Goal: Transaction & Acquisition: Book appointment/travel/reservation

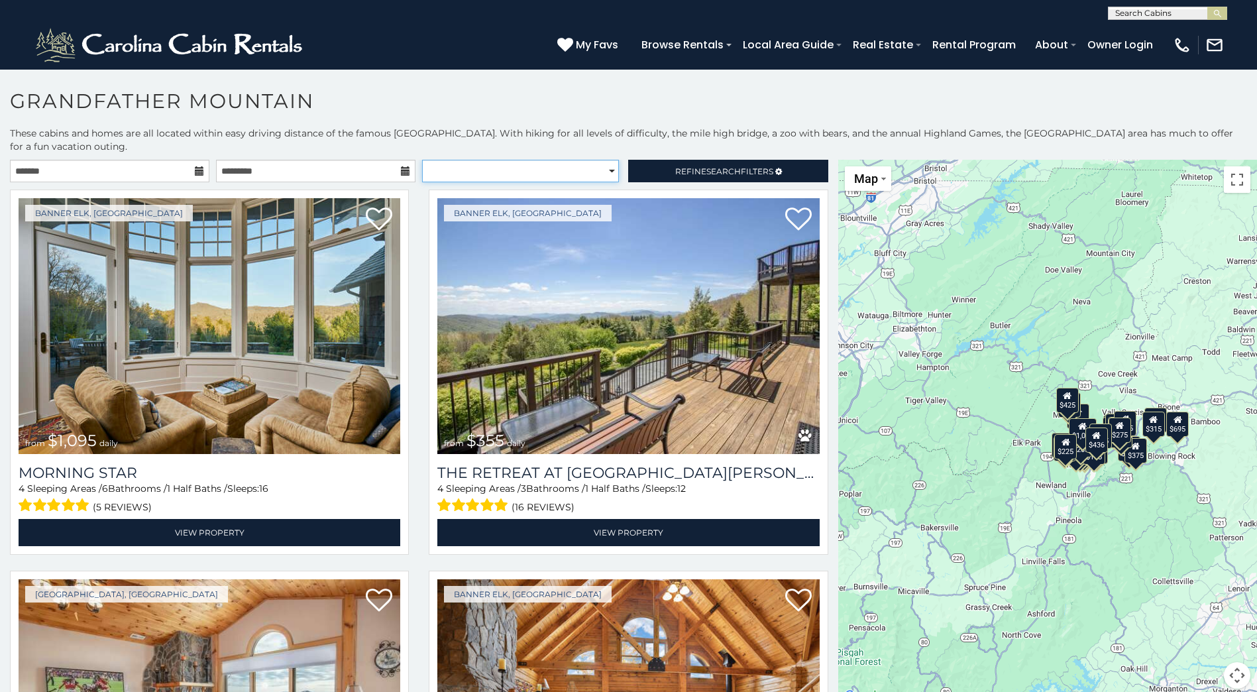
click at [601, 170] on select "**********" at bounding box center [520, 171] width 197 height 23
click at [422, 160] on select "**********" at bounding box center [520, 171] width 197 height 23
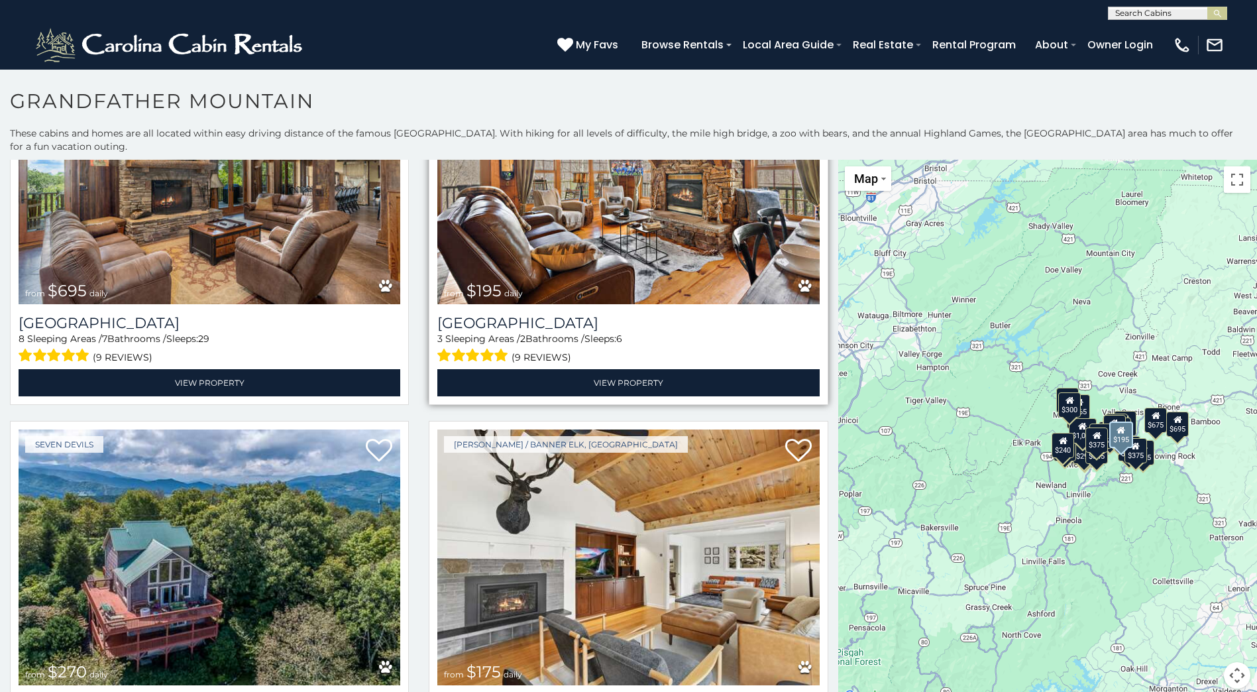
scroll to position [4373, 0]
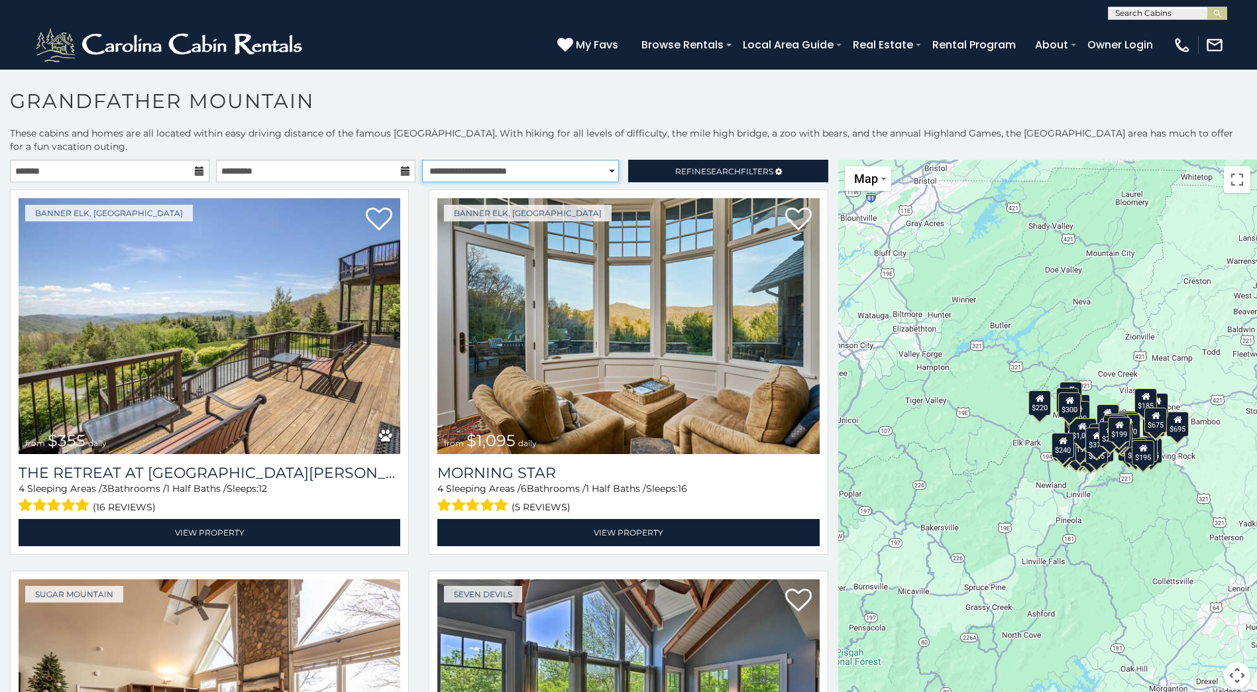
click at [602, 178] on select "**********" at bounding box center [520, 171] width 197 height 23
select select "*********"
click at [422, 160] on select "**********" at bounding box center [520, 171] width 197 height 23
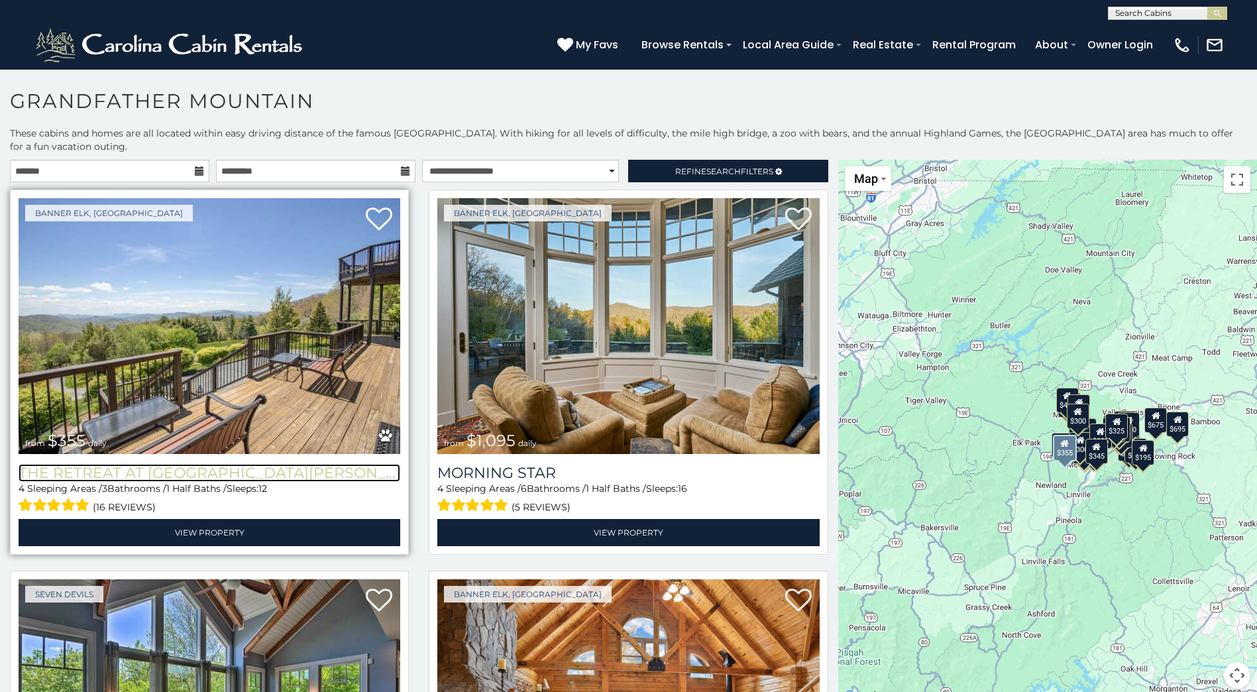
click at [234, 469] on h3 "The Retreat at Mountain Meadows" at bounding box center [210, 473] width 382 height 18
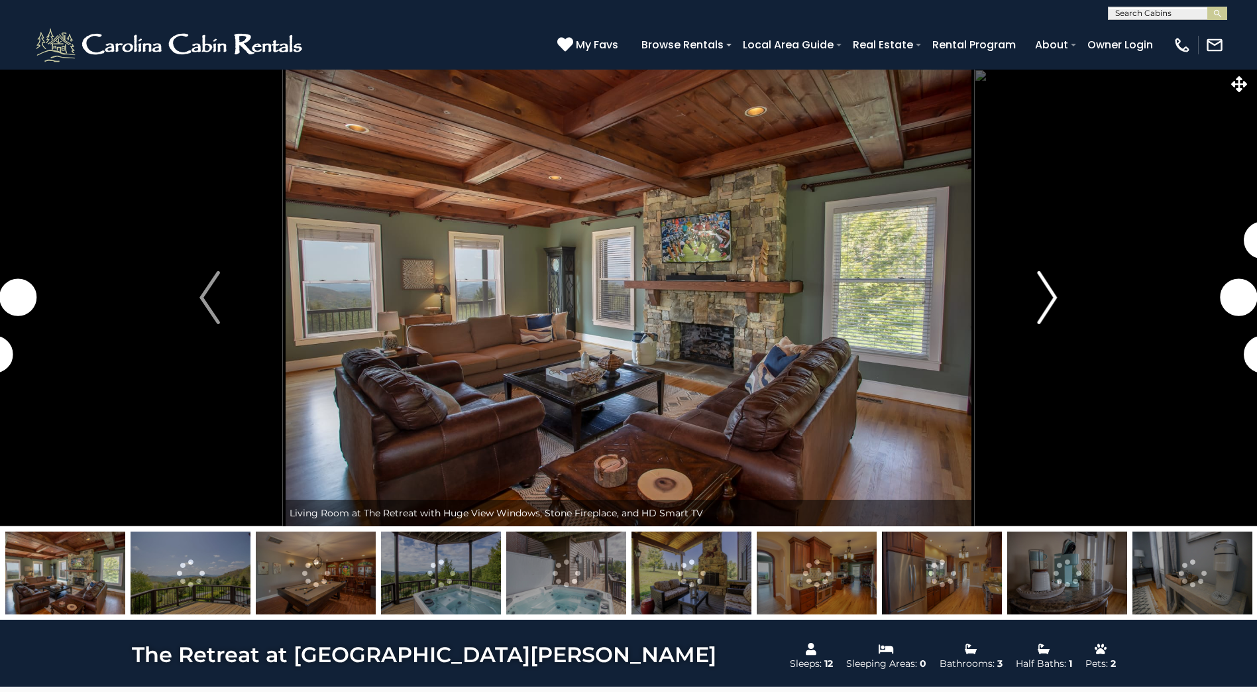
click at [1034, 309] on button "Next" at bounding box center [1047, 297] width 146 height 457
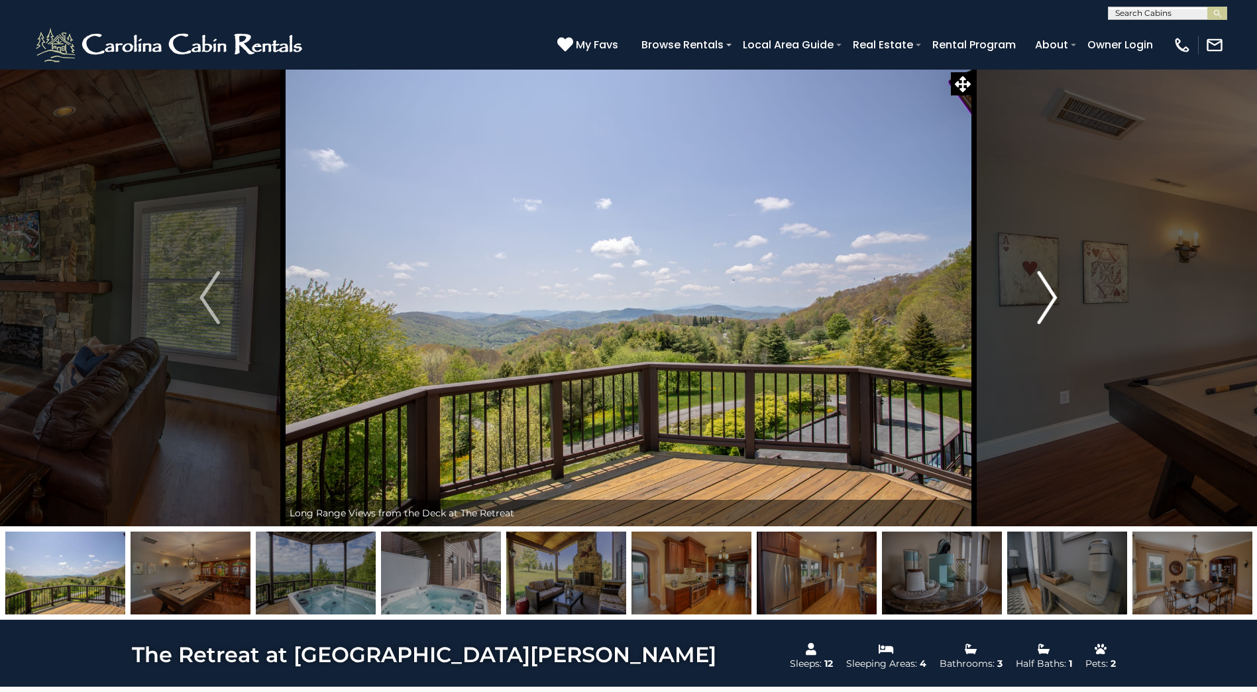
click at [1044, 309] on img "Next" at bounding box center [1047, 297] width 20 height 53
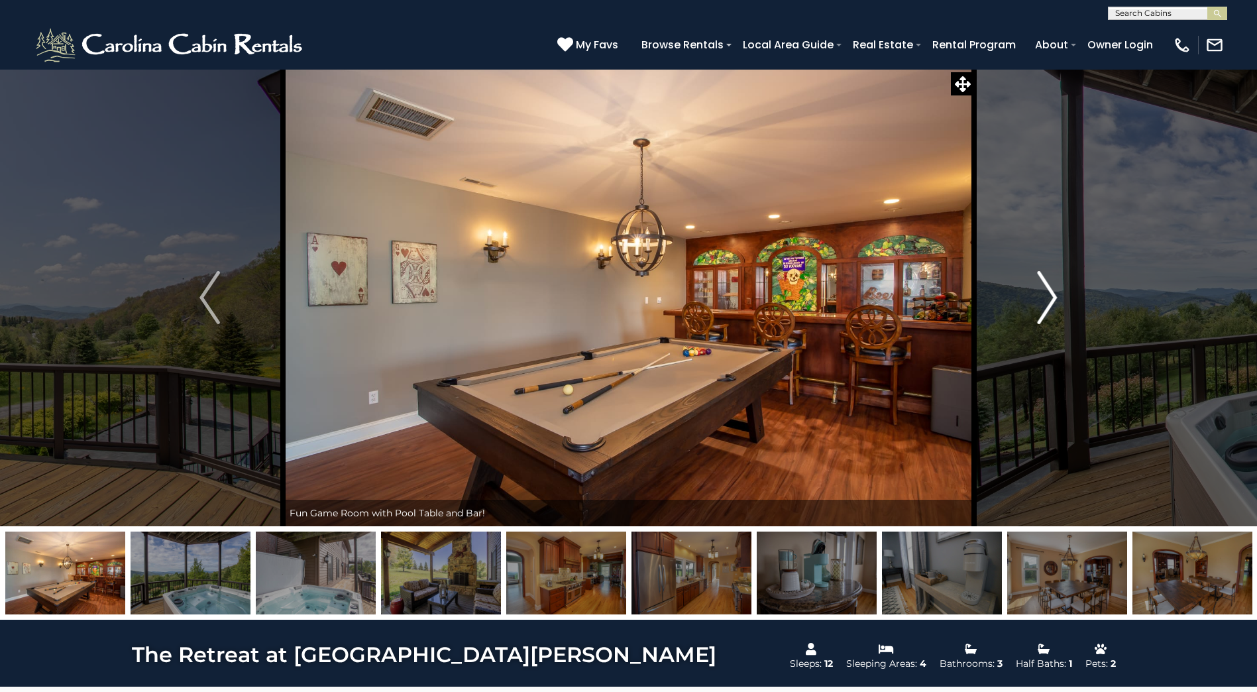
click at [1044, 309] on img "Next" at bounding box center [1047, 297] width 20 height 53
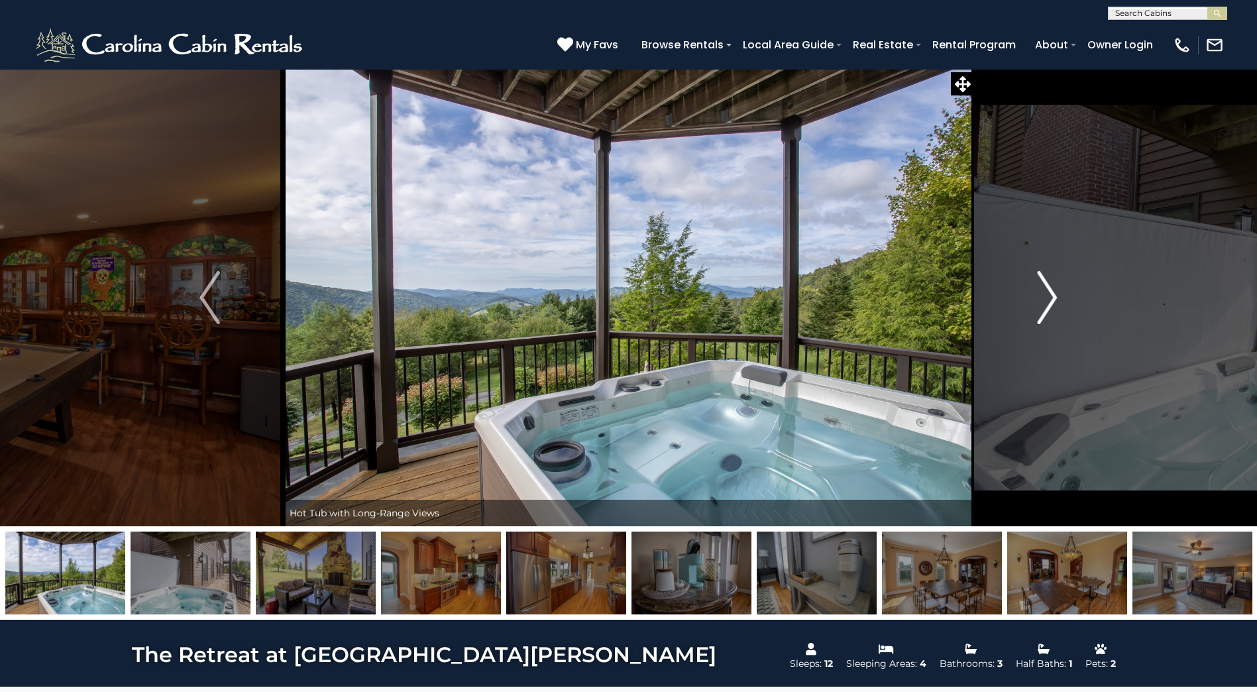
click at [1044, 309] on img "Next" at bounding box center [1047, 297] width 20 height 53
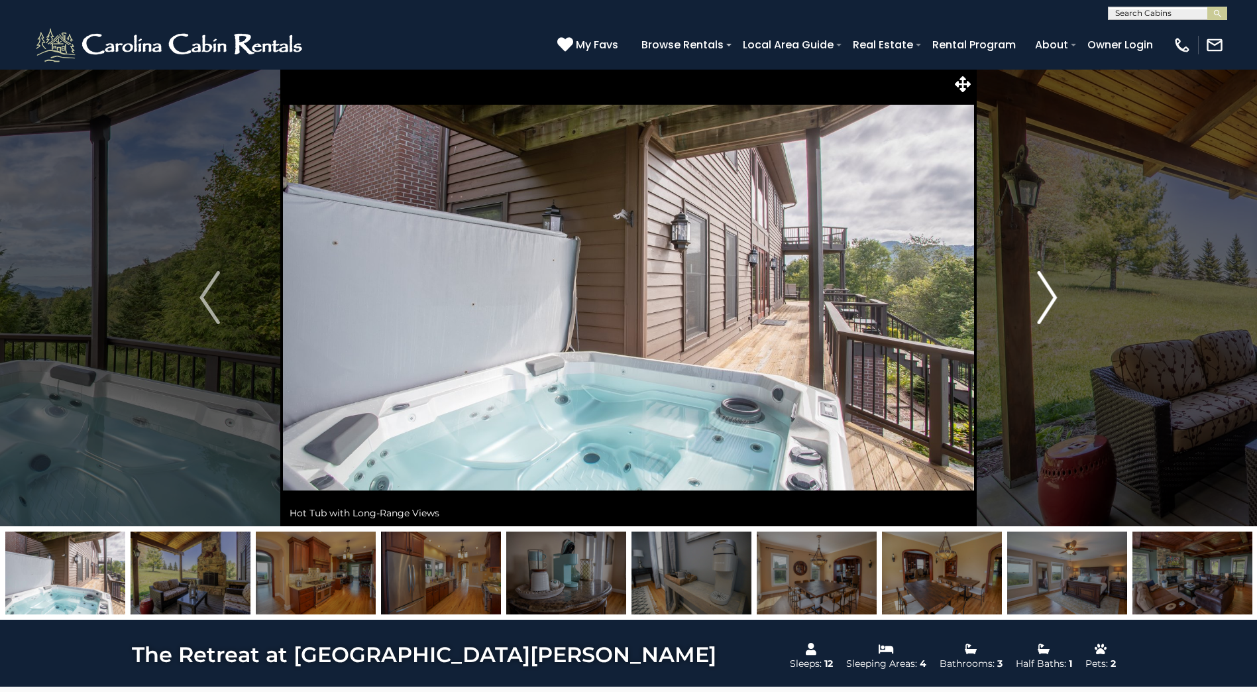
click at [1044, 309] on img "Next" at bounding box center [1047, 297] width 20 height 53
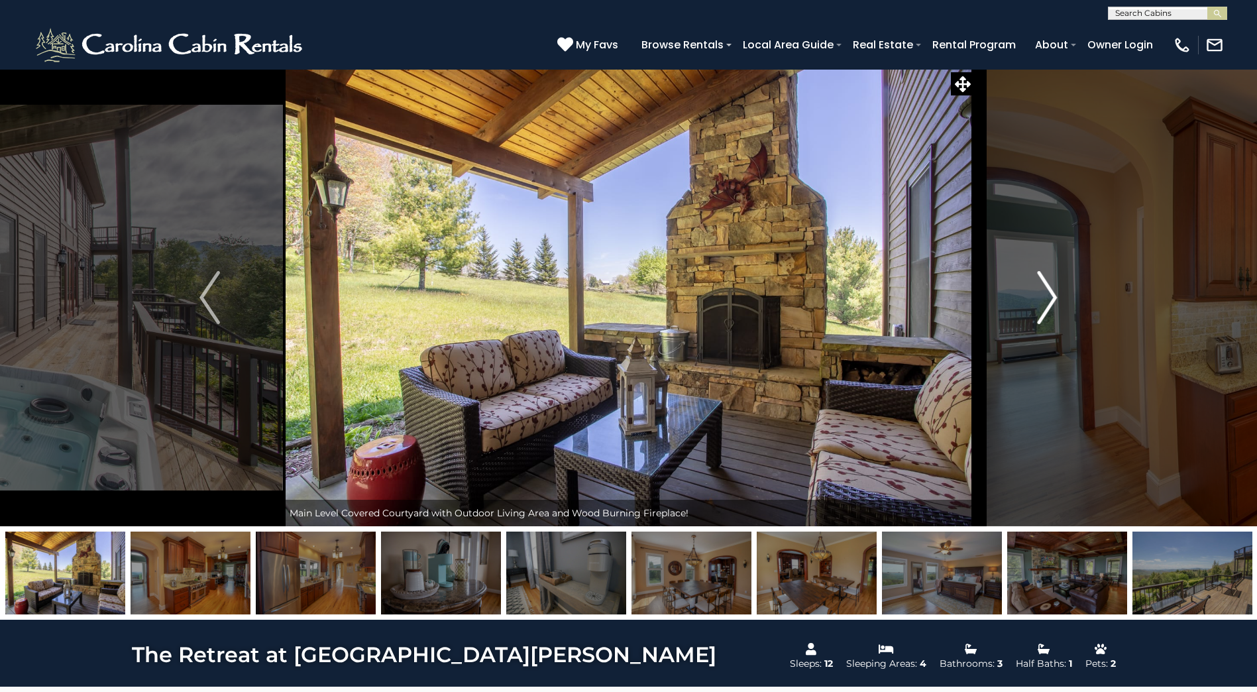
click at [1044, 309] on img "Next" at bounding box center [1047, 297] width 20 height 53
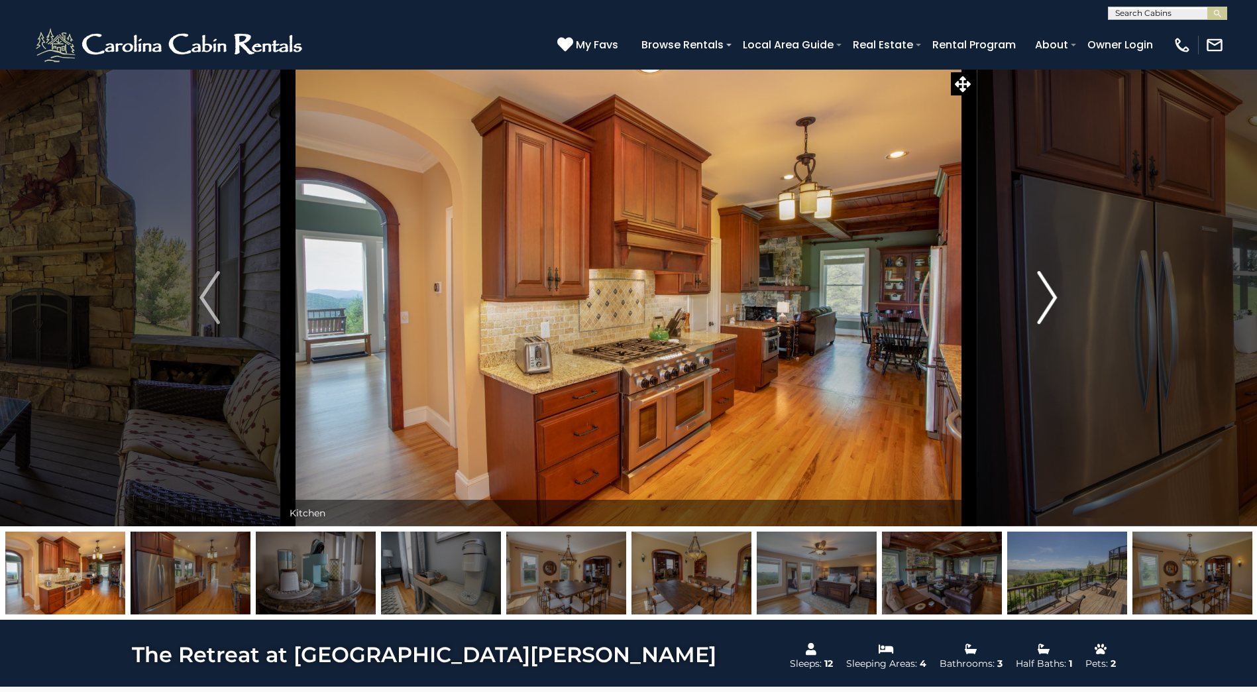
click at [1044, 309] on img "Next" at bounding box center [1047, 297] width 20 height 53
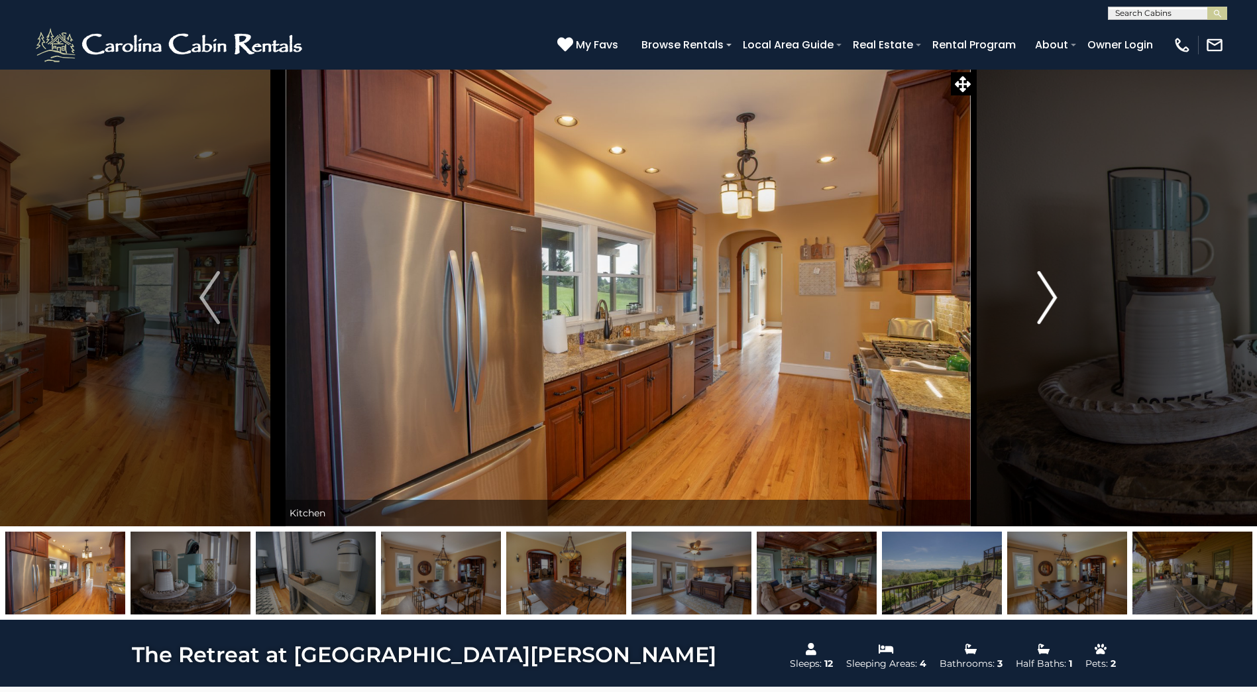
click at [1044, 309] on img "Next" at bounding box center [1047, 297] width 20 height 53
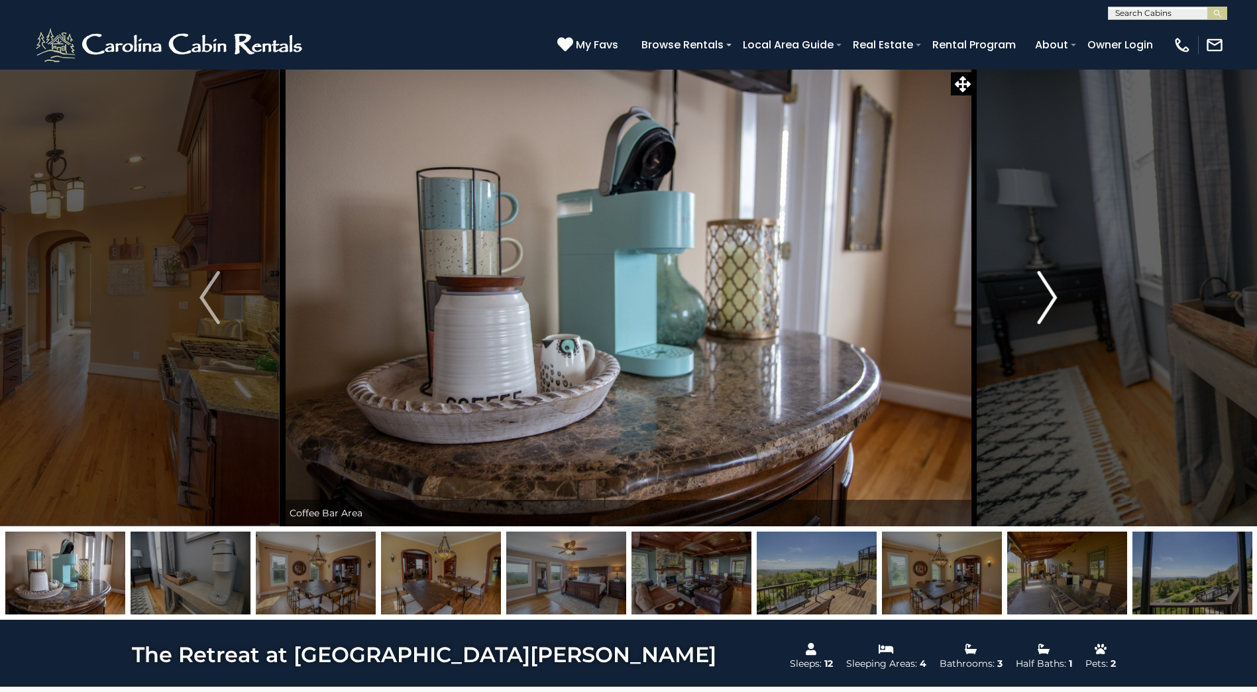
click at [1044, 309] on img "Next" at bounding box center [1047, 297] width 20 height 53
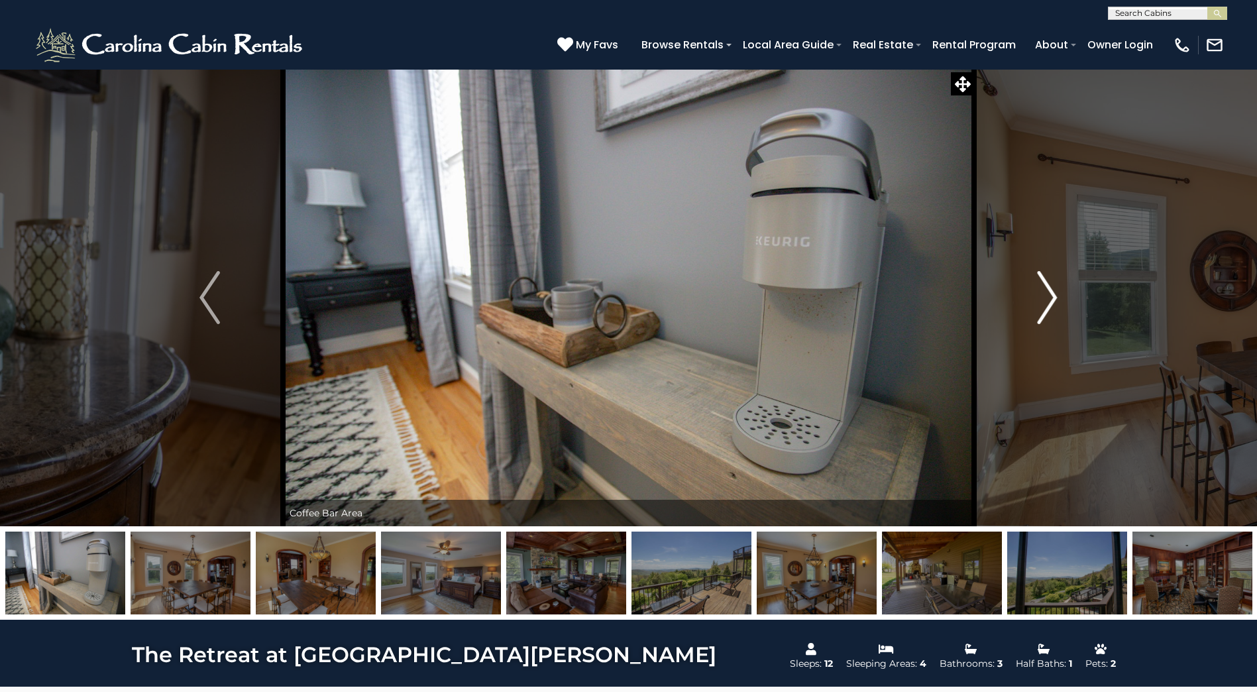
click at [1044, 309] on img "Next" at bounding box center [1047, 297] width 20 height 53
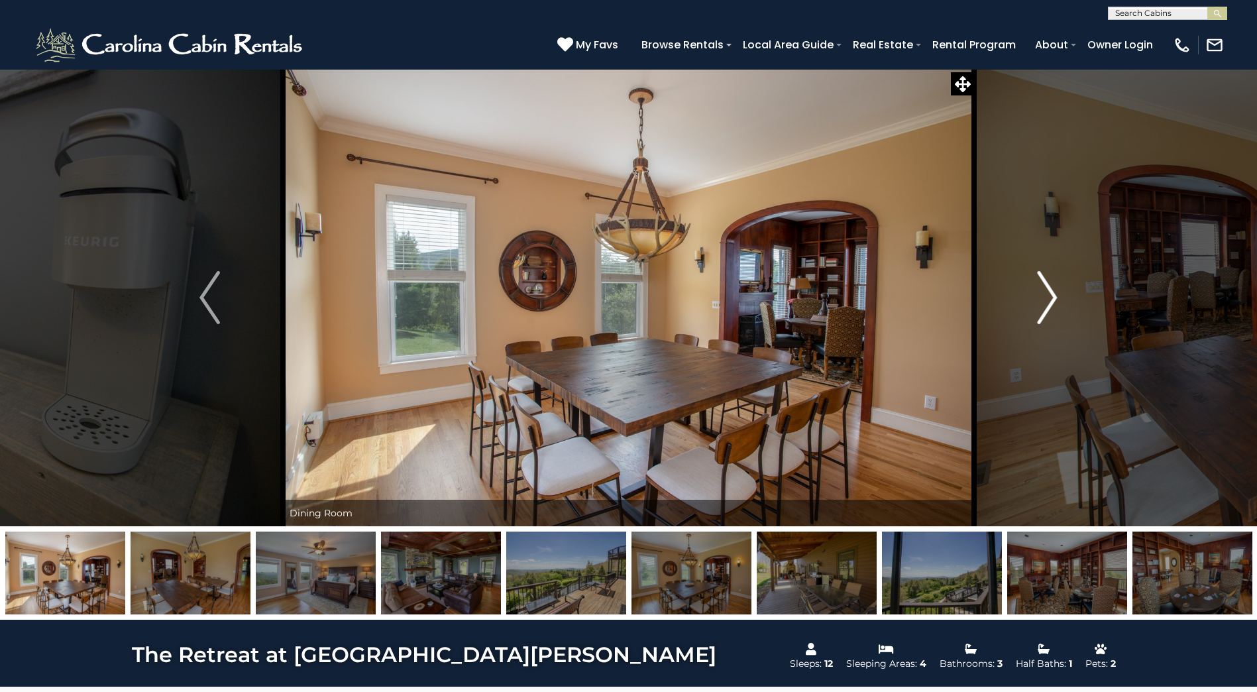
click at [1044, 309] on img "Next" at bounding box center [1047, 297] width 20 height 53
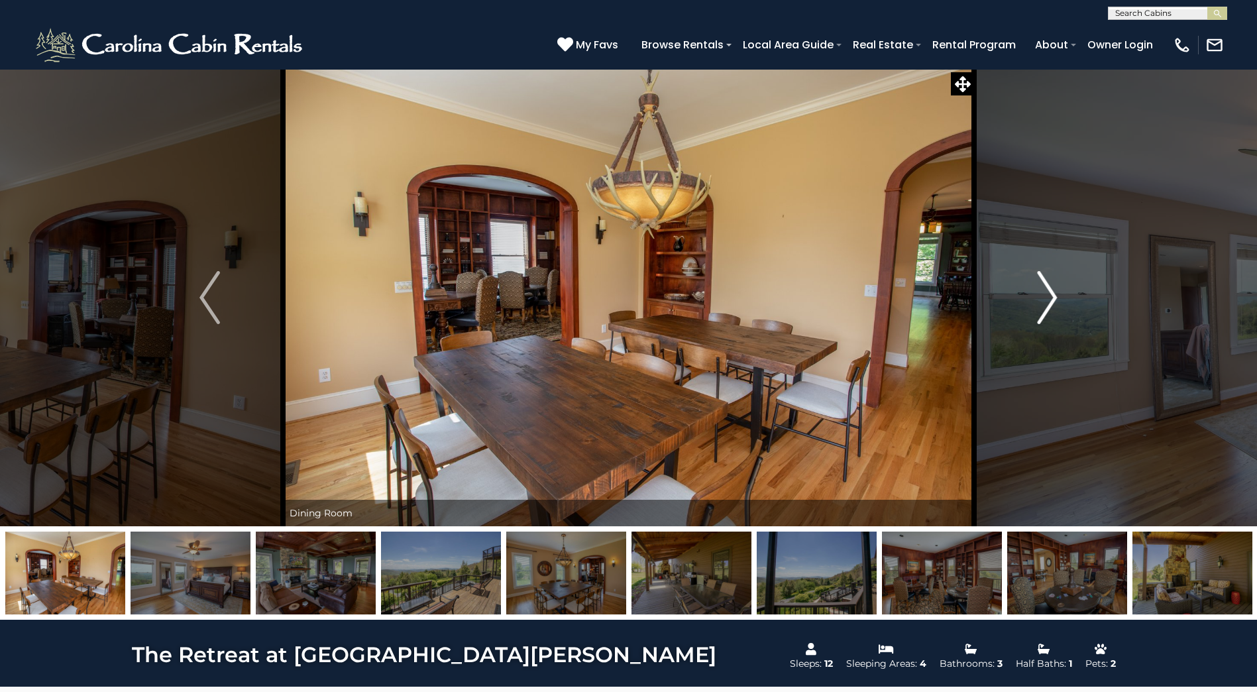
click at [1044, 309] on img "Next" at bounding box center [1047, 297] width 20 height 53
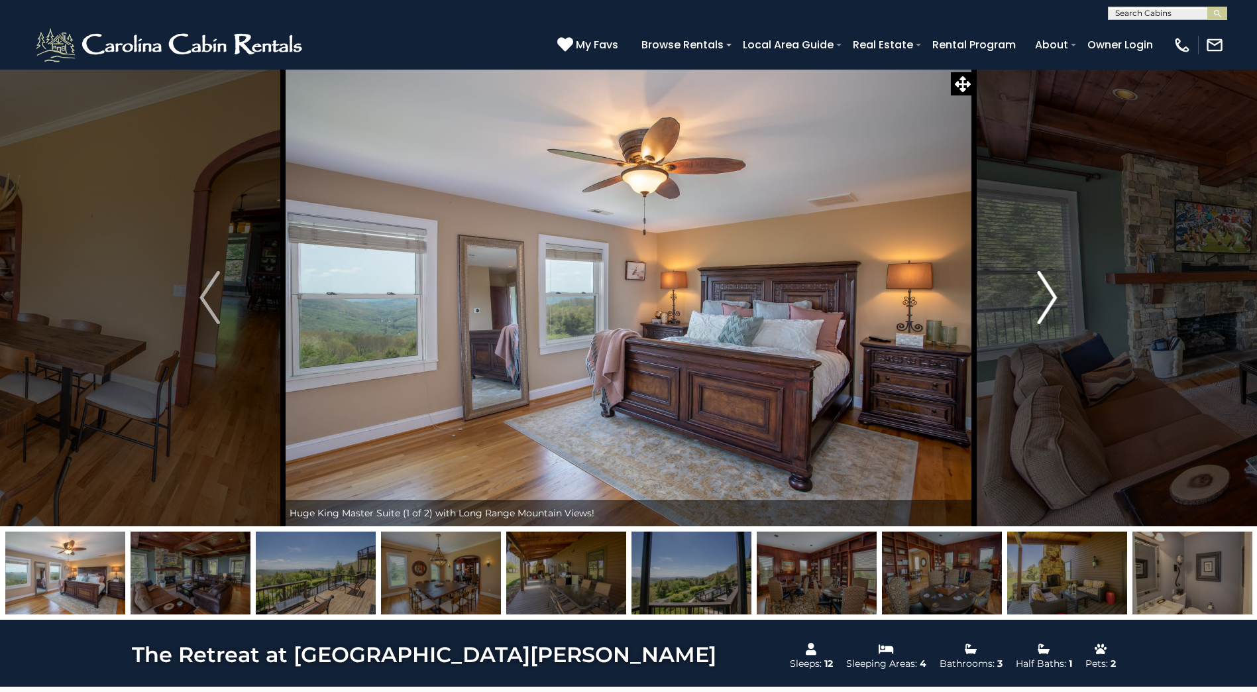
click at [1044, 309] on img "Next" at bounding box center [1047, 297] width 20 height 53
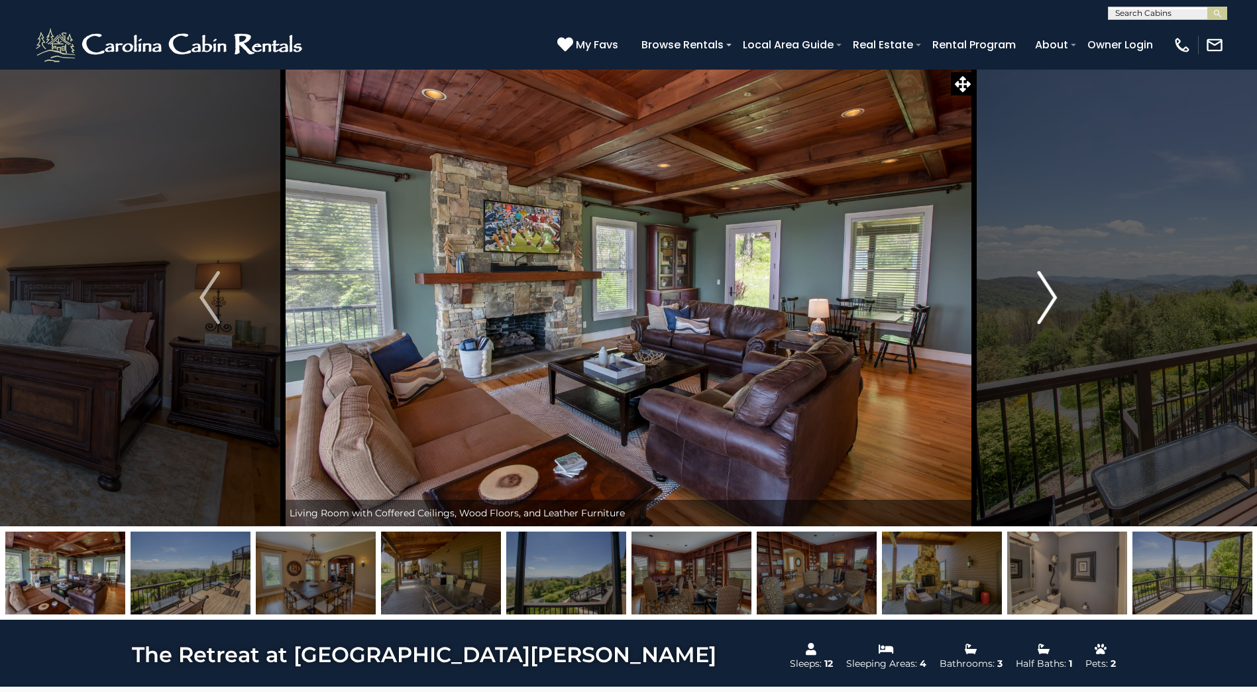
click at [1044, 309] on img "Next" at bounding box center [1047, 297] width 20 height 53
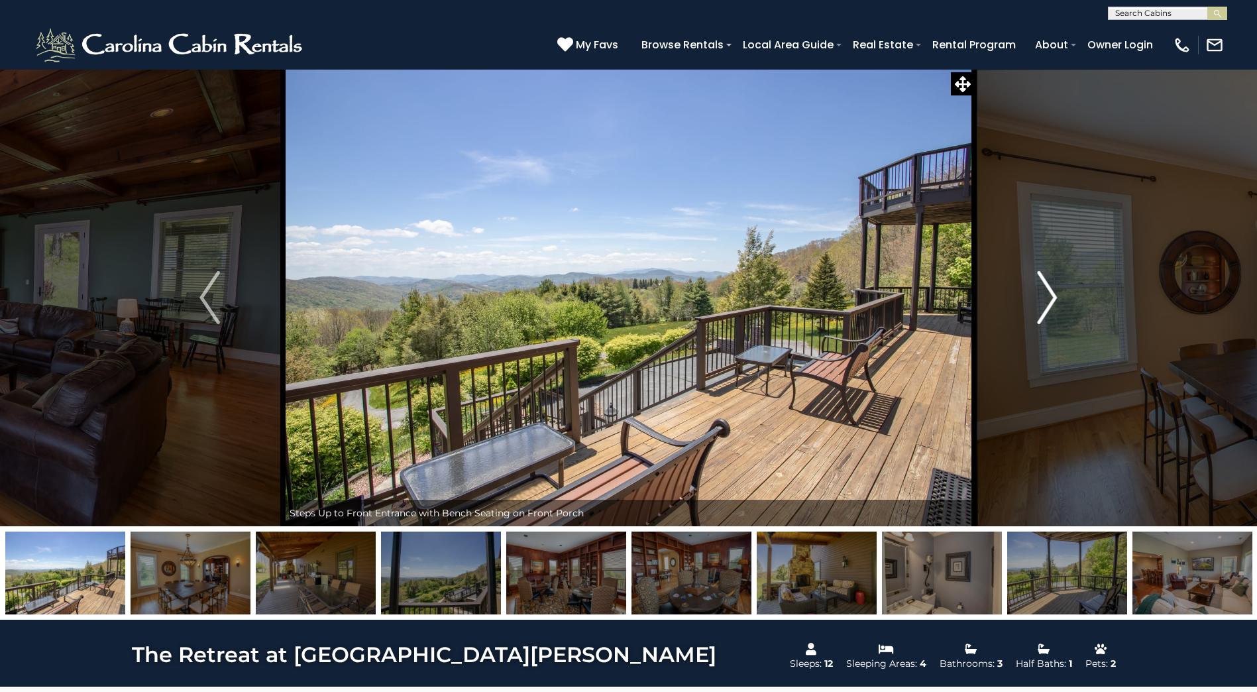
click at [1044, 309] on img "Next" at bounding box center [1047, 297] width 20 height 53
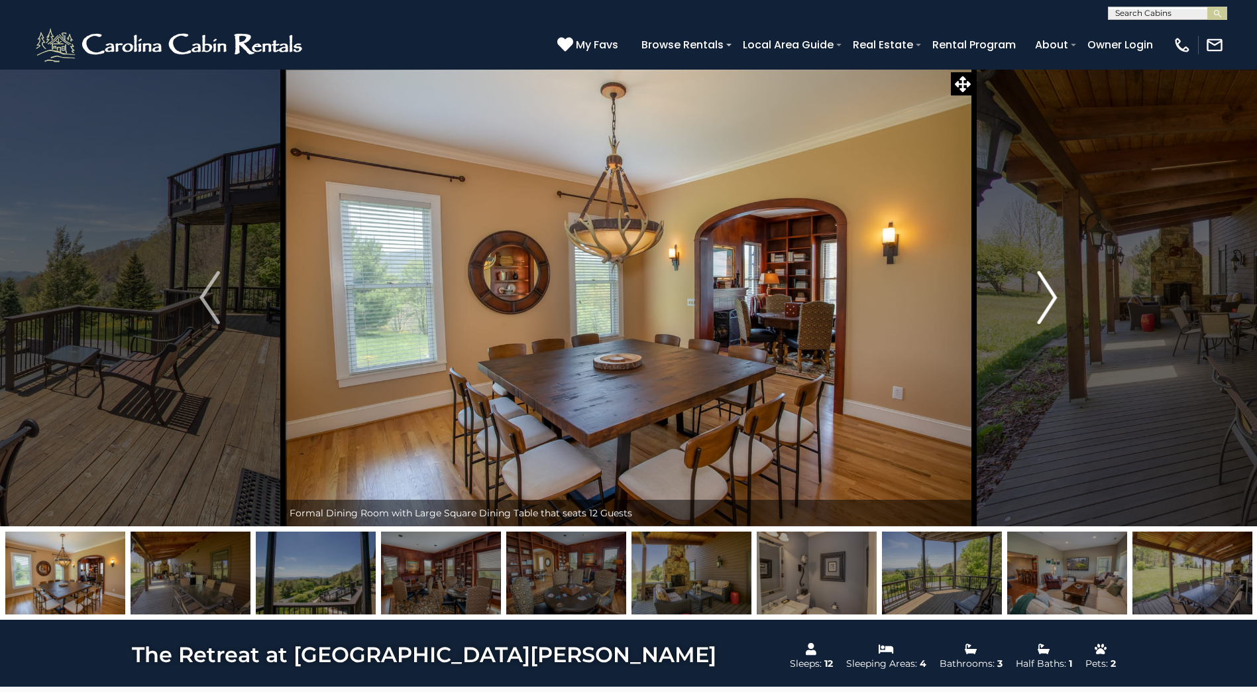
click at [1044, 309] on img "Next" at bounding box center [1047, 297] width 20 height 53
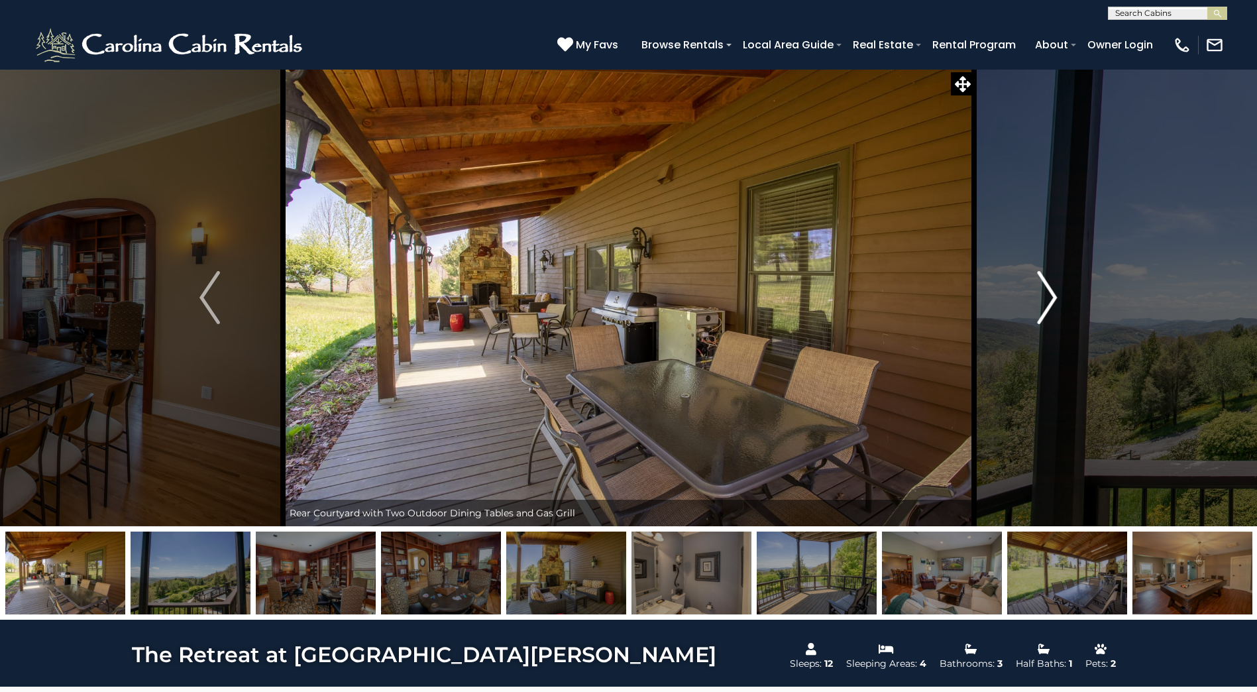
click at [1044, 309] on img "Next" at bounding box center [1047, 297] width 20 height 53
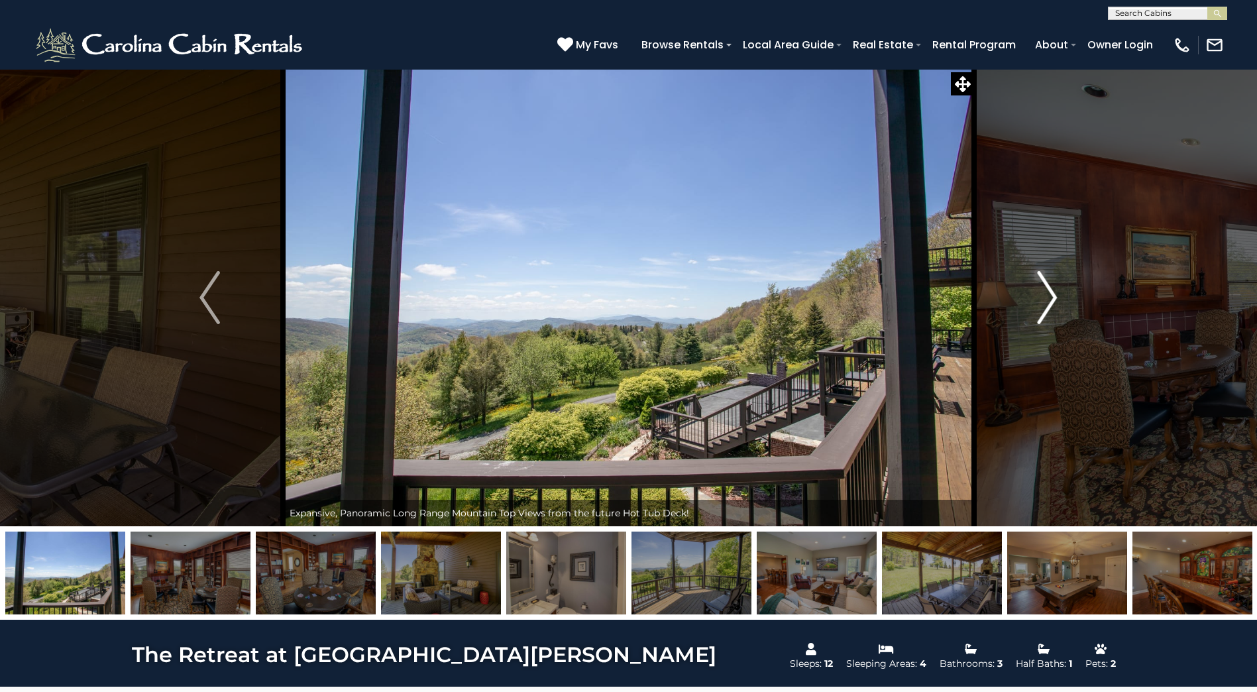
click at [1044, 309] on img "Next" at bounding box center [1047, 297] width 20 height 53
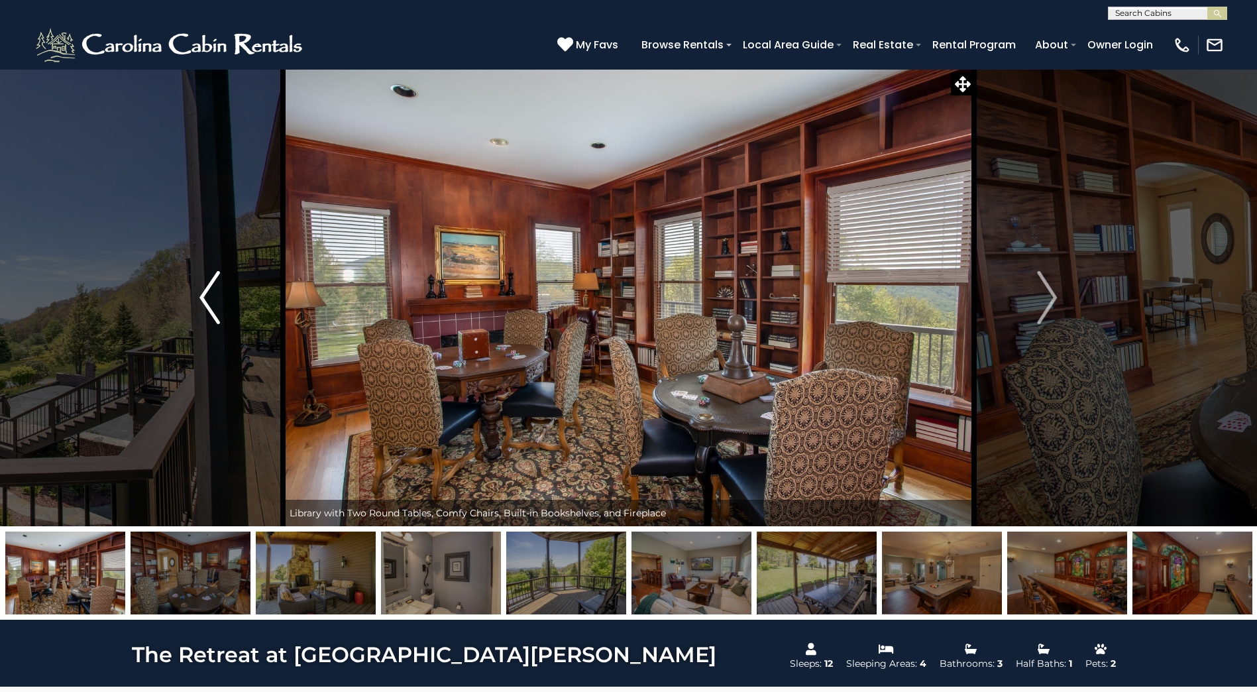
click at [225, 324] on button "Previous" at bounding box center [209, 297] width 146 height 457
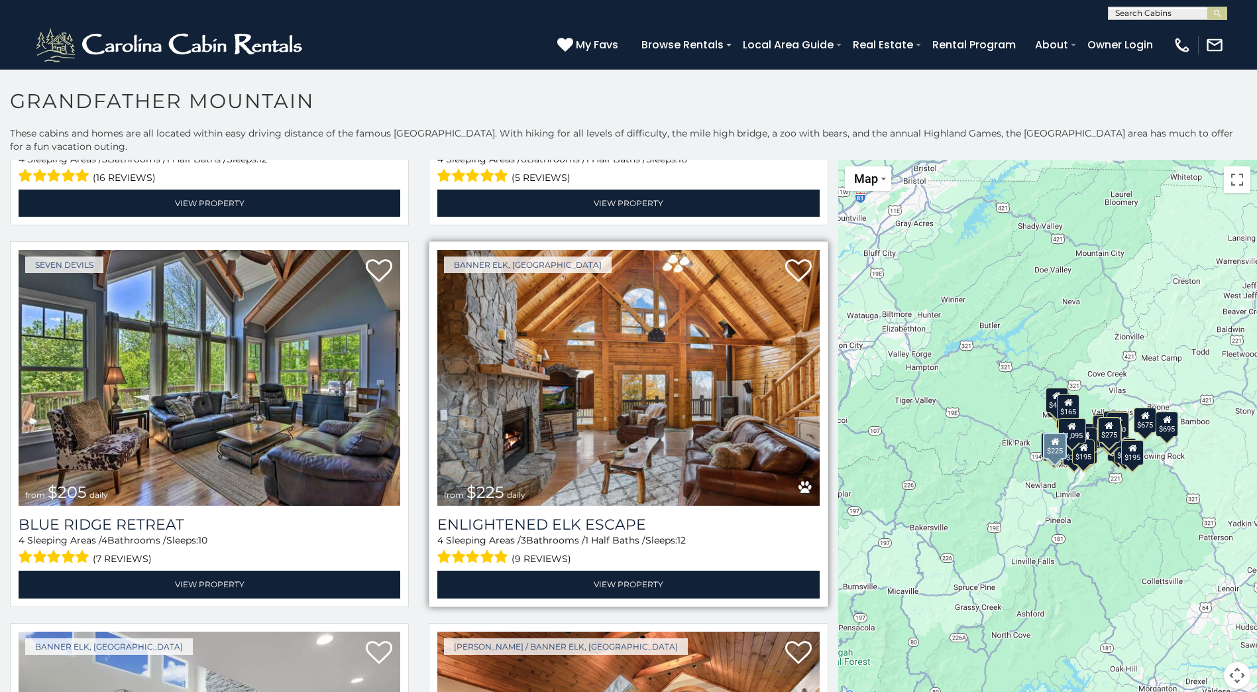
scroll to position [331, 0]
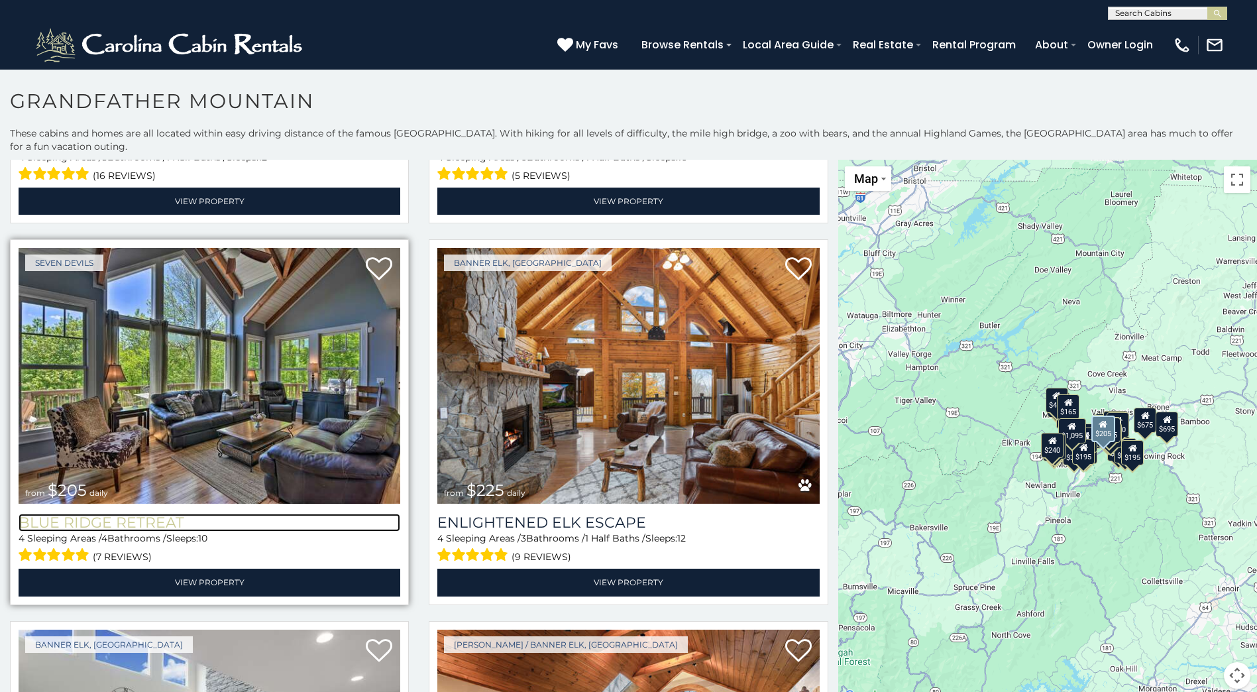
click at [126, 513] on h3 "Blue Ridge Retreat" at bounding box center [210, 522] width 382 height 18
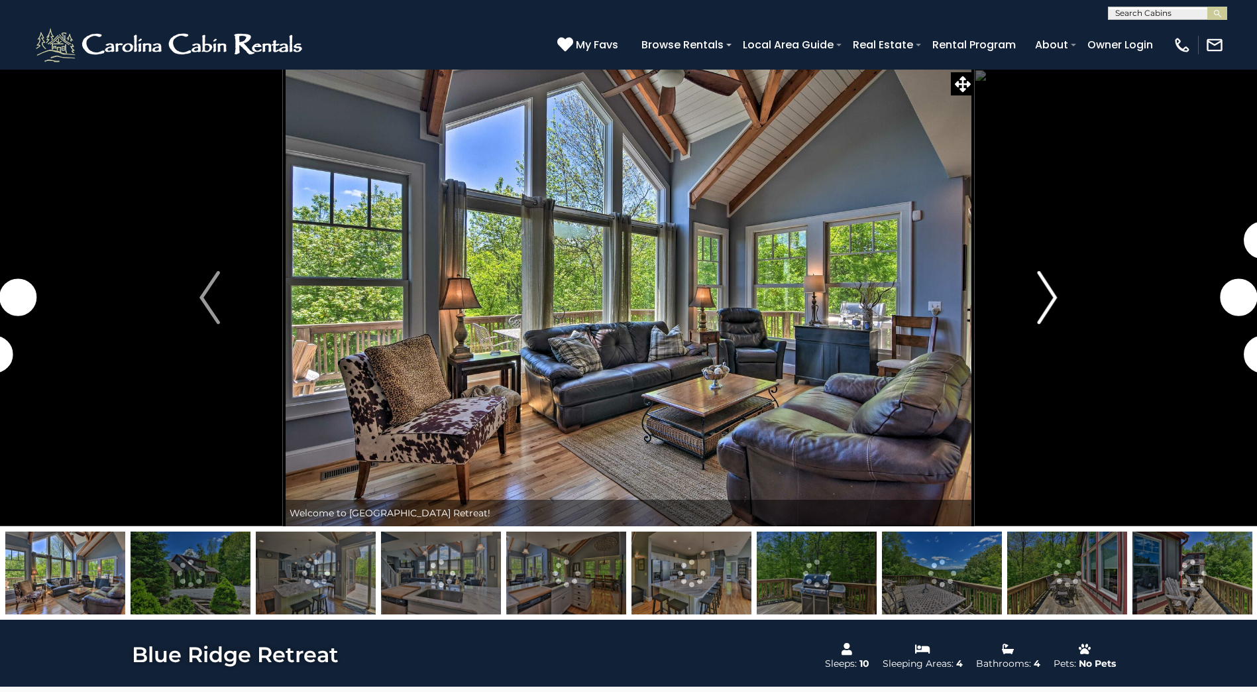
click at [1022, 328] on button "Next" at bounding box center [1047, 297] width 146 height 457
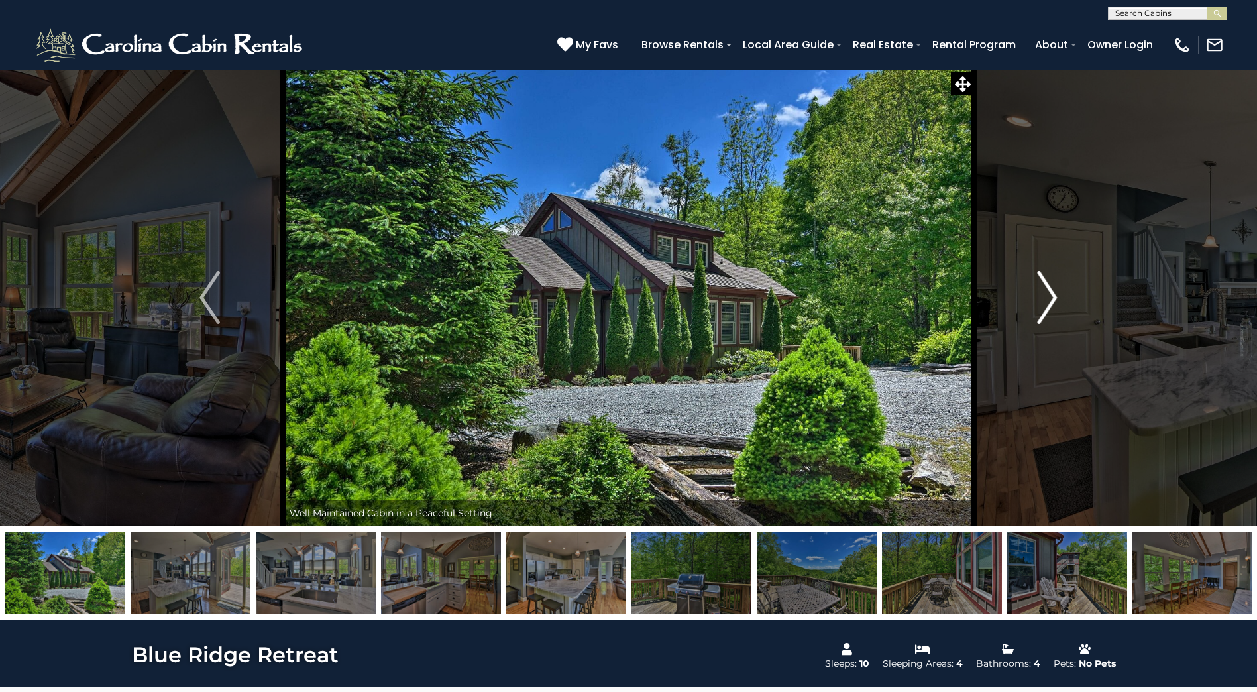
click at [1052, 326] on button "Next" at bounding box center [1047, 297] width 146 height 457
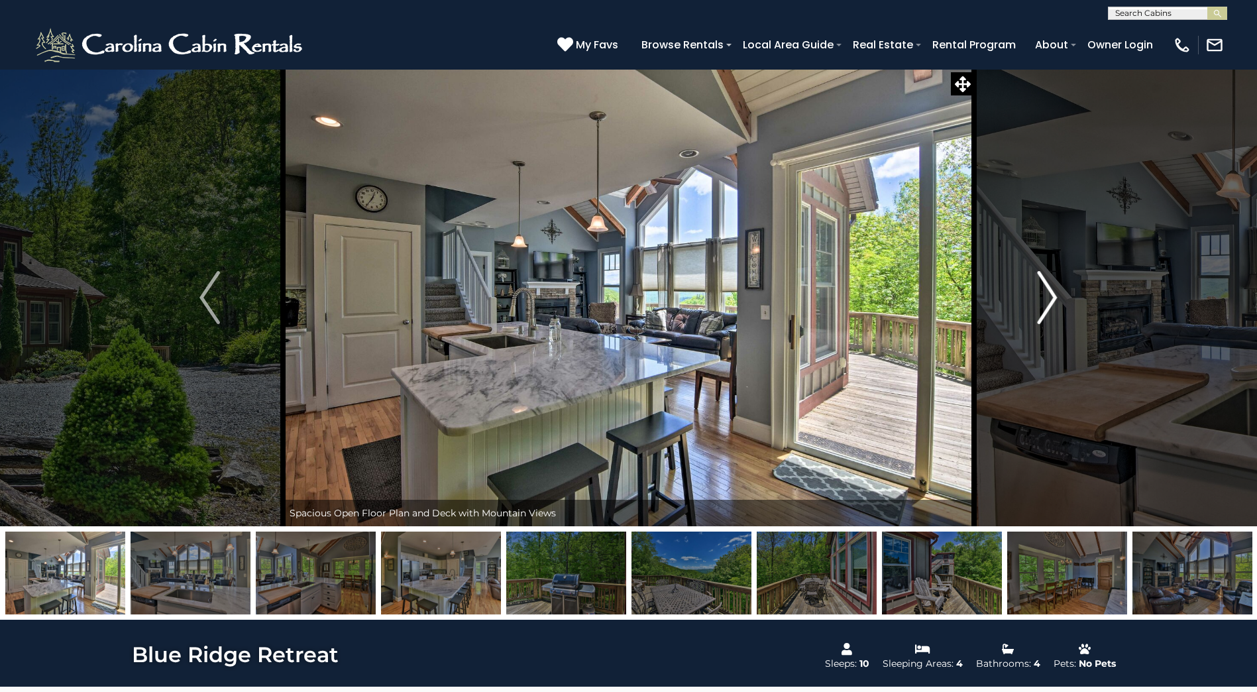
click at [1052, 326] on button "Next" at bounding box center [1047, 297] width 146 height 457
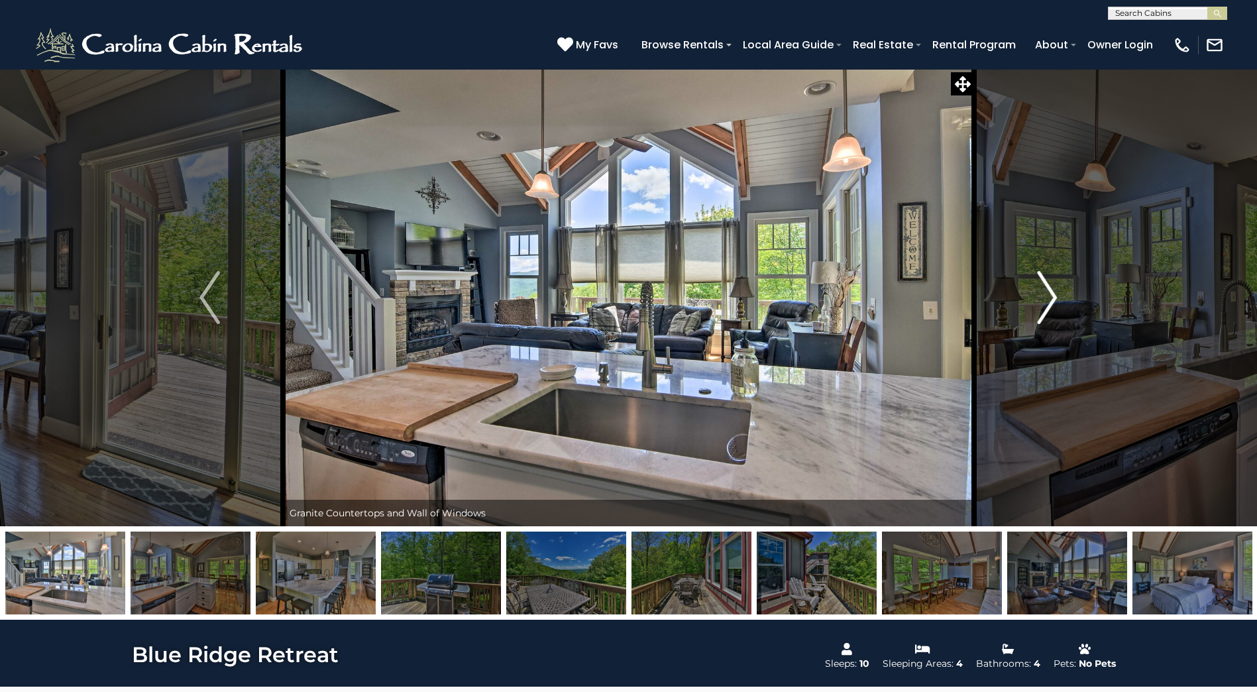
click at [1052, 326] on button "Next" at bounding box center [1047, 297] width 146 height 457
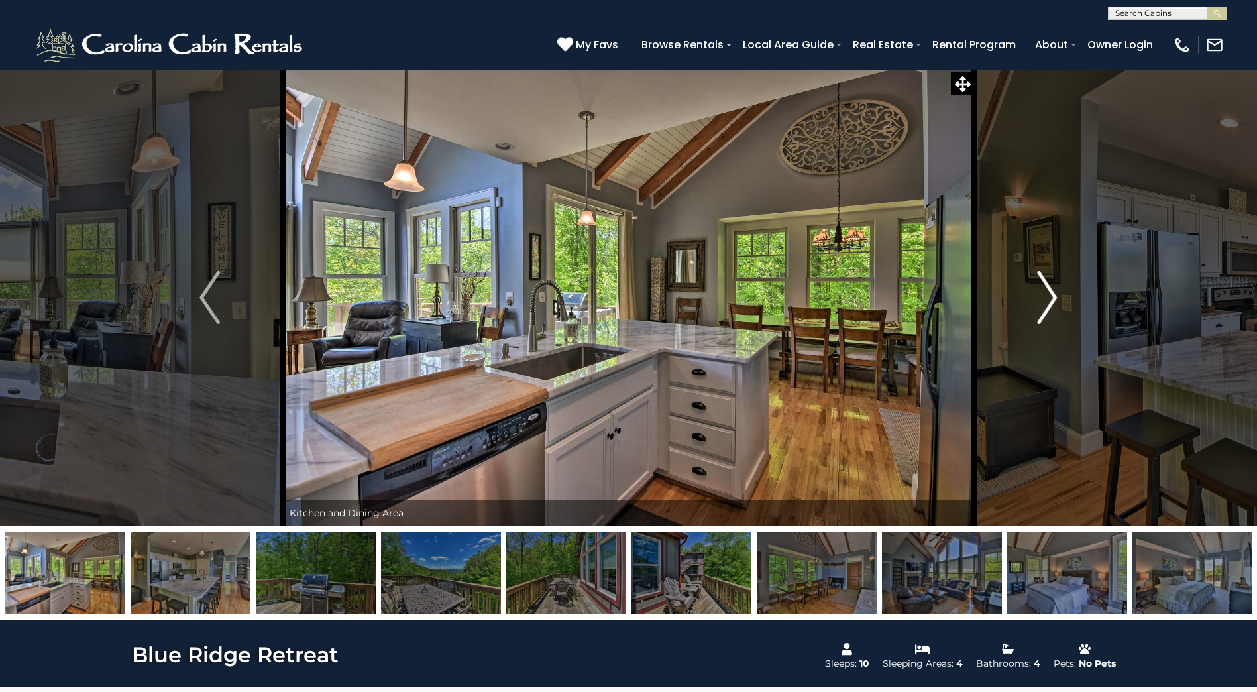
click at [1052, 326] on button "Next" at bounding box center [1047, 297] width 146 height 457
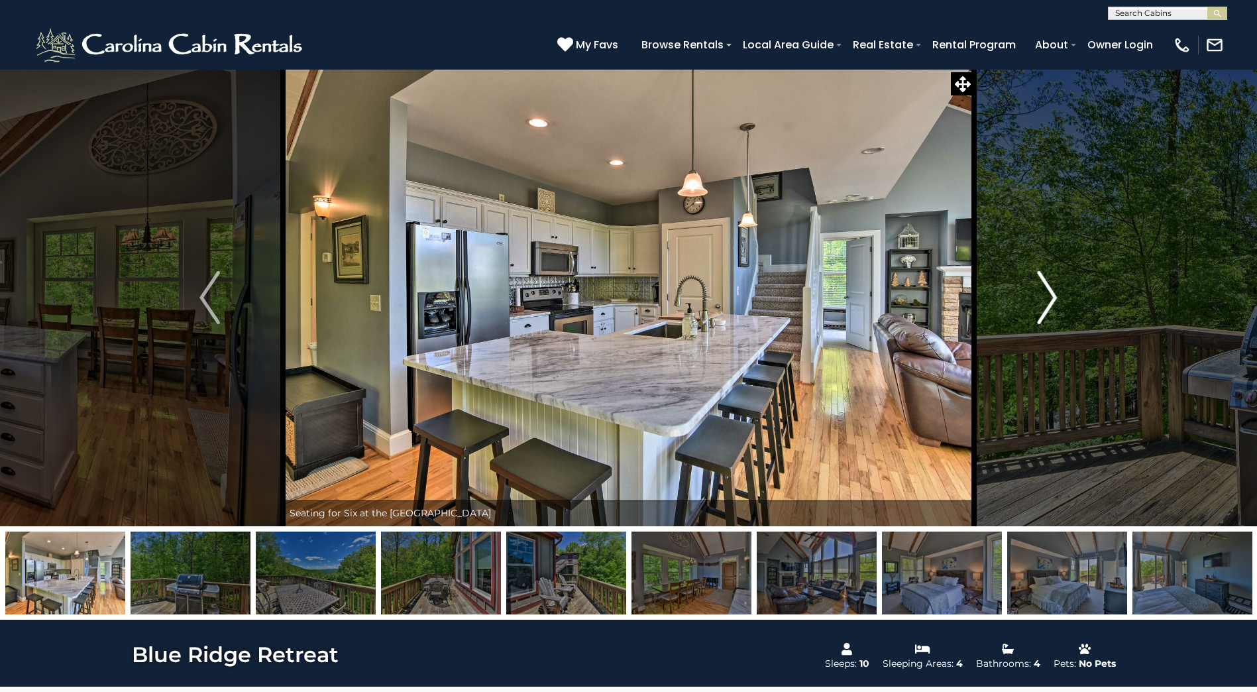
click at [1052, 326] on button "Next" at bounding box center [1047, 297] width 146 height 457
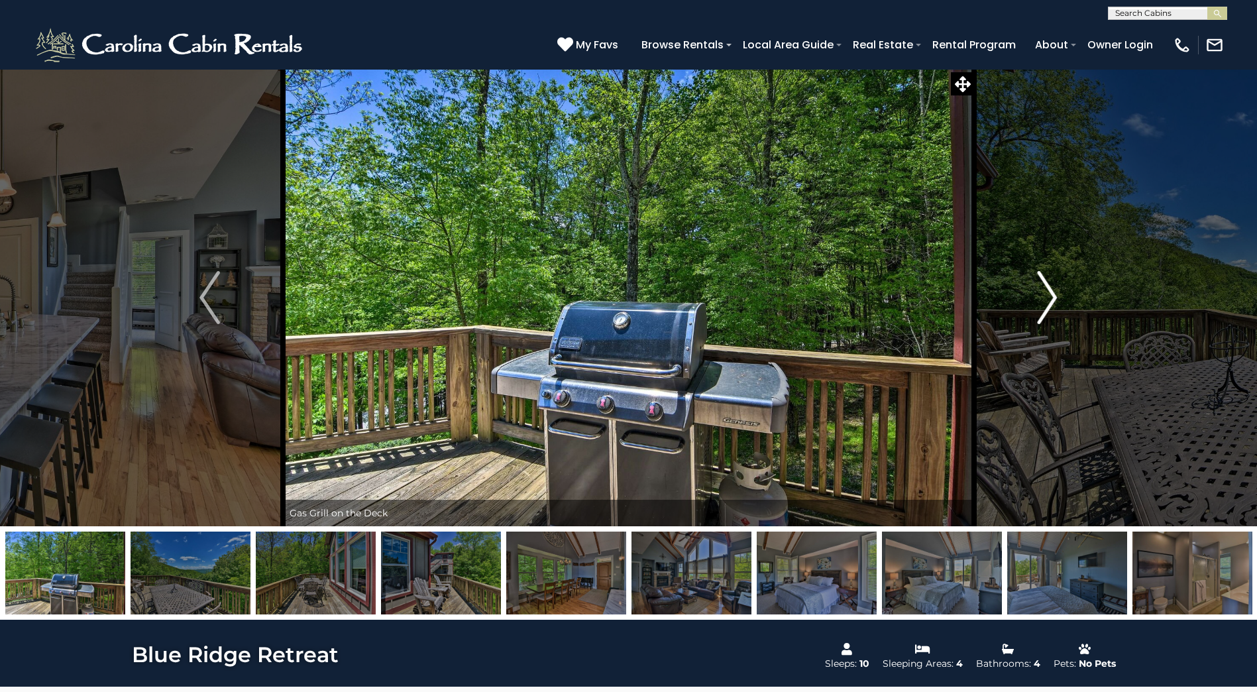
click at [1063, 301] on button "Next" at bounding box center [1047, 297] width 146 height 457
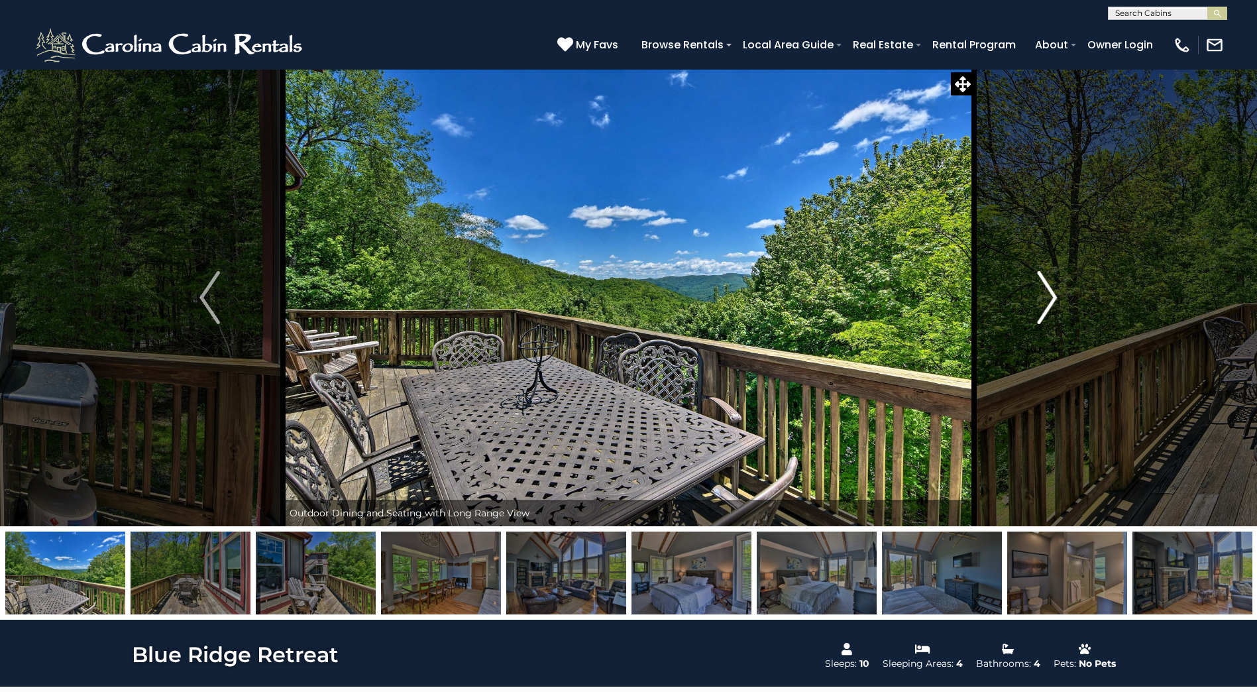
click at [1061, 301] on button "Next" at bounding box center [1047, 297] width 146 height 457
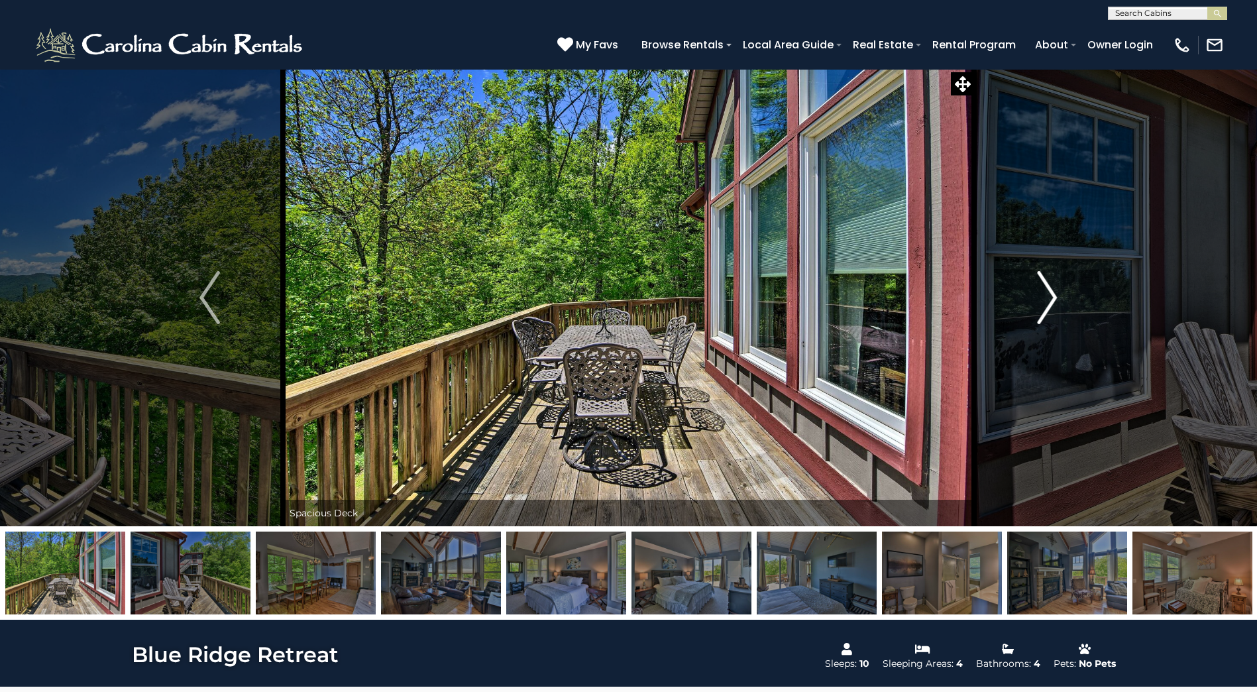
click at [1059, 301] on button "Next" at bounding box center [1047, 297] width 146 height 457
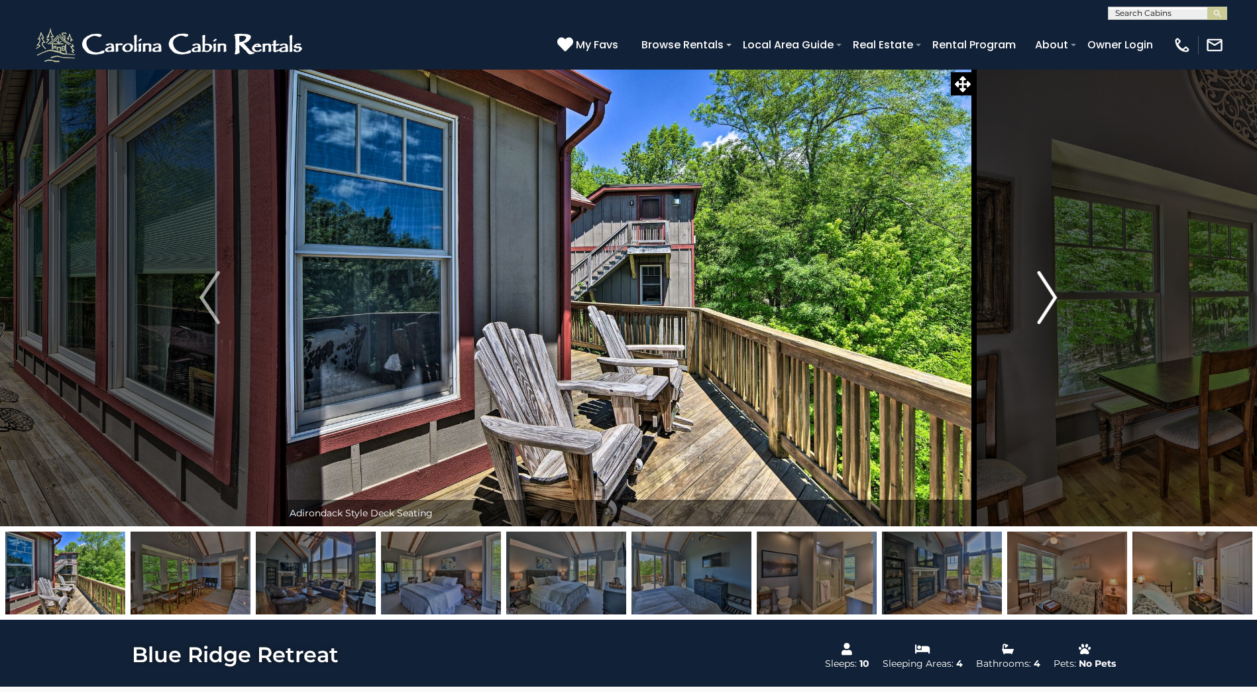
click at [1056, 303] on img "Next" at bounding box center [1047, 297] width 20 height 53
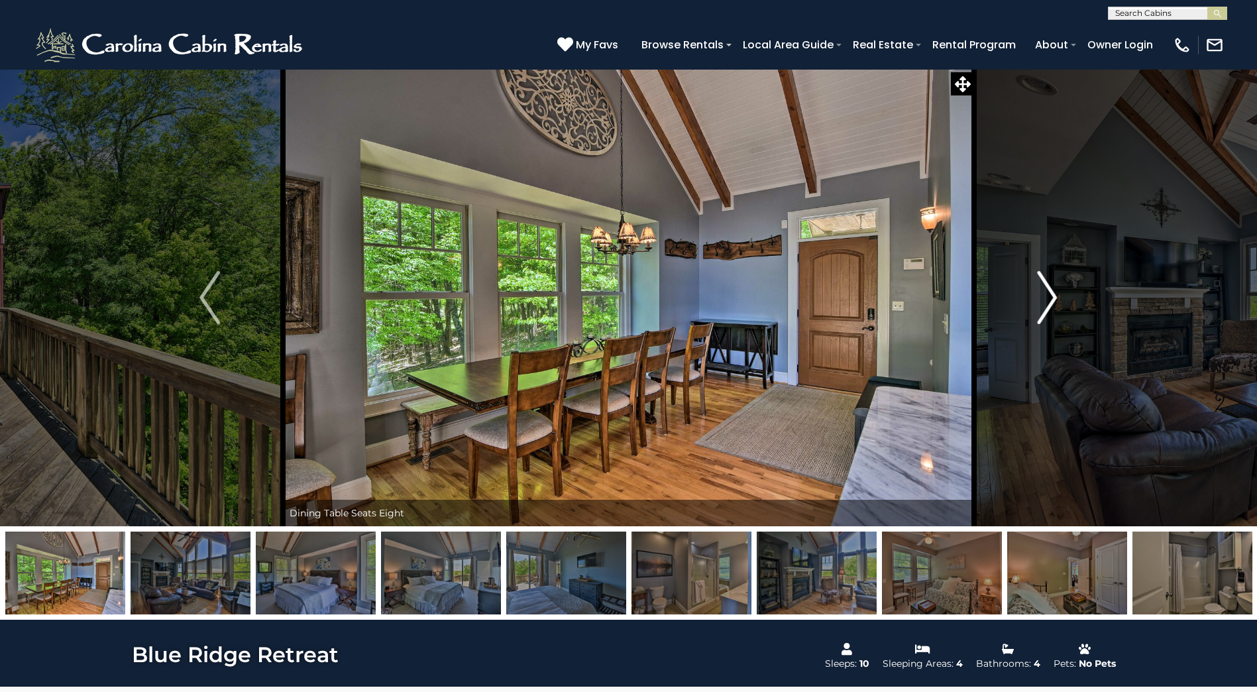
click at [1056, 303] on img "Next" at bounding box center [1047, 297] width 20 height 53
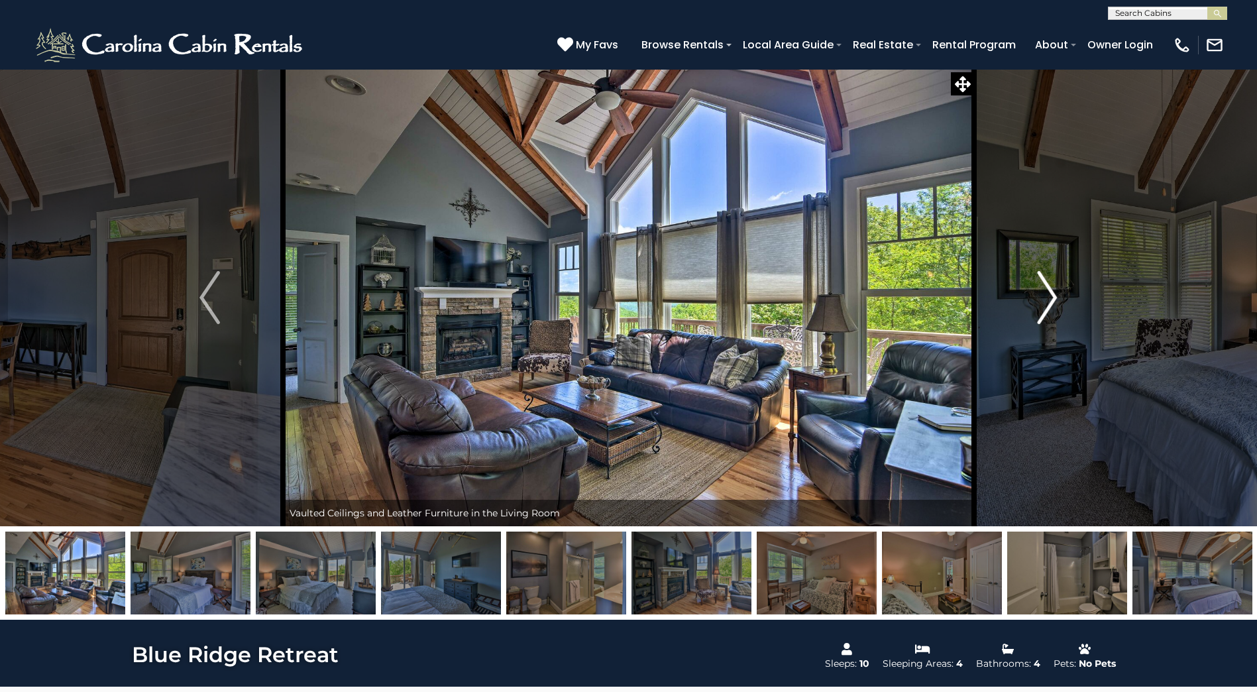
click at [1056, 303] on img "Next" at bounding box center [1047, 297] width 20 height 53
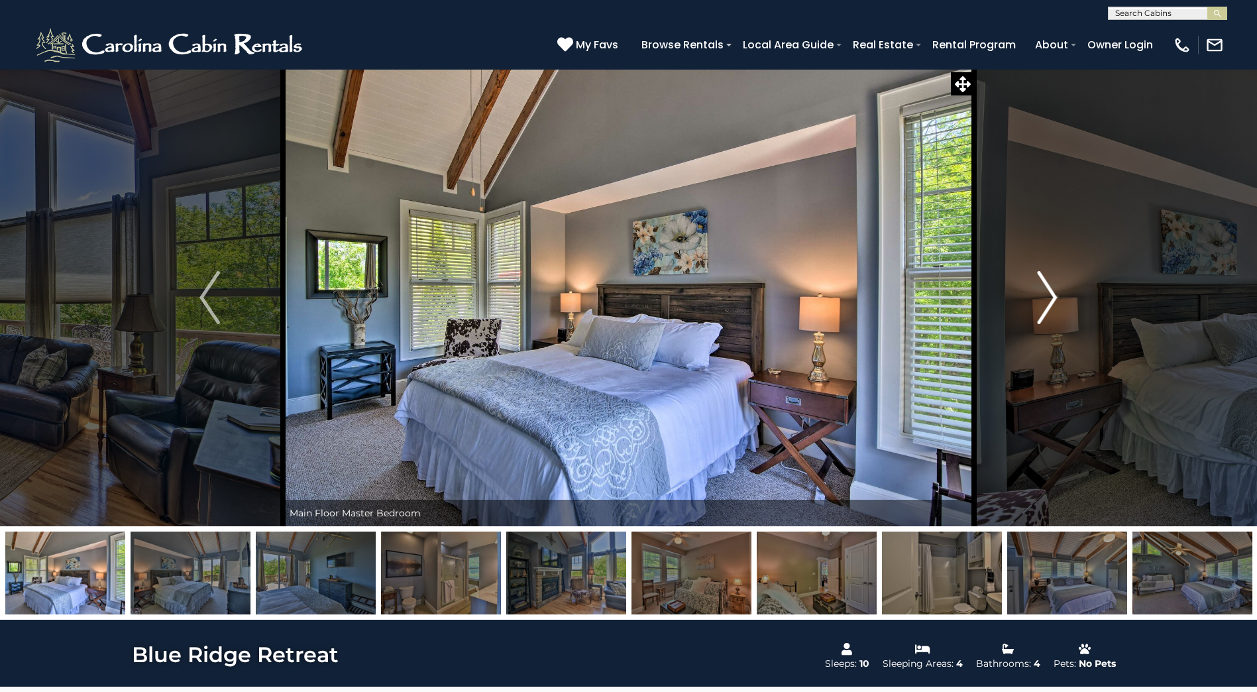
click at [1056, 303] on img "Next" at bounding box center [1047, 297] width 20 height 53
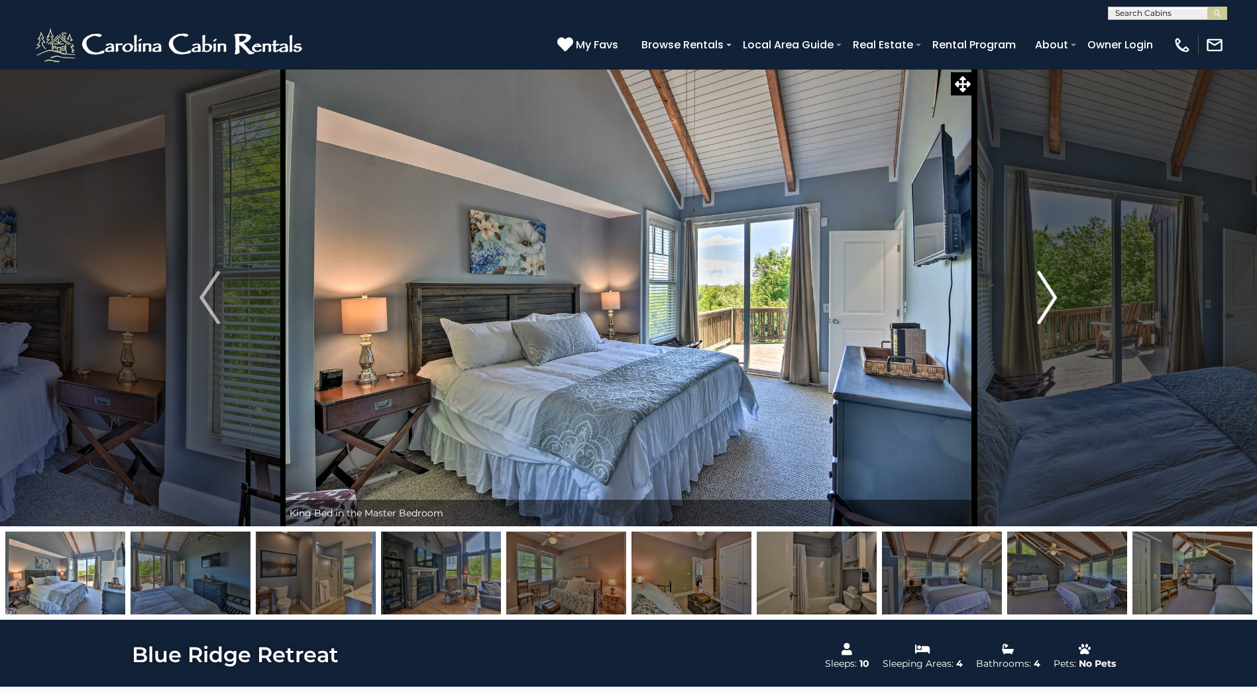
click at [1056, 303] on img "Next" at bounding box center [1047, 297] width 20 height 53
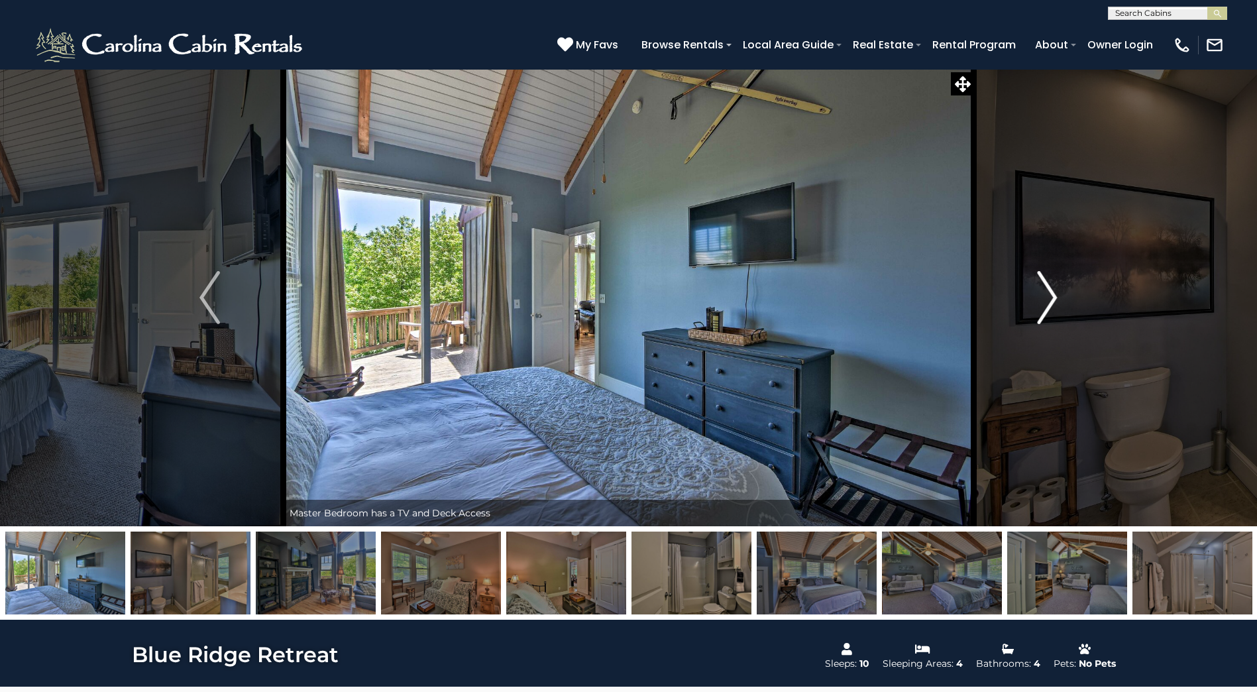
click at [1056, 303] on img "Next" at bounding box center [1047, 297] width 20 height 53
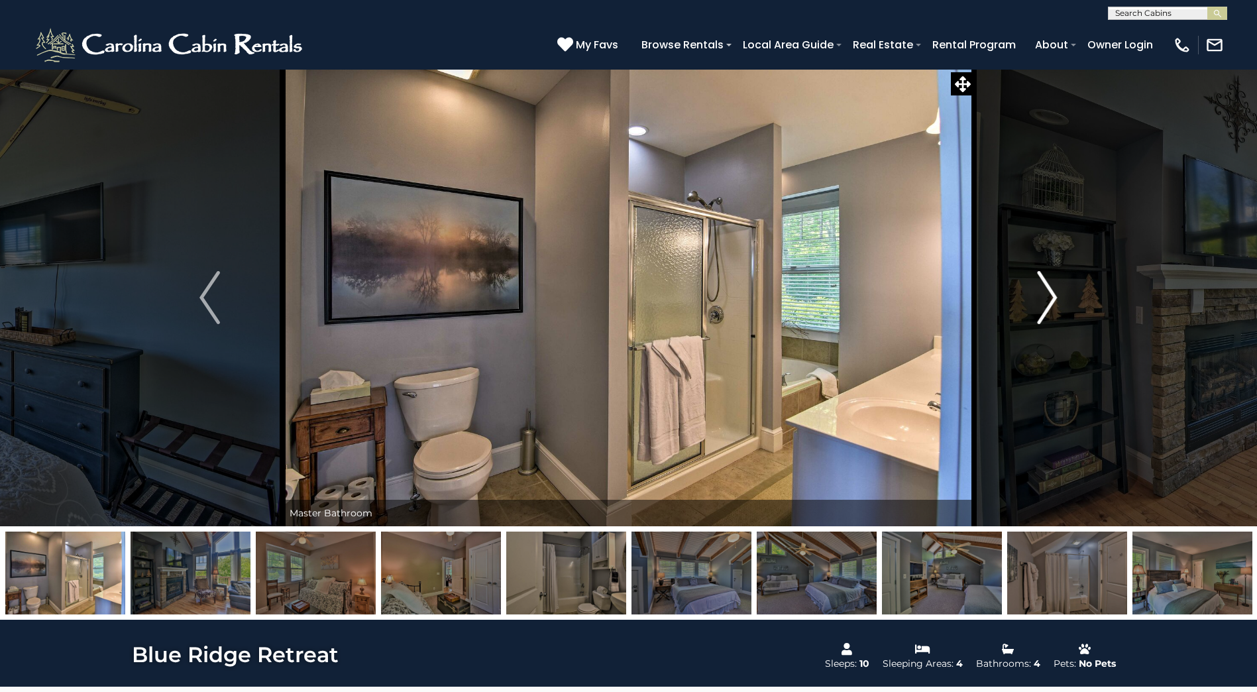
click at [1056, 303] on img "Next" at bounding box center [1047, 297] width 20 height 53
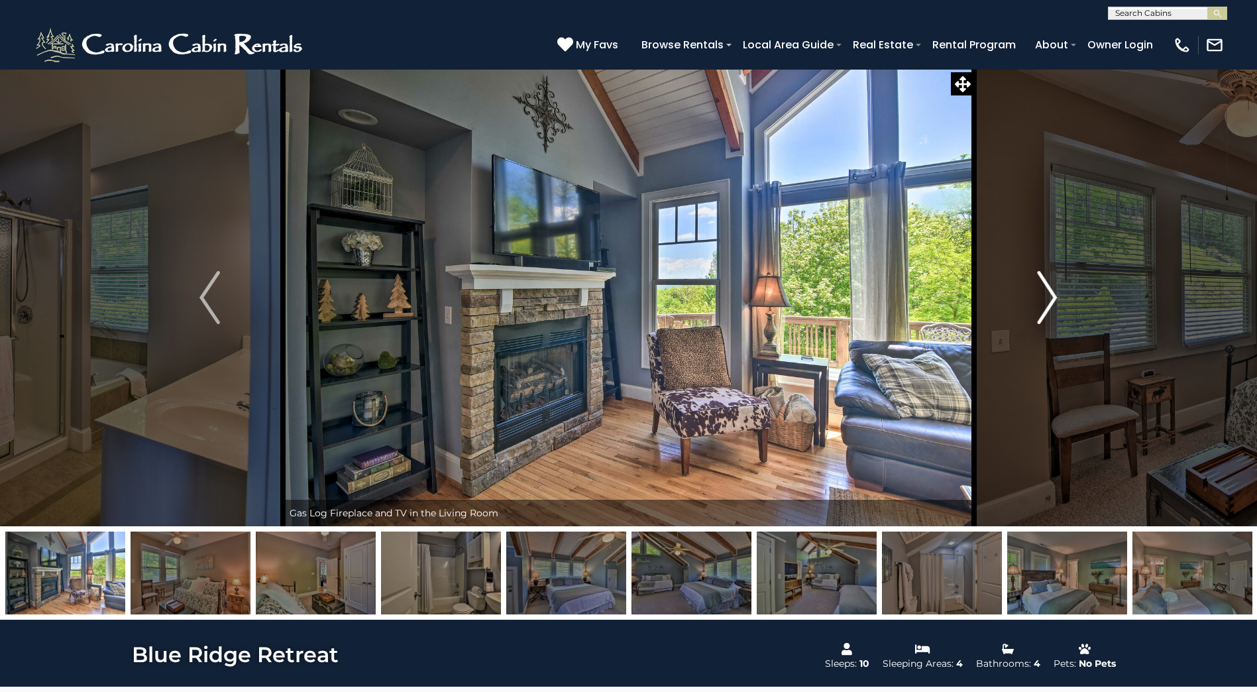
click at [1055, 305] on img "Next" at bounding box center [1047, 297] width 20 height 53
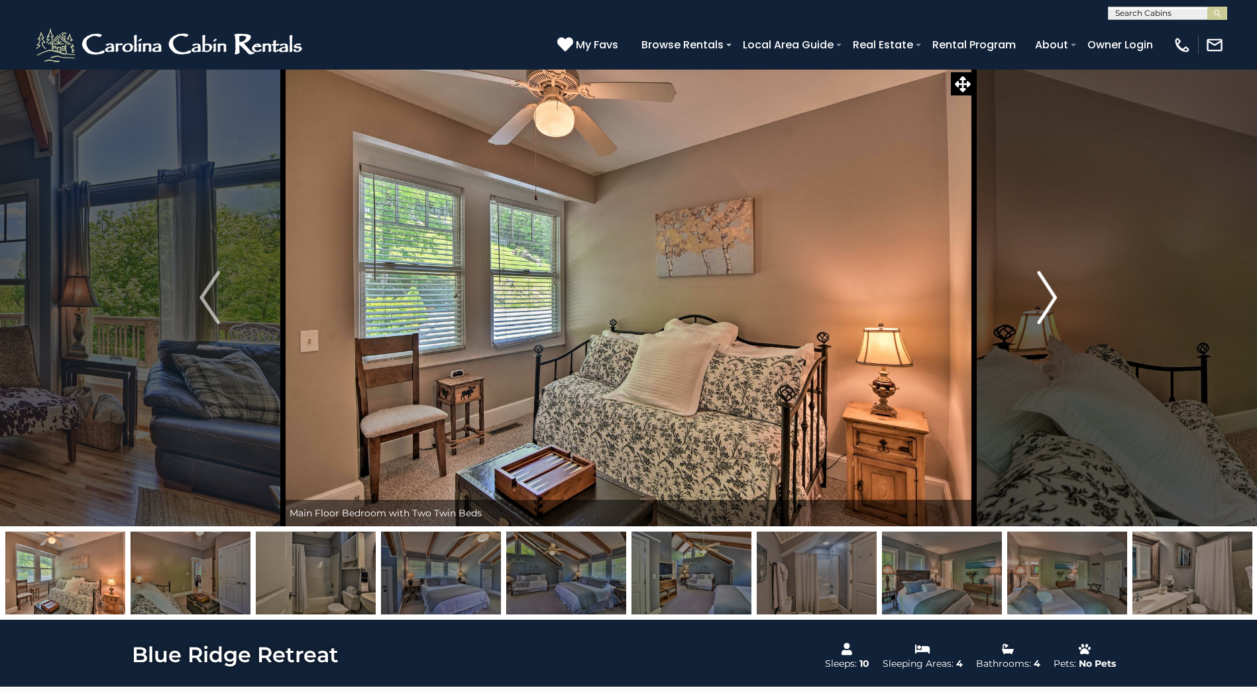
click at [1056, 305] on img "Next" at bounding box center [1047, 297] width 20 height 53
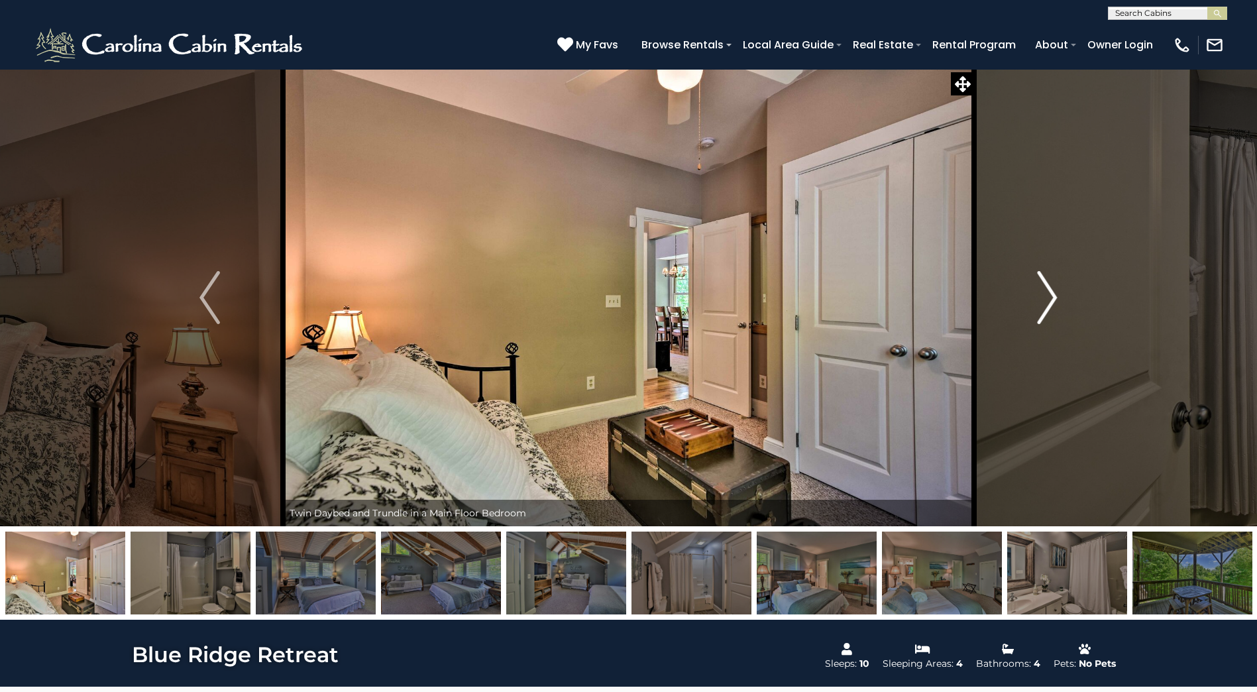
click at [1056, 305] on img "Next" at bounding box center [1047, 297] width 20 height 53
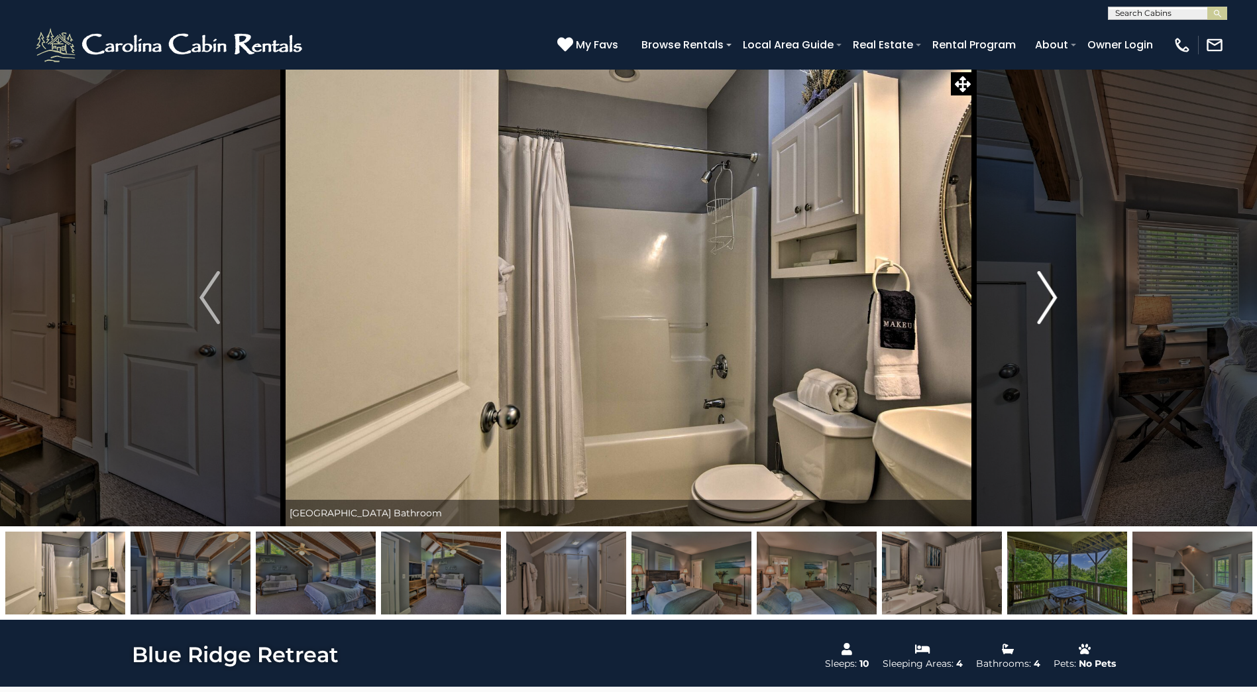
click at [1056, 305] on img "Next" at bounding box center [1047, 297] width 20 height 53
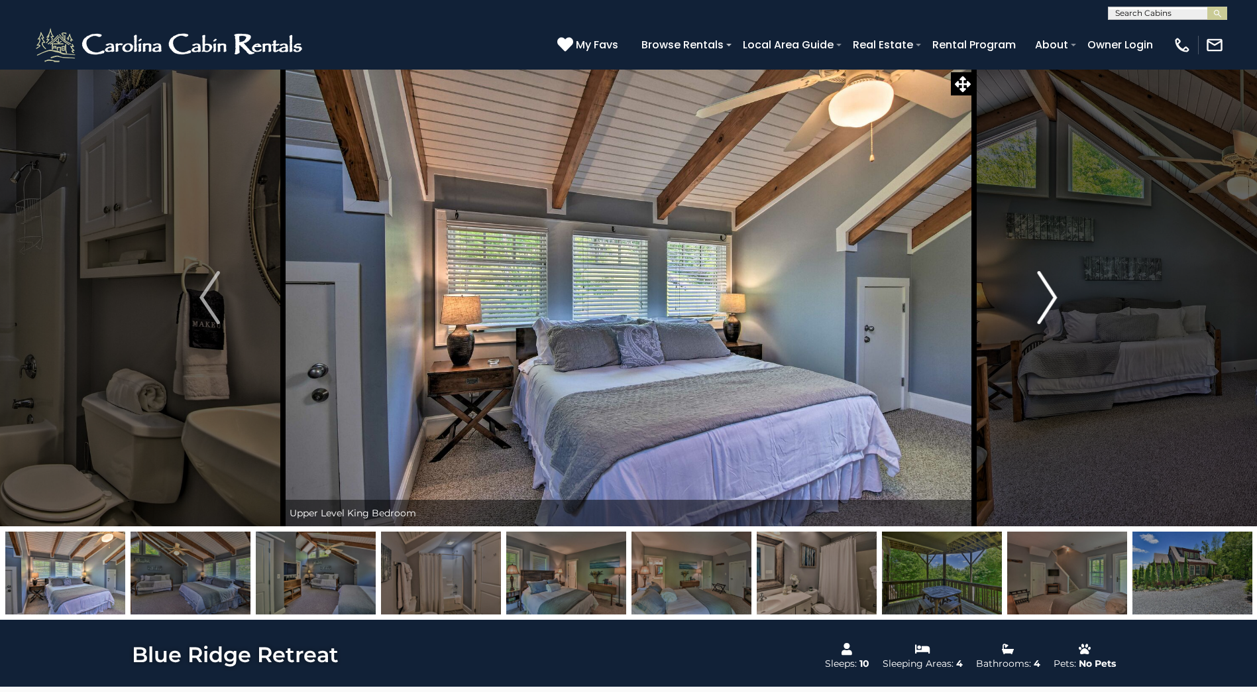
click at [1056, 305] on img "Next" at bounding box center [1047, 297] width 20 height 53
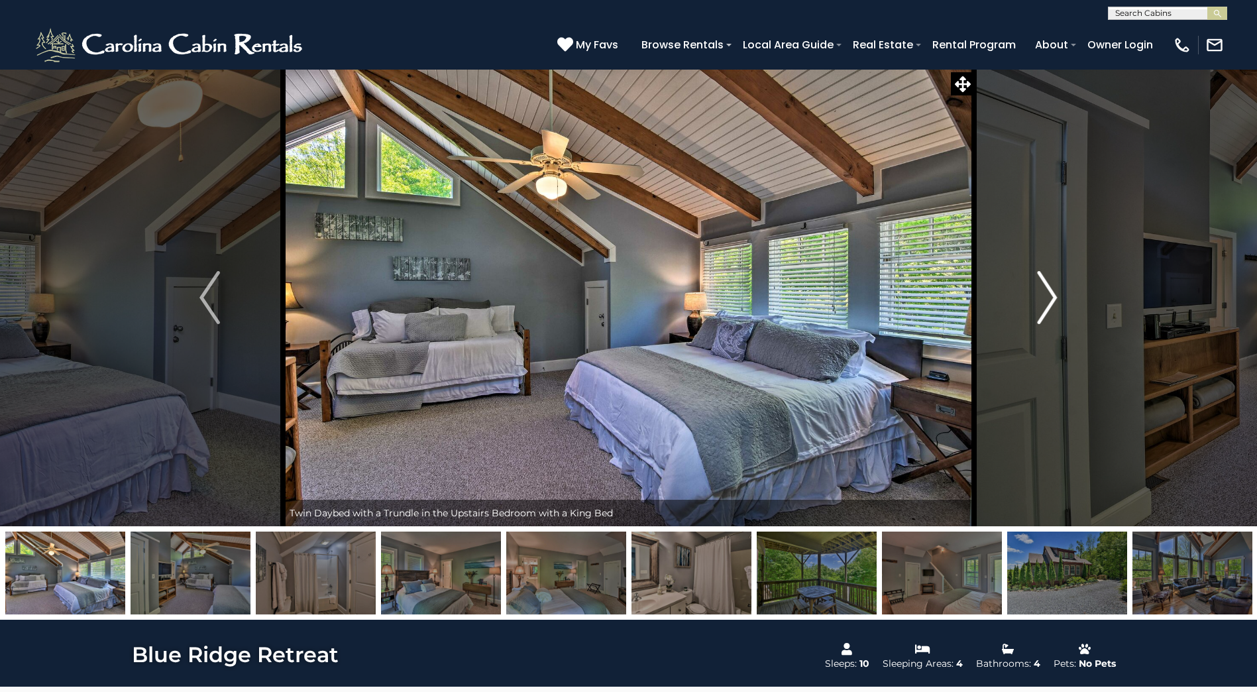
click at [1044, 282] on img "Next" at bounding box center [1047, 297] width 20 height 53
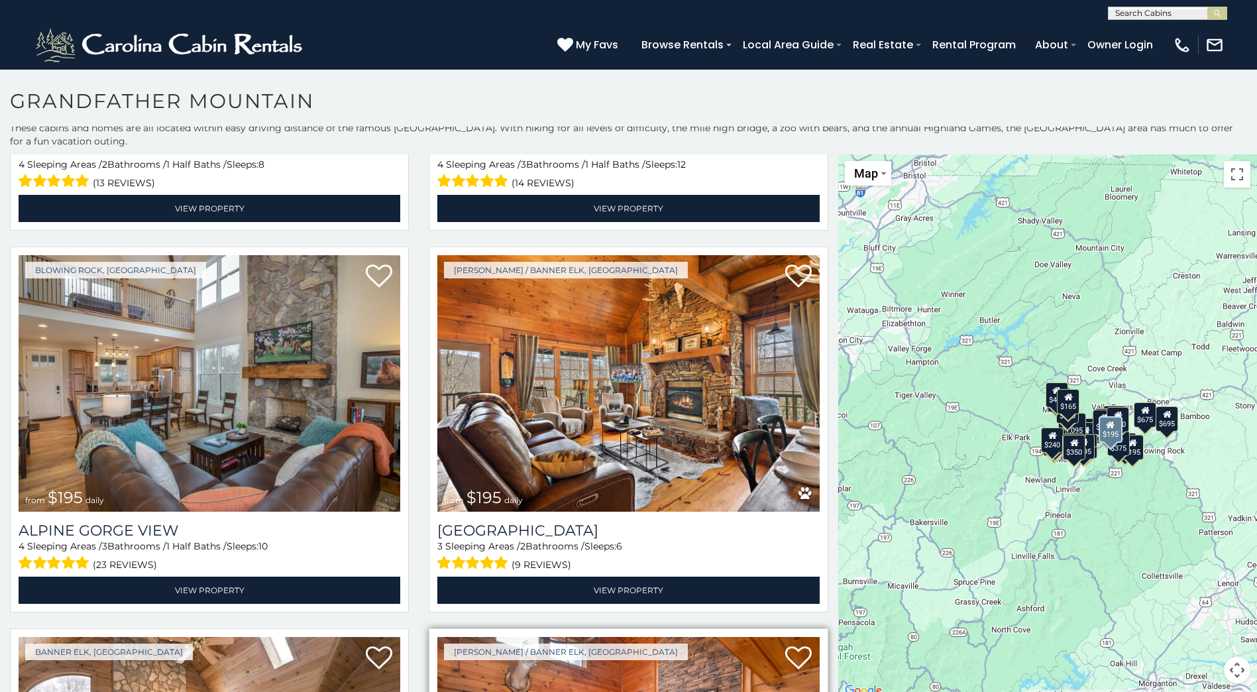
scroll to position [4903, 0]
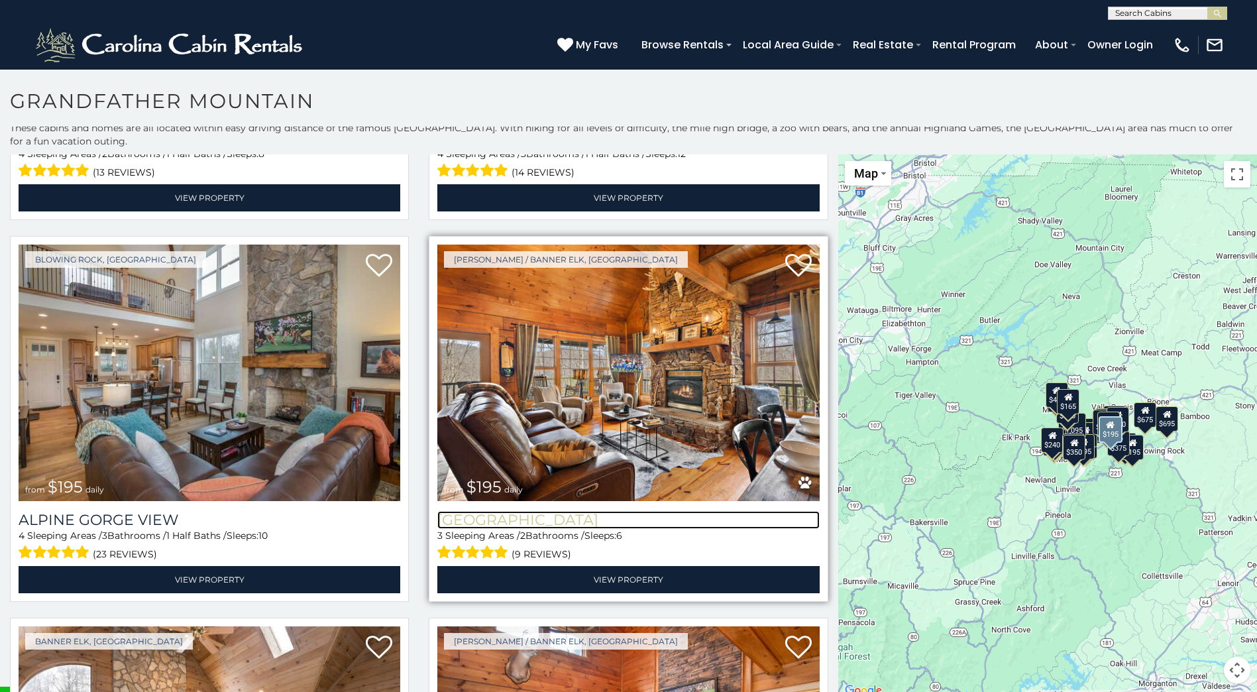
click at [543, 511] on h3 "[GEOGRAPHIC_DATA]" at bounding box center [628, 520] width 382 height 18
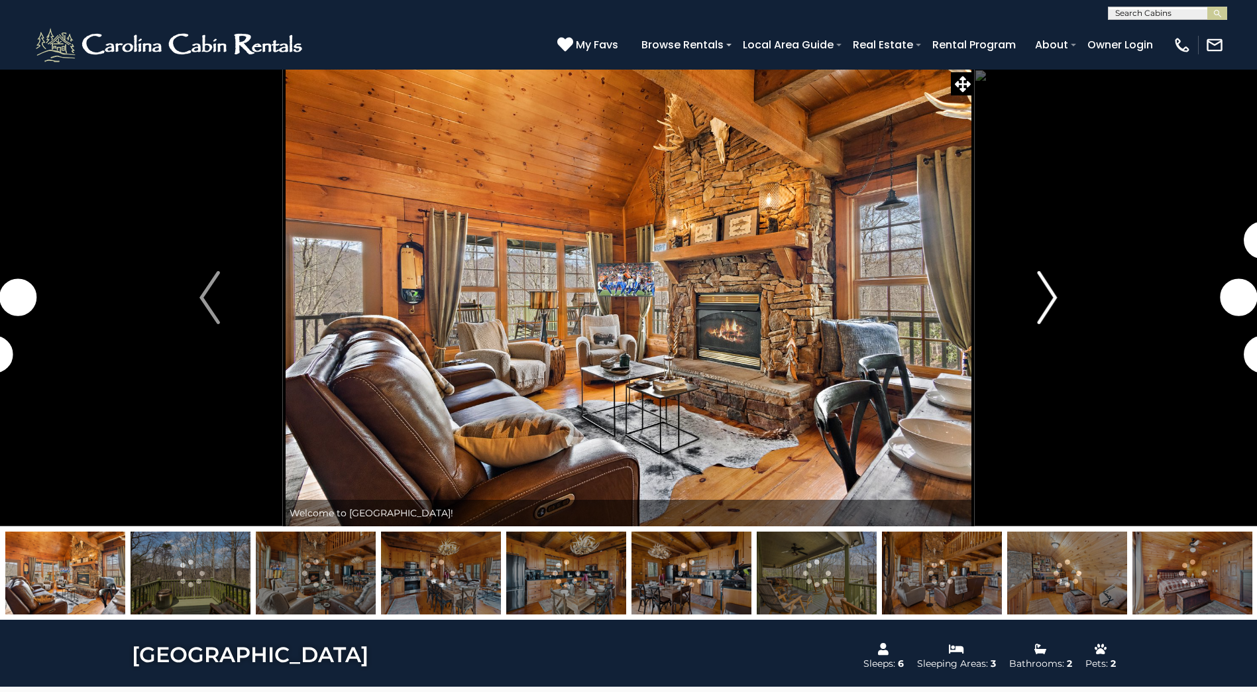
click at [1085, 282] on button "Next" at bounding box center [1047, 297] width 146 height 457
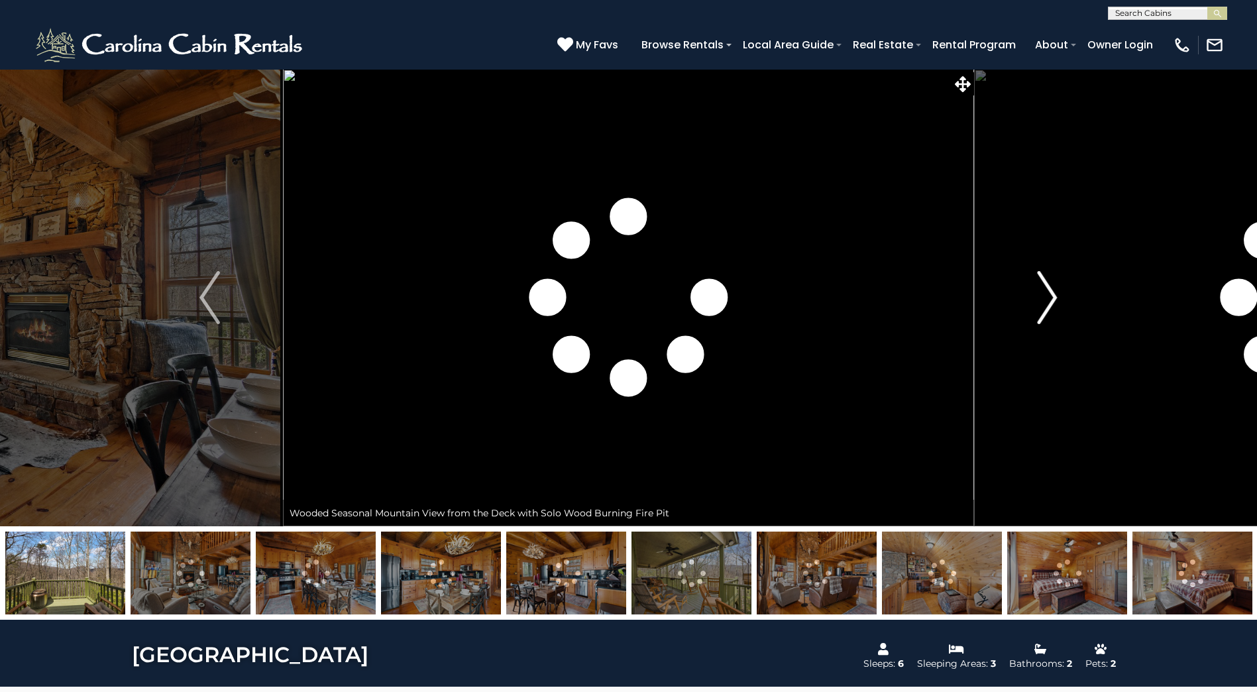
click at [1085, 282] on button "Next" at bounding box center [1047, 297] width 146 height 457
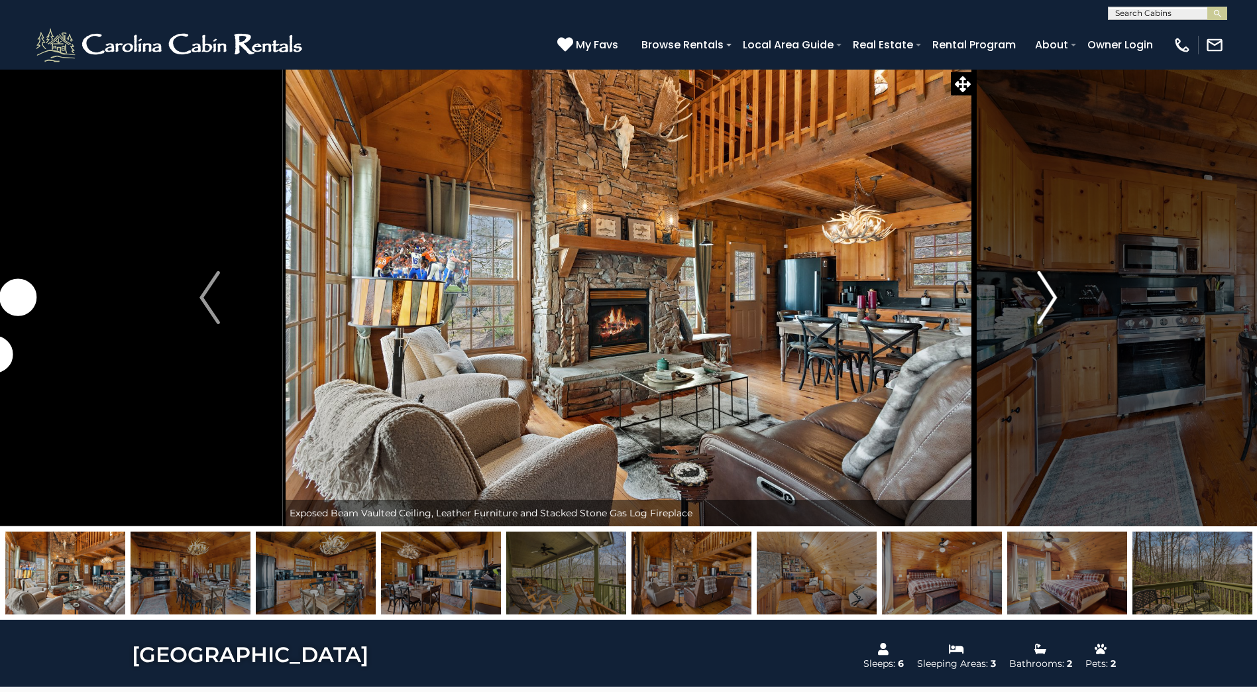
click at [1085, 282] on button "Next" at bounding box center [1047, 297] width 146 height 457
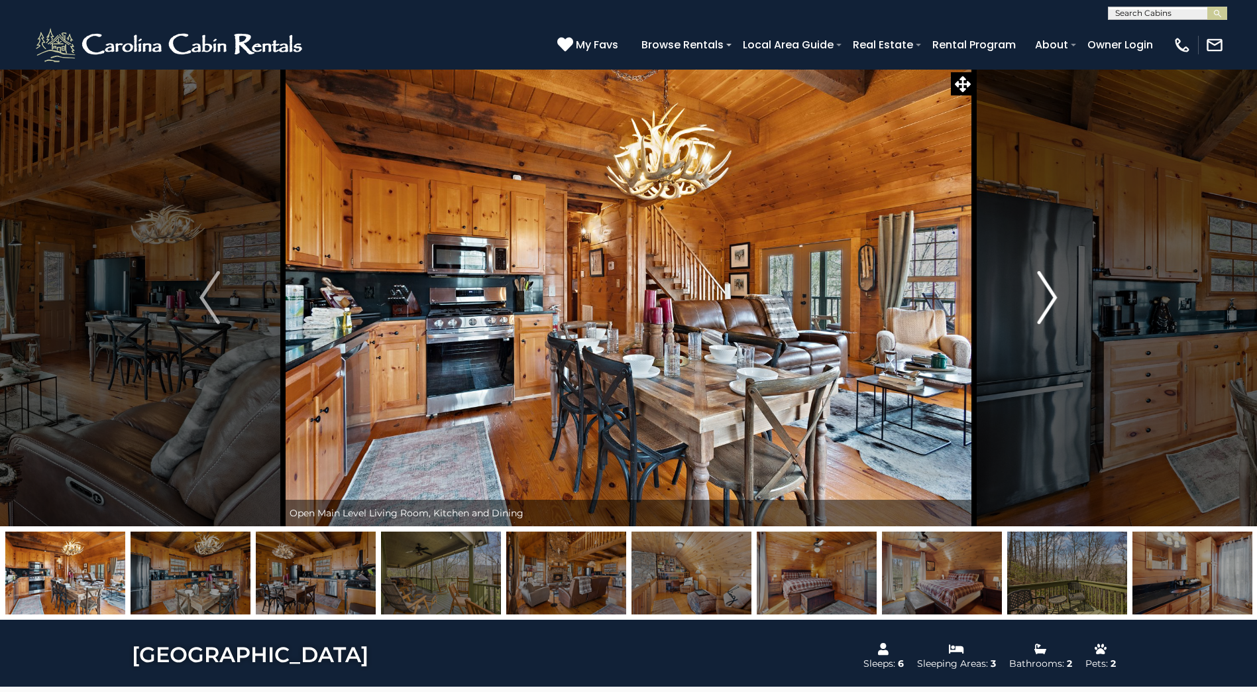
click at [1085, 282] on button "Next" at bounding box center [1047, 297] width 146 height 457
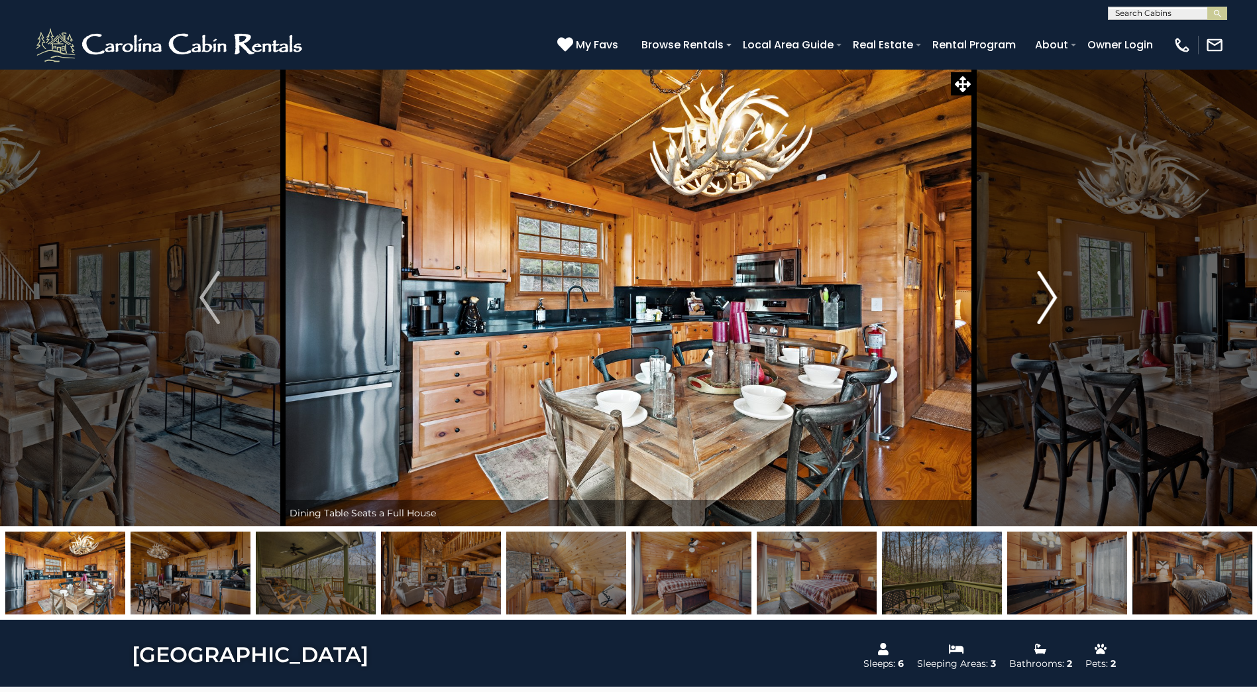
click at [1085, 282] on button "Next" at bounding box center [1047, 297] width 146 height 457
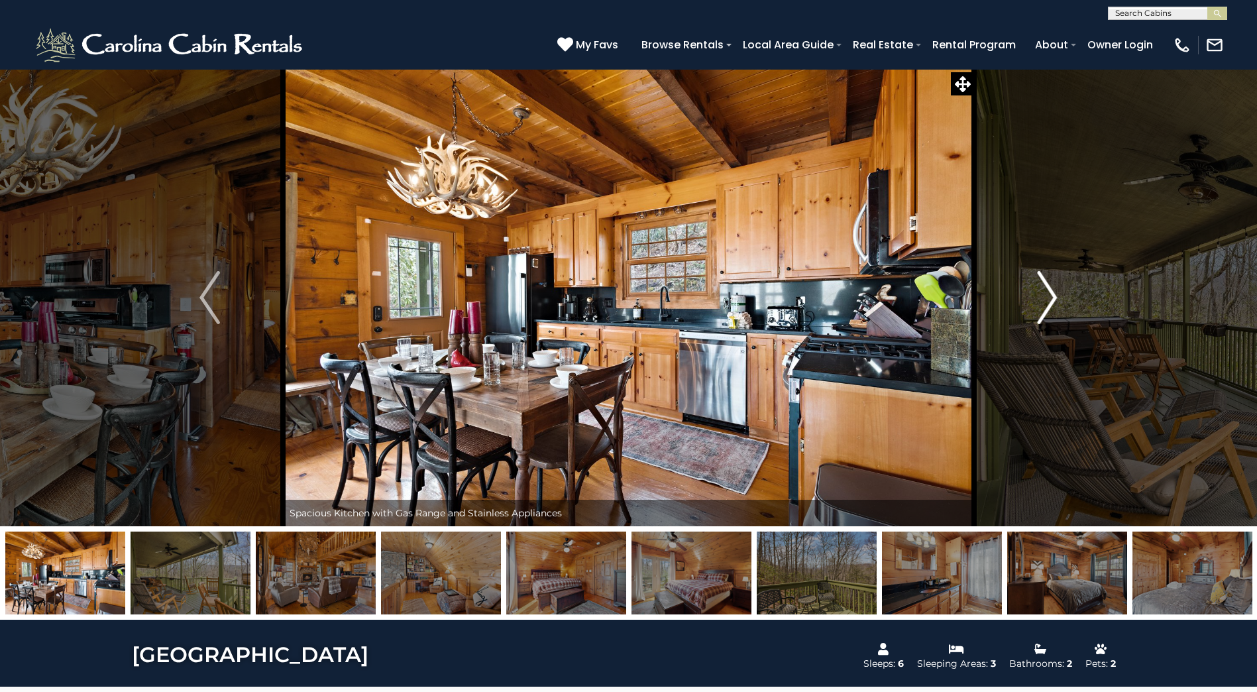
click at [1085, 282] on button "Next" at bounding box center [1047, 297] width 146 height 457
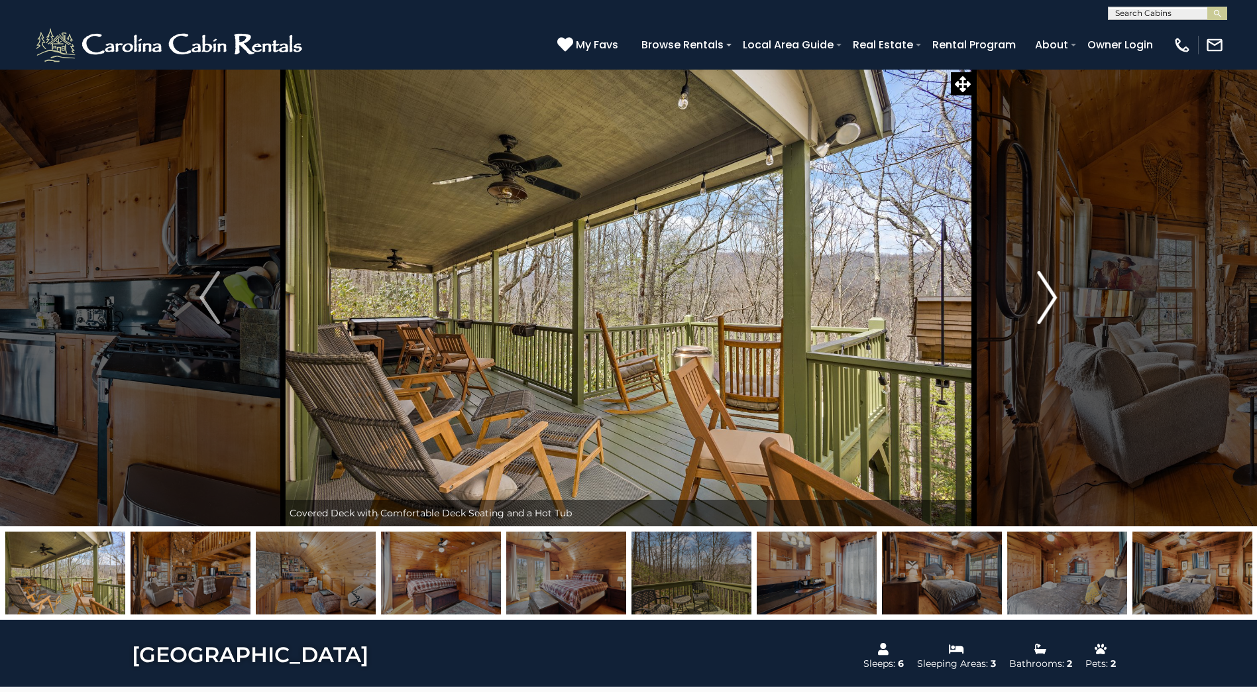
click at [1085, 282] on button "Next" at bounding box center [1047, 297] width 146 height 457
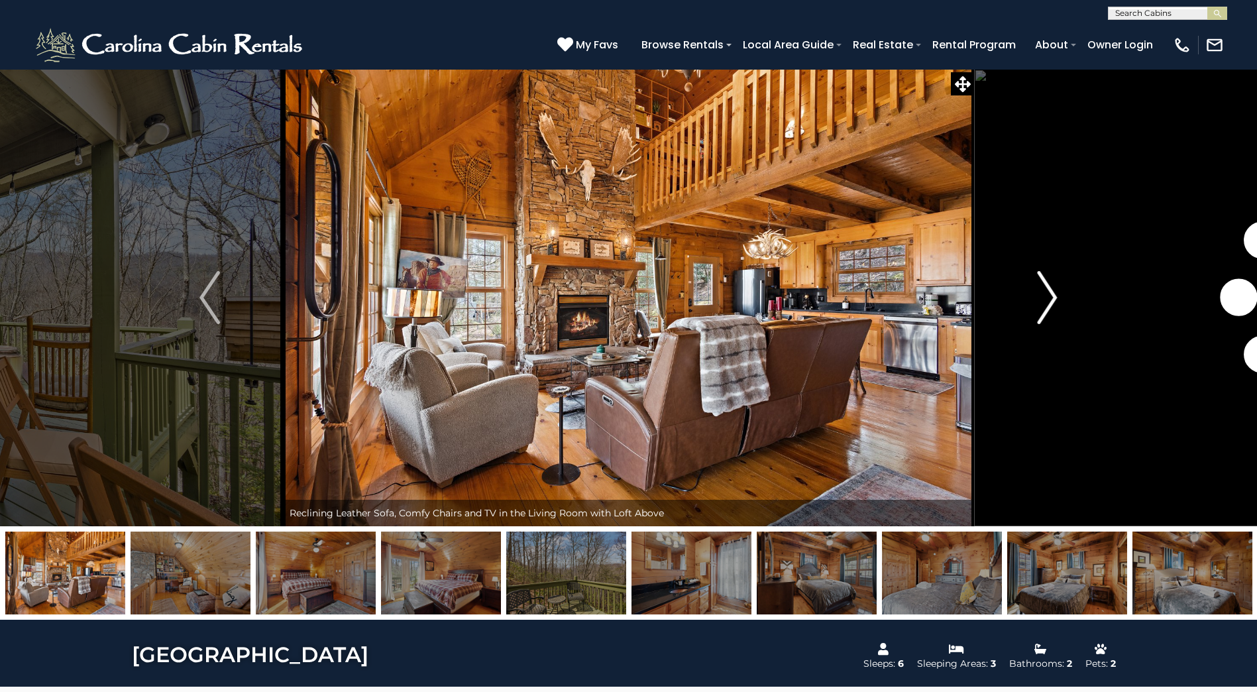
click at [1085, 282] on button "Next" at bounding box center [1047, 297] width 146 height 457
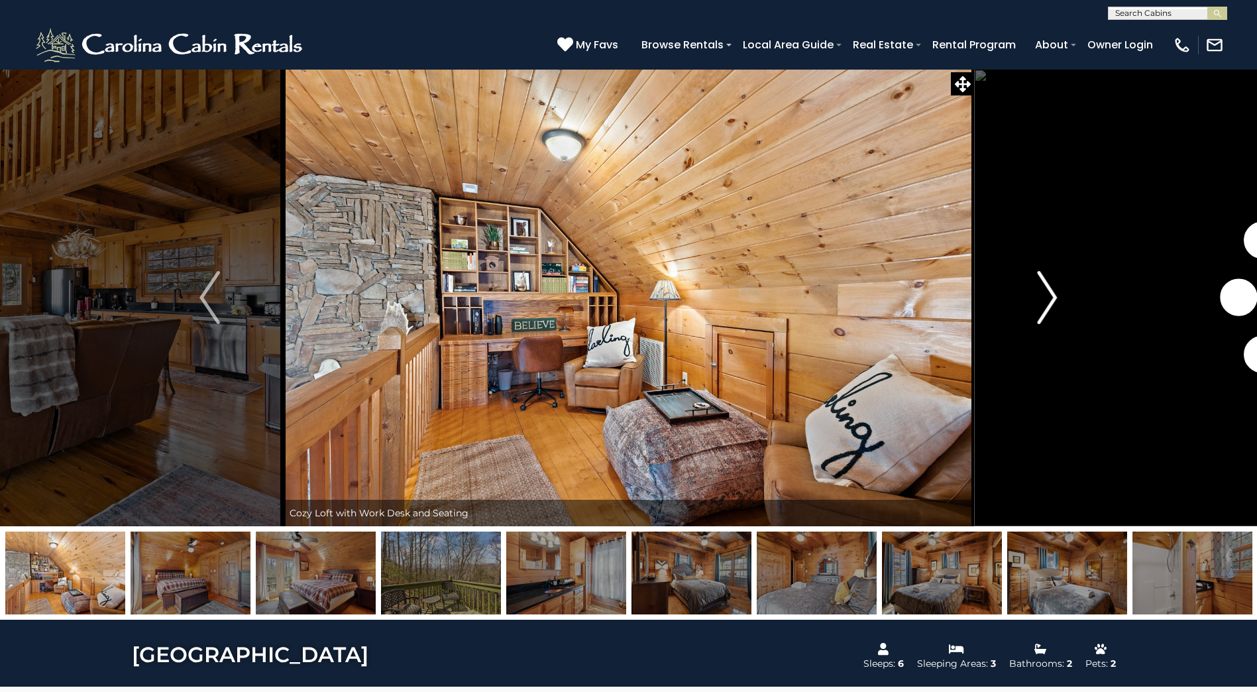
click at [1085, 282] on button "Next" at bounding box center [1047, 297] width 146 height 457
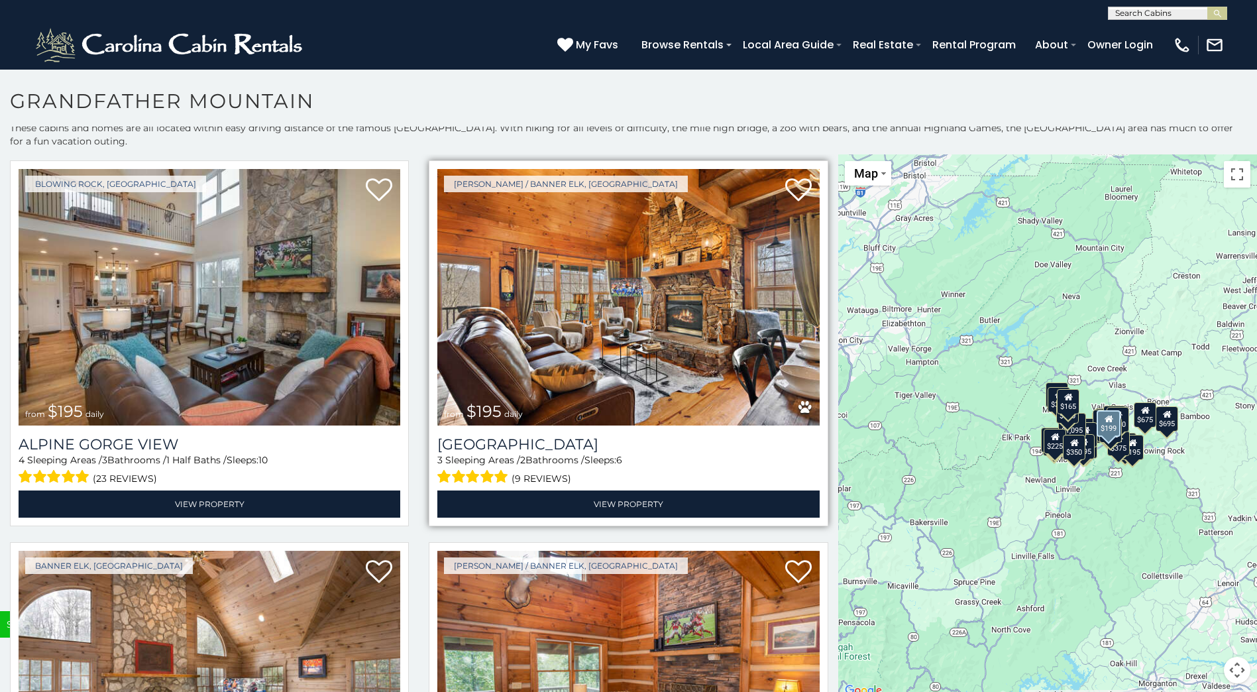
scroll to position [4903, 0]
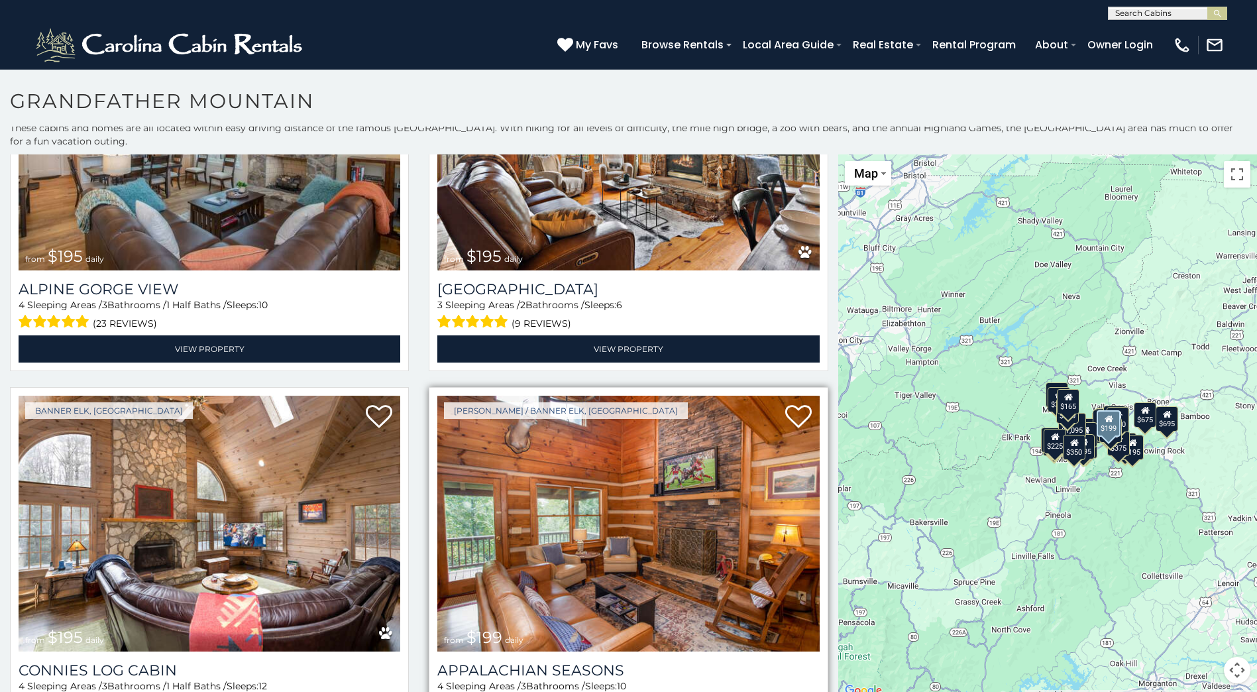
scroll to position [5146, 0]
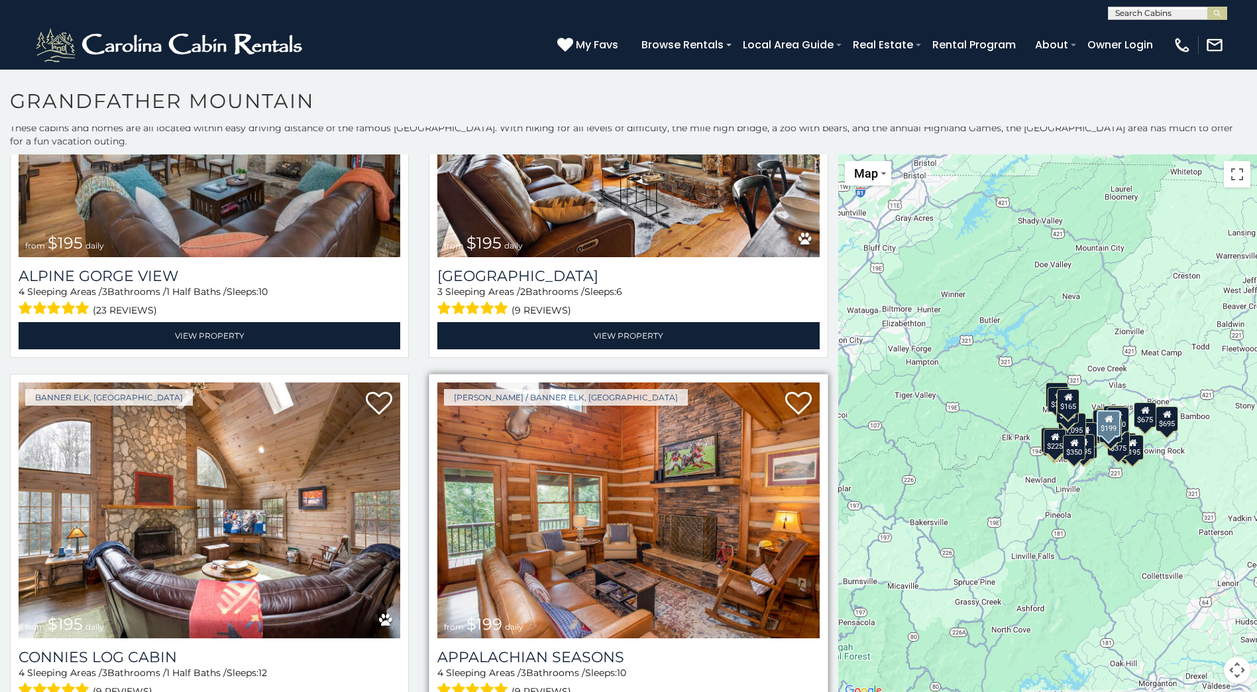
select select "**********"
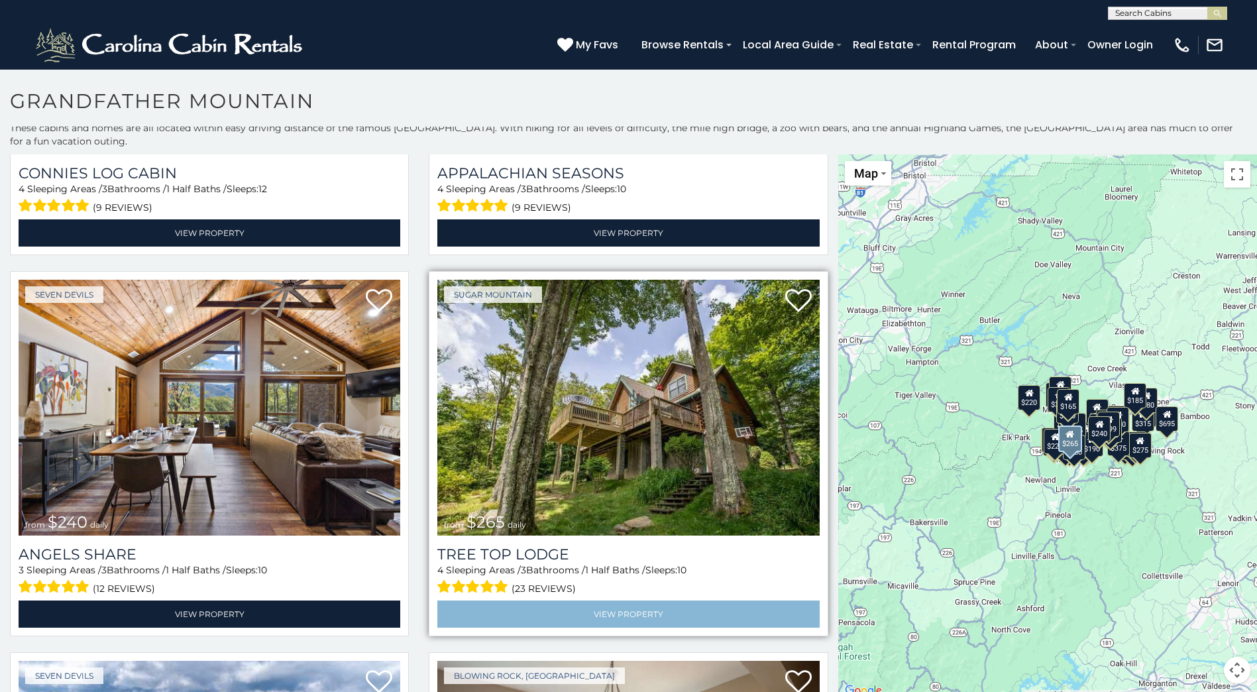
scroll to position [5610, 0]
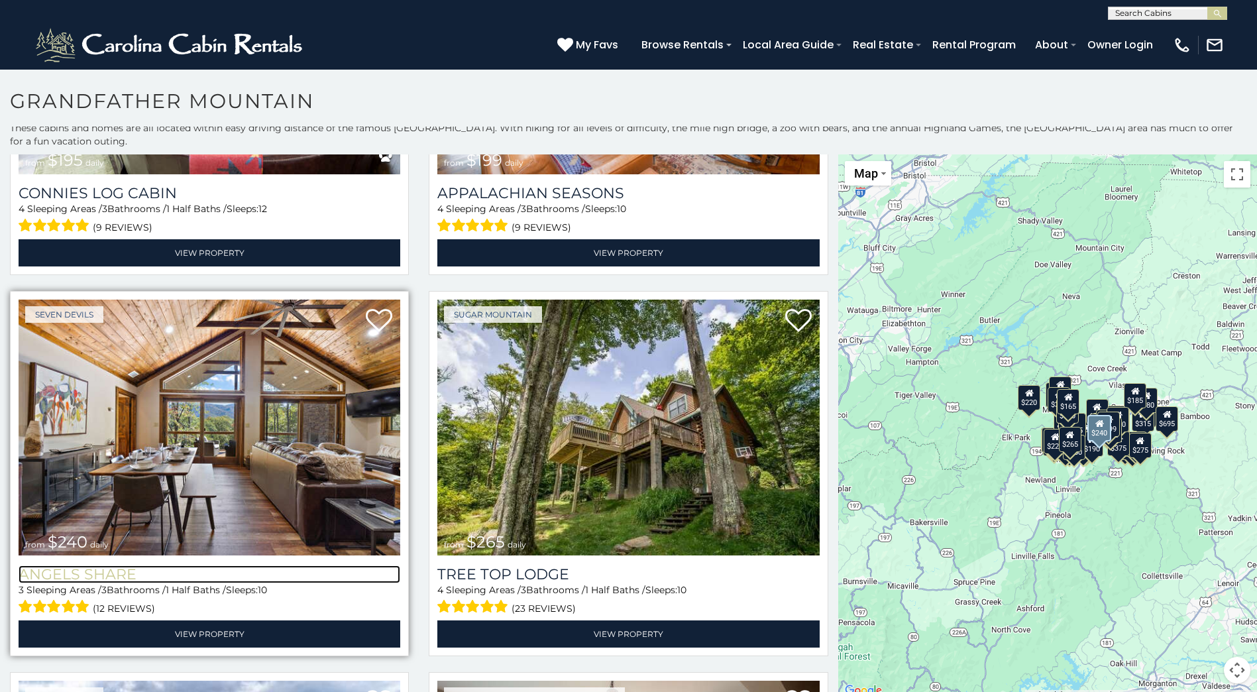
click at [92, 565] on h3 "Angels Share" at bounding box center [210, 574] width 382 height 18
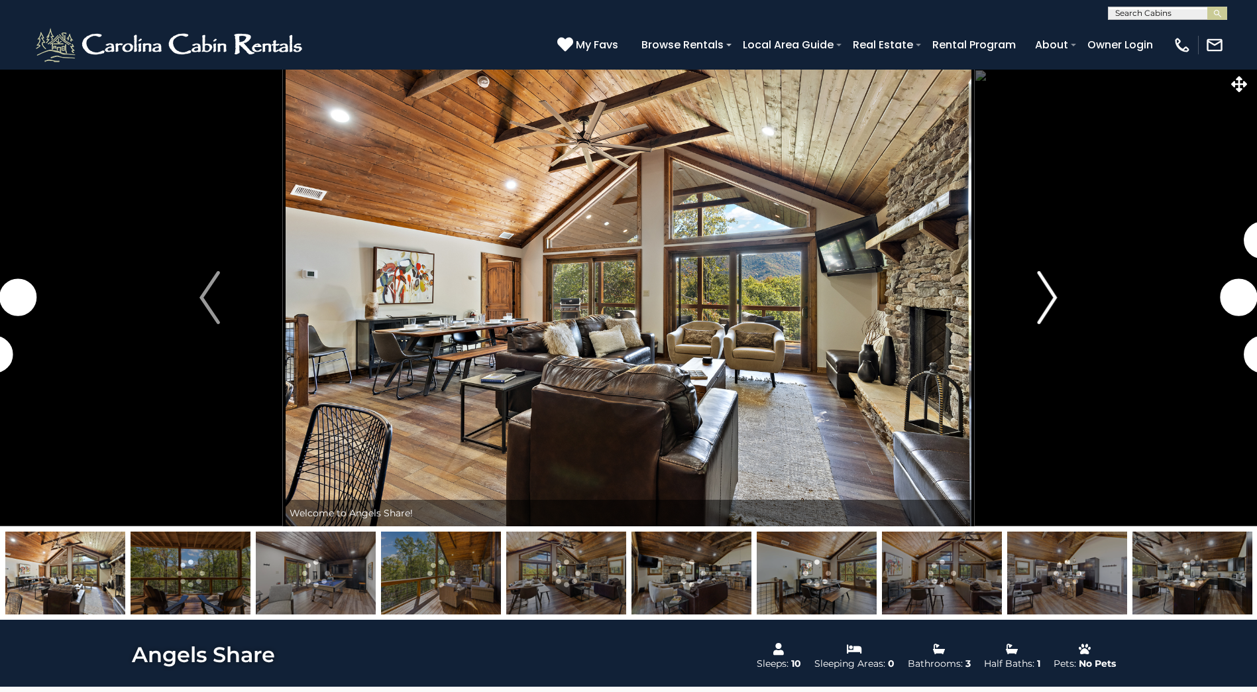
click at [1010, 313] on button "Next" at bounding box center [1047, 297] width 146 height 457
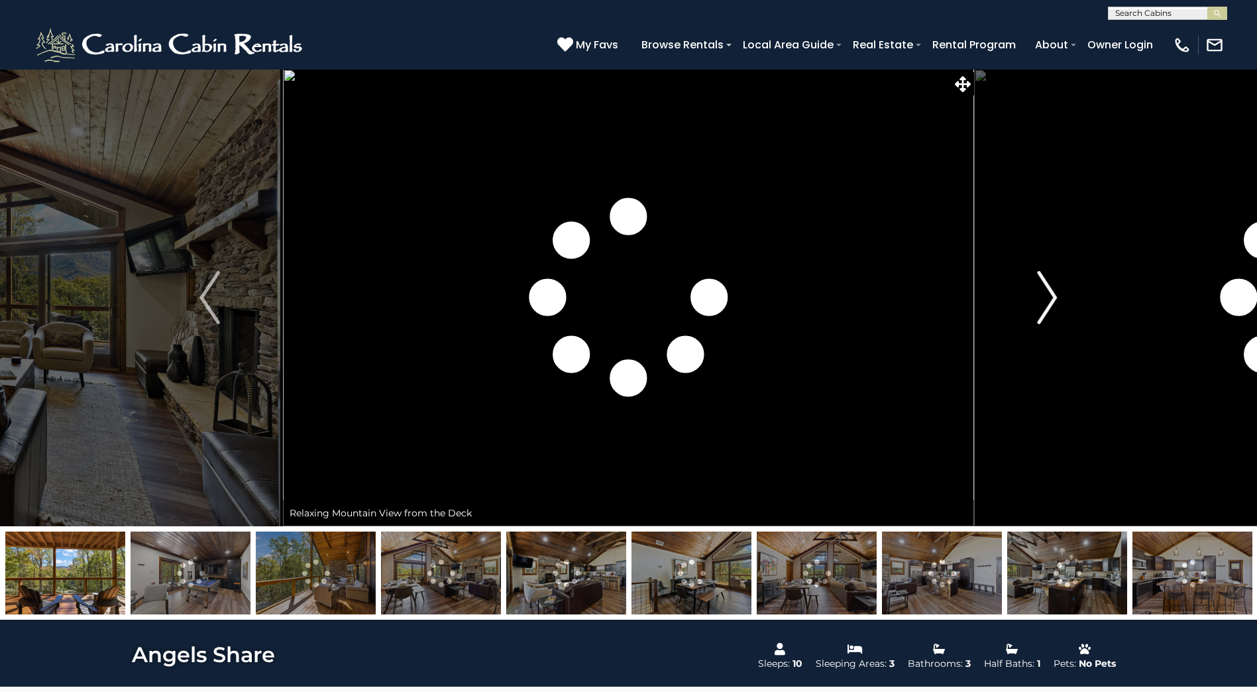
click at [1032, 317] on button "Next" at bounding box center [1047, 297] width 146 height 457
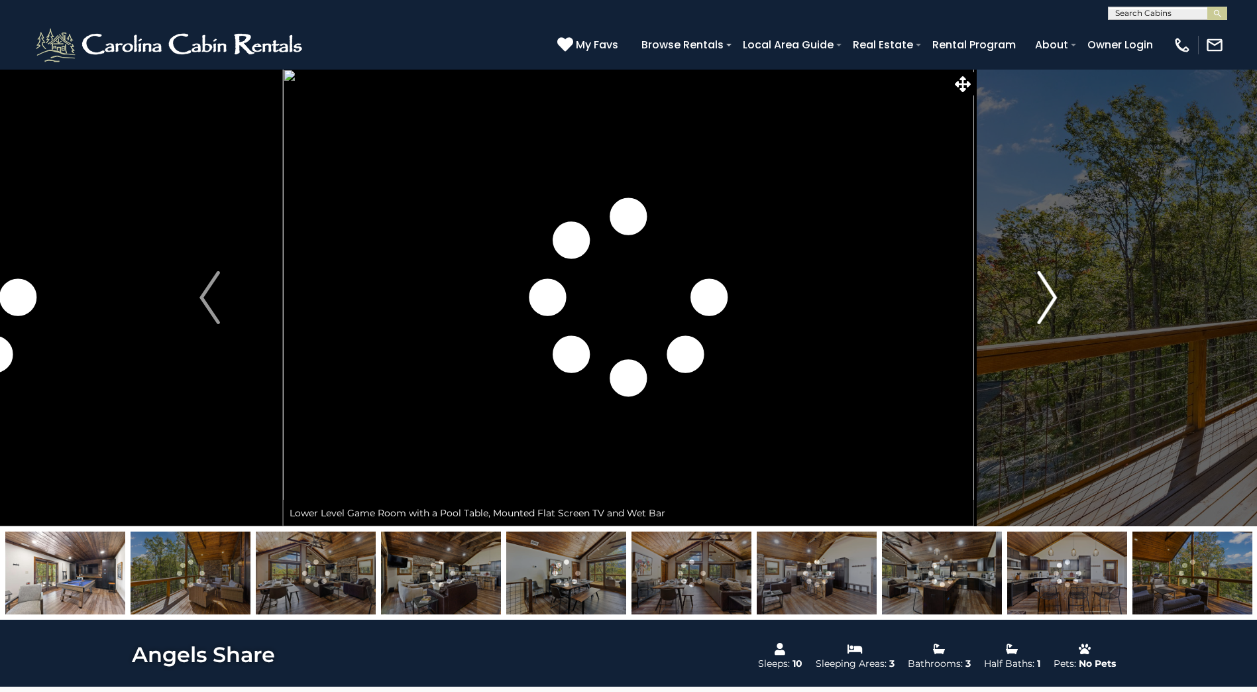
click at [1030, 314] on button "Next" at bounding box center [1047, 297] width 146 height 457
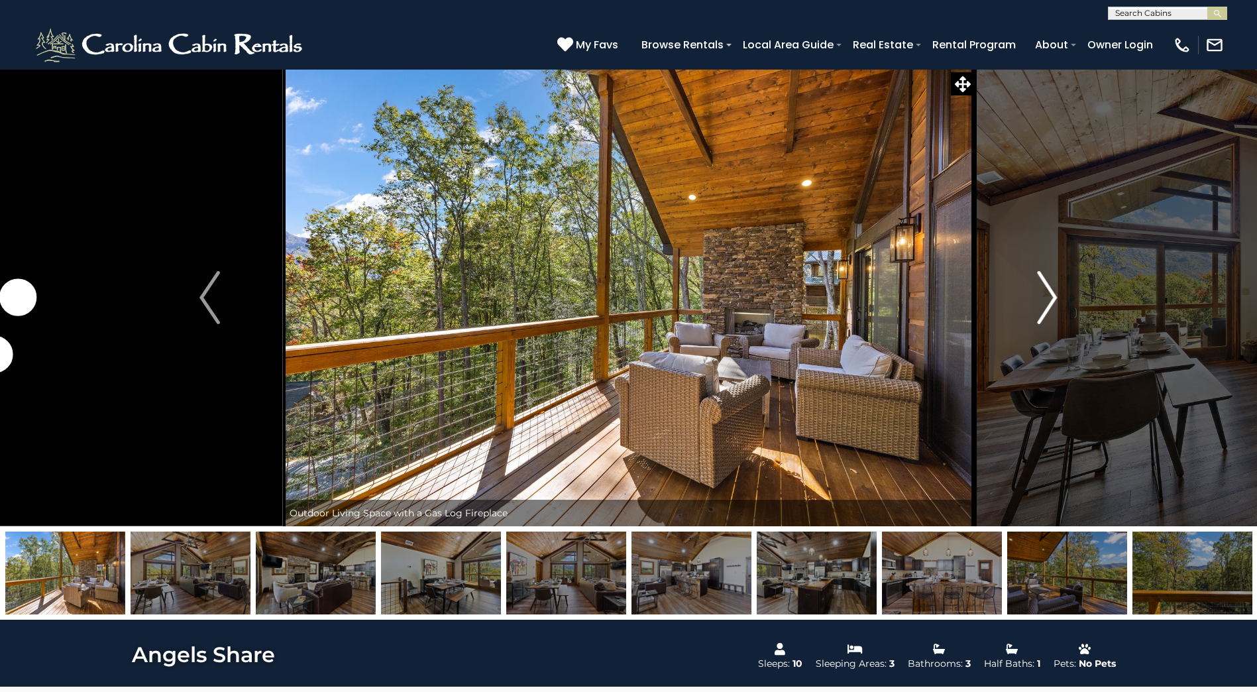
click at [1027, 315] on button "Next" at bounding box center [1047, 297] width 146 height 457
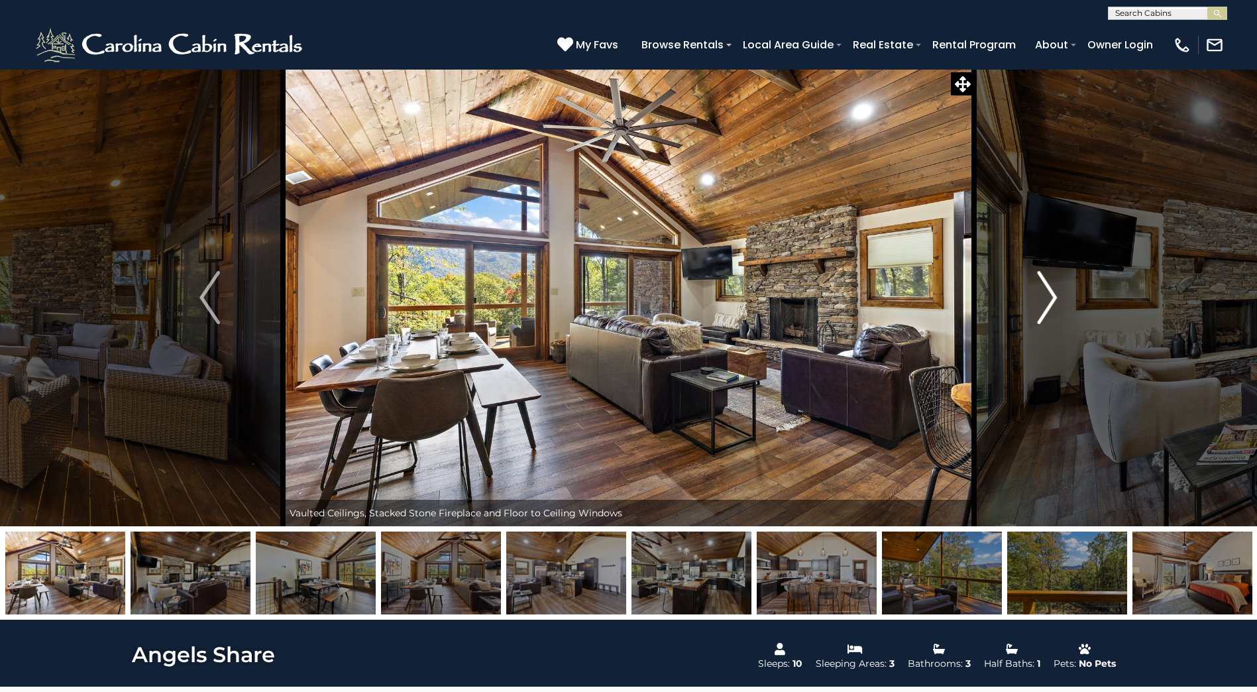
click at [1027, 315] on button "Next" at bounding box center [1047, 297] width 146 height 457
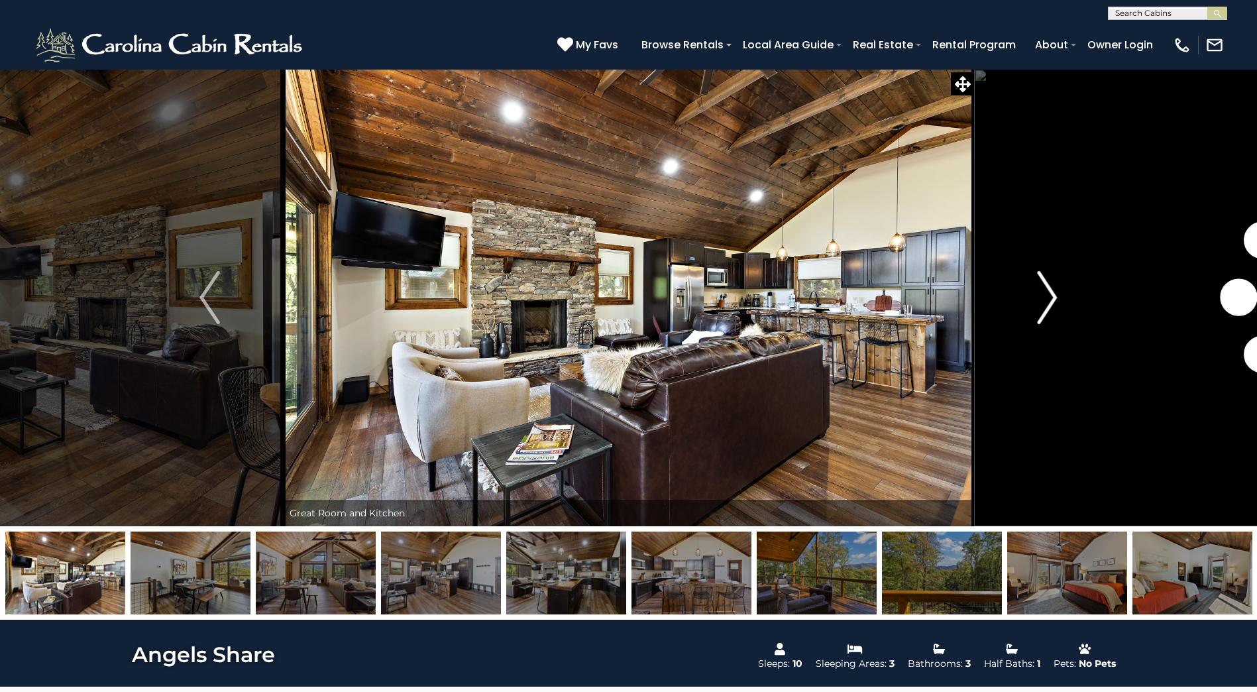
click at [1027, 315] on button "Next" at bounding box center [1047, 297] width 146 height 457
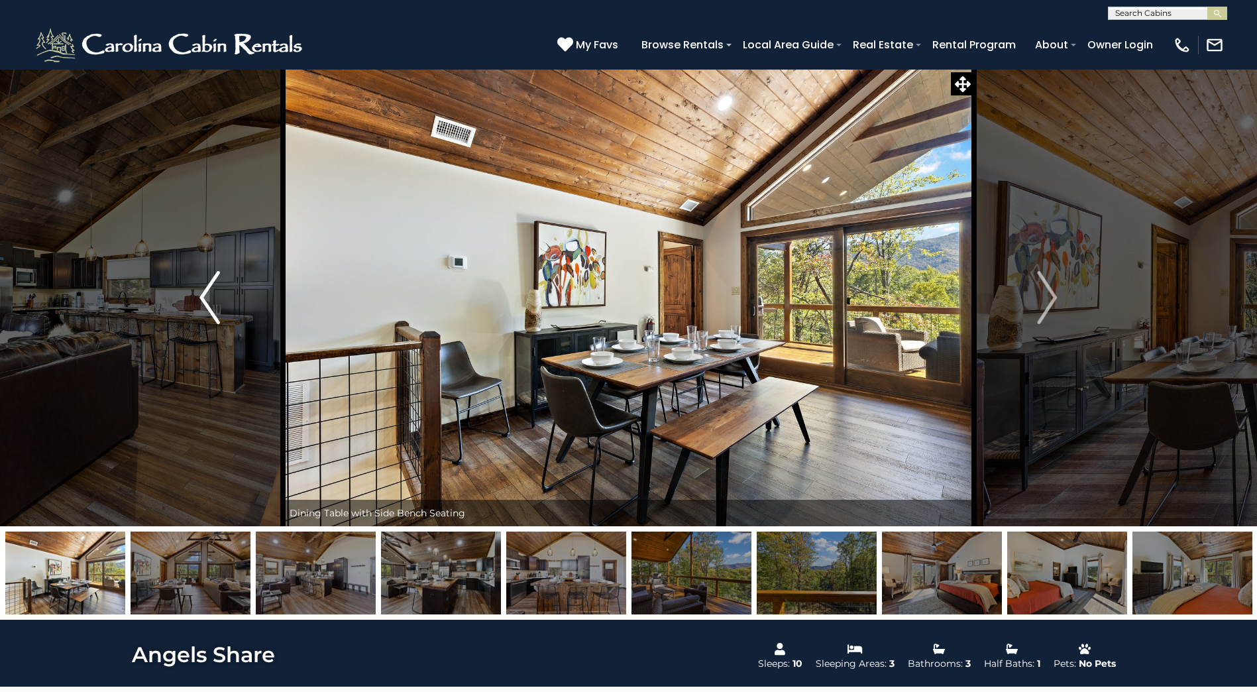
click at [208, 339] on button "Previous" at bounding box center [209, 297] width 146 height 457
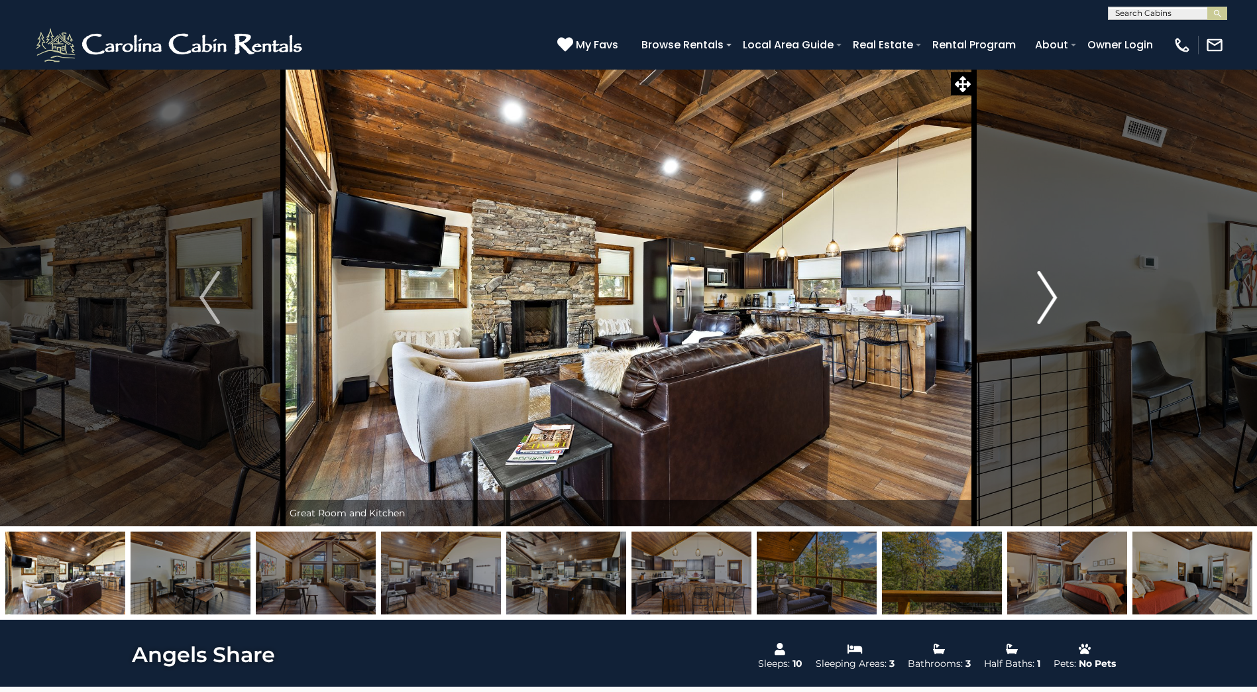
click at [1042, 303] on img "Next" at bounding box center [1047, 297] width 20 height 53
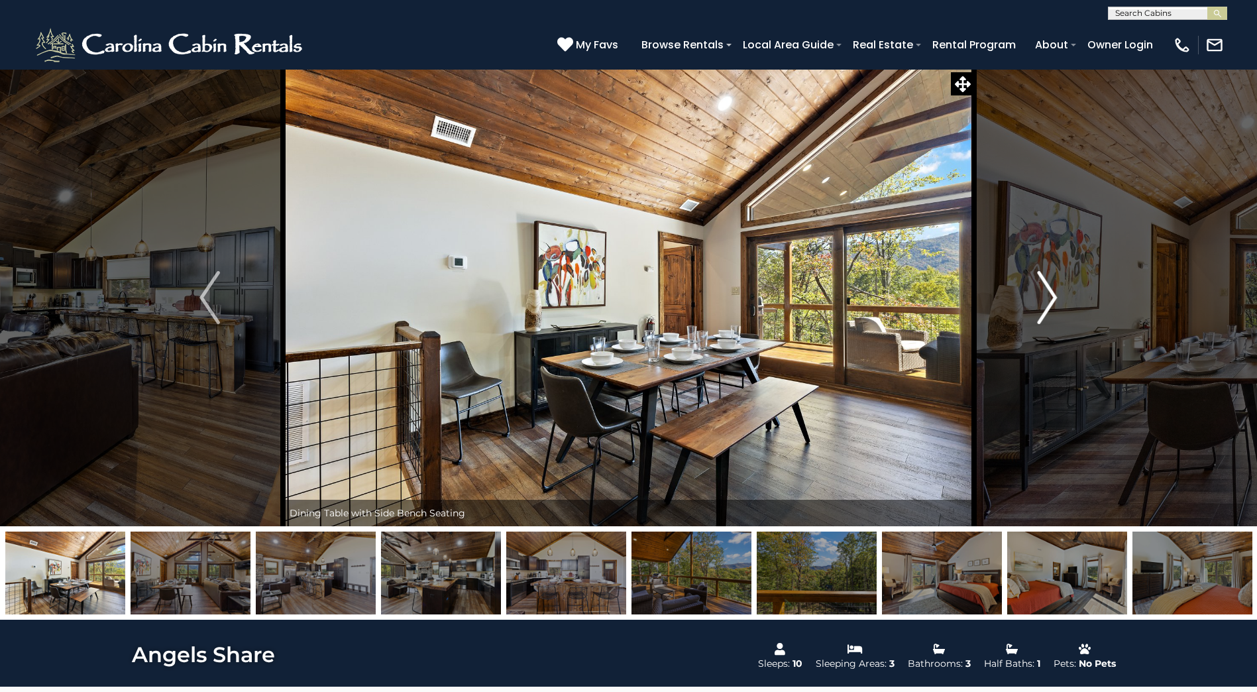
click at [1042, 303] on img "Next" at bounding box center [1047, 297] width 20 height 53
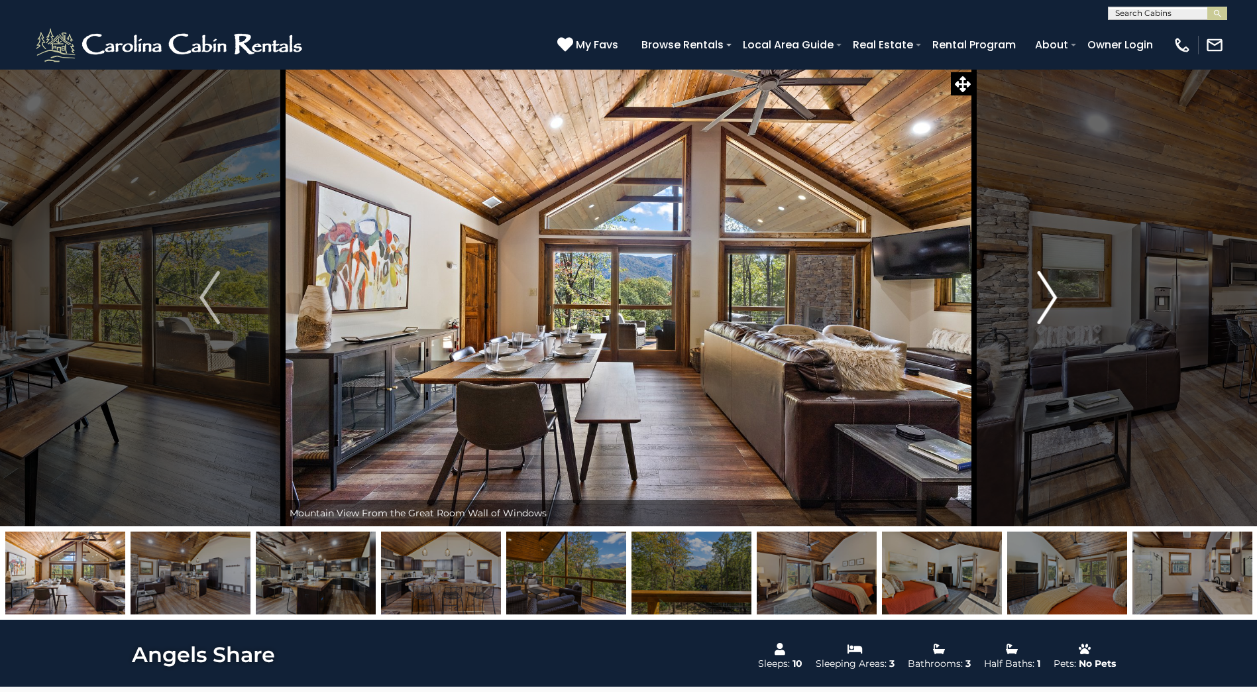
click at [1042, 303] on img "Next" at bounding box center [1047, 297] width 20 height 53
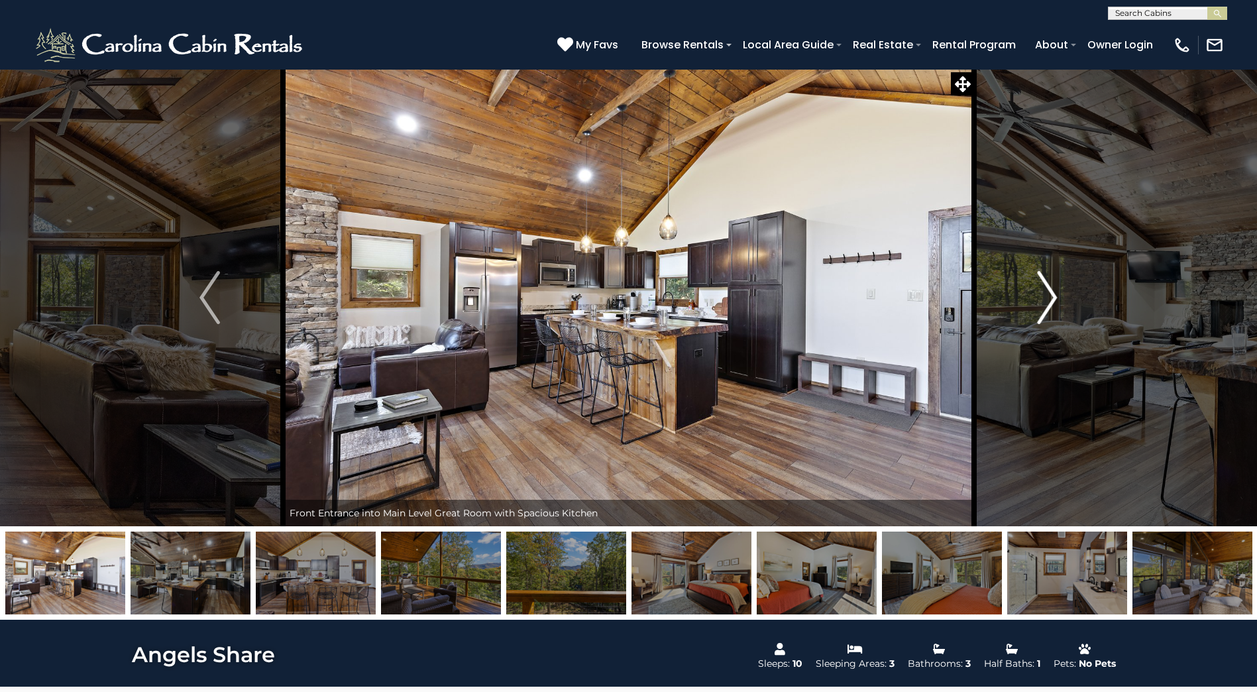
click at [1042, 303] on img "Next" at bounding box center [1047, 297] width 20 height 53
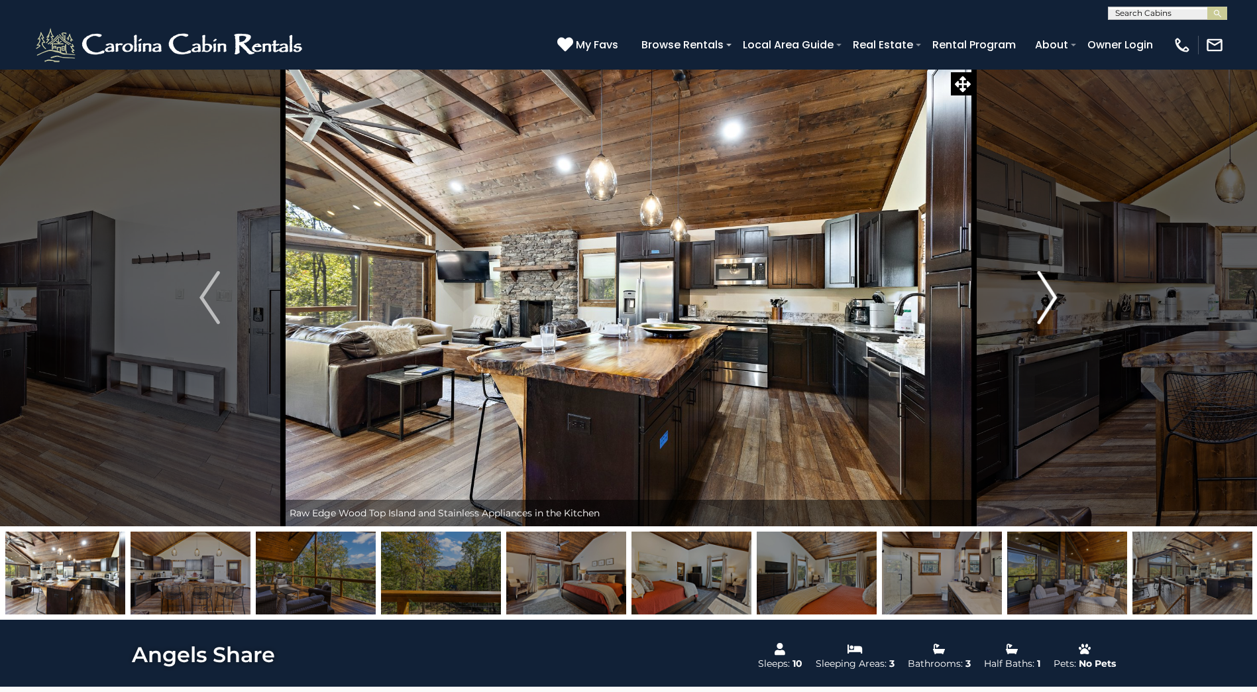
click at [1042, 303] on img "Next" at bounding box center [1047, 297] width 20 height 53
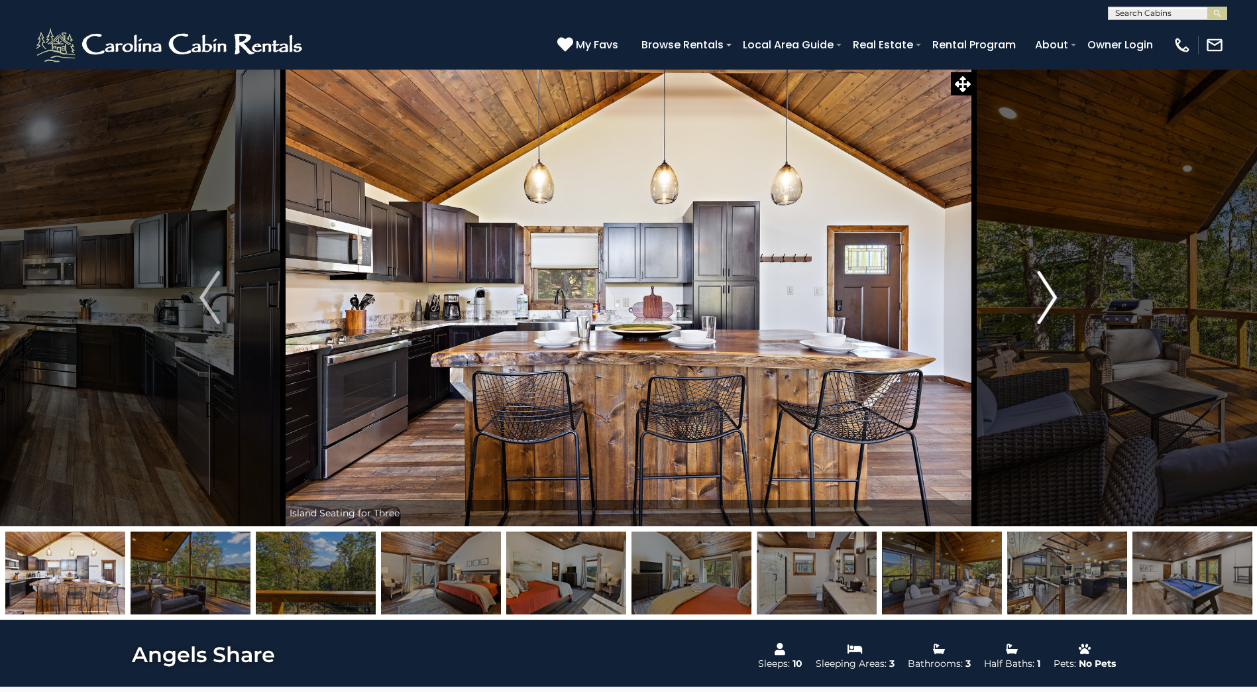
click at [1043, 303] on img "Next" at bounding box center [1047, 297] width 20 height 53
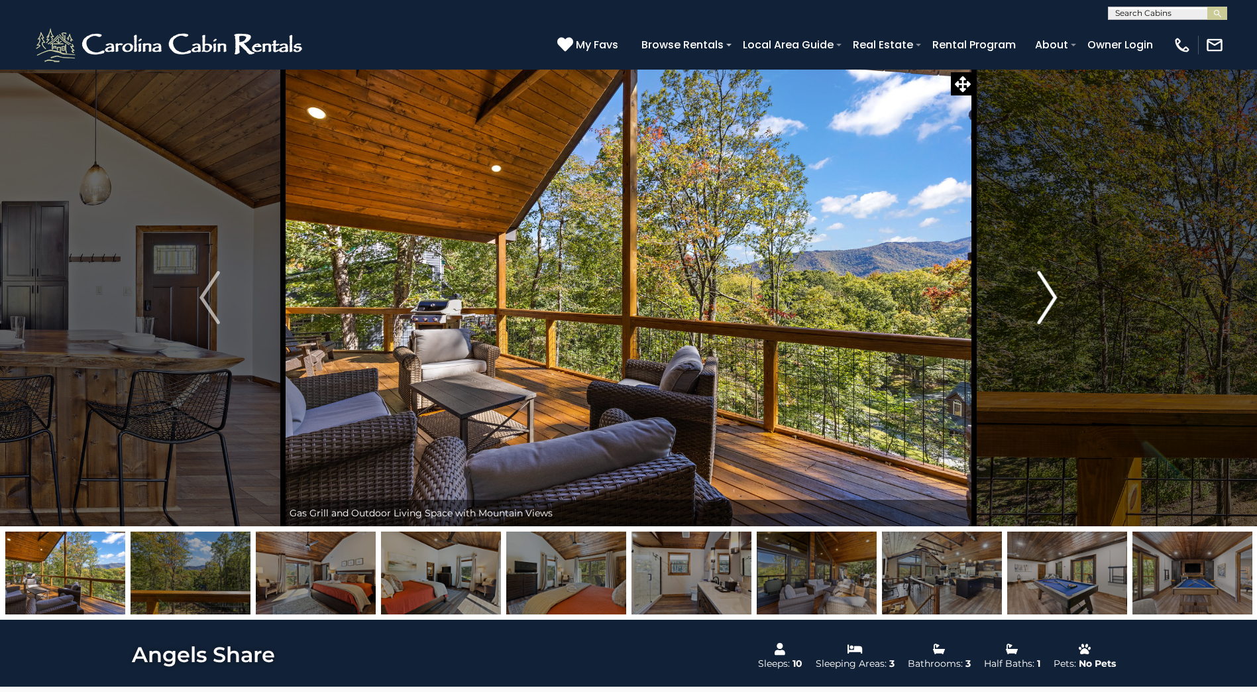
click at [1043, 303] on img "Next" at bounding box center [1047, 297] width 20 height 53
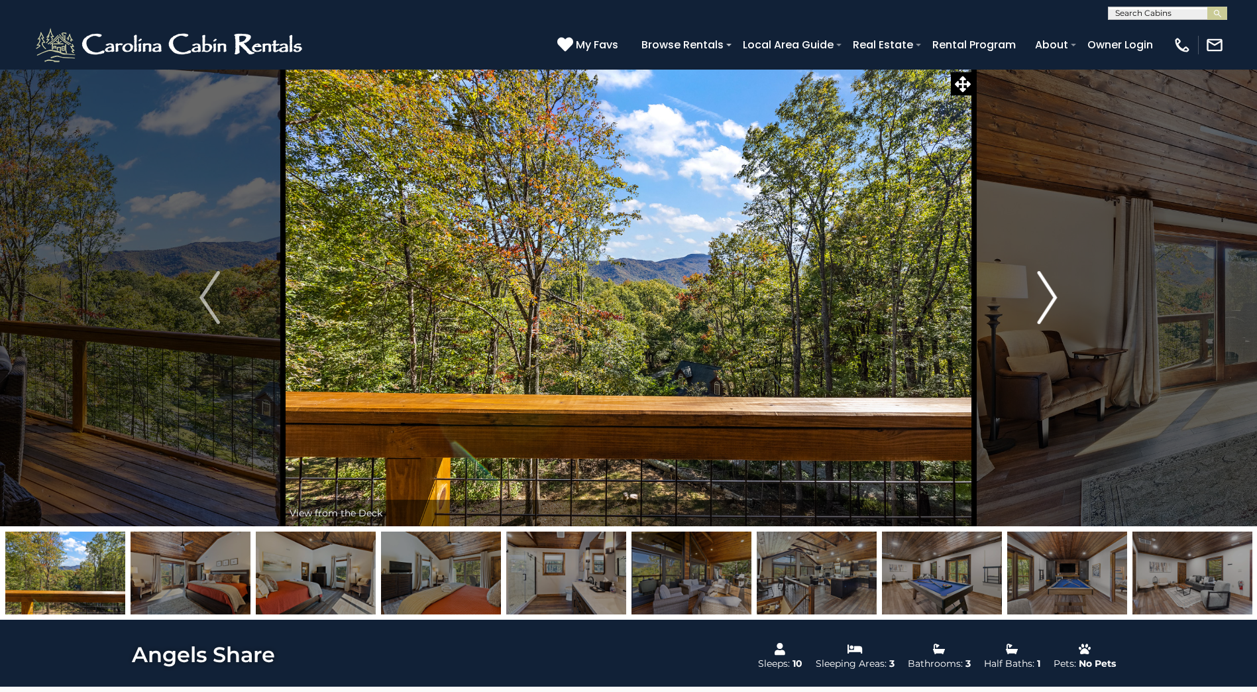
click at [1043, 303] on img "Next" at bounding box center [1047, 297] width 20 height 53
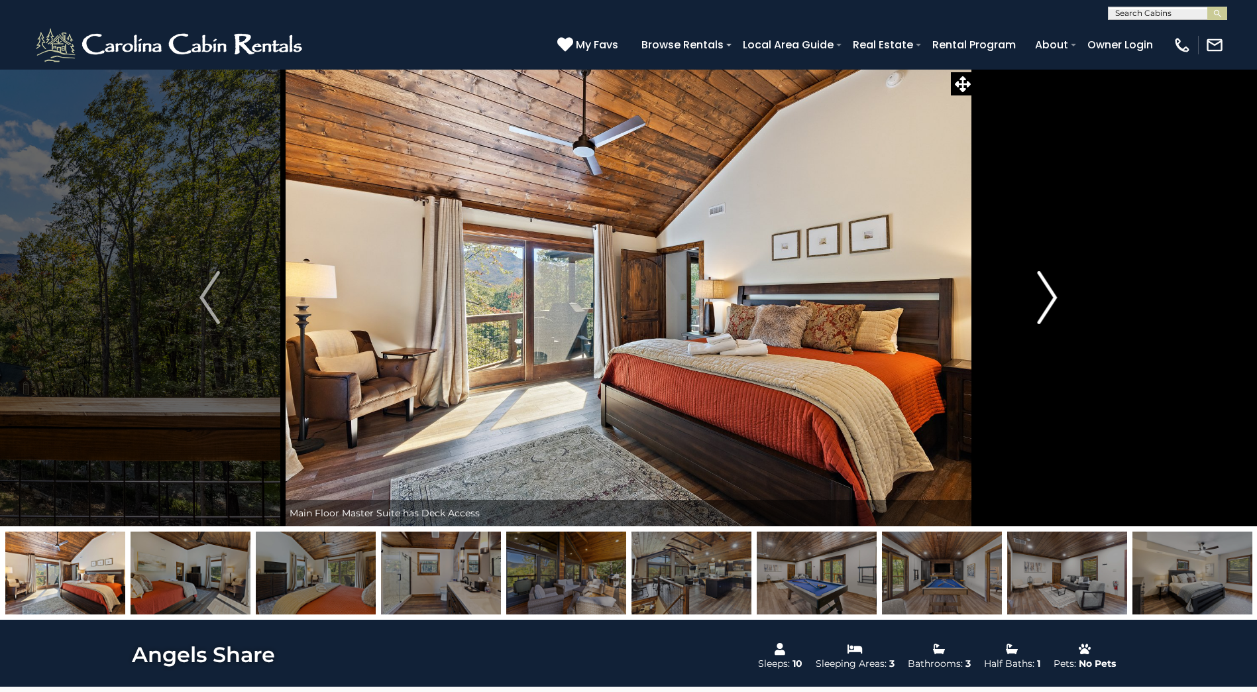
click at [1043, 303] on img "Next" at bounding box center [1047, 297] width 20 height 53
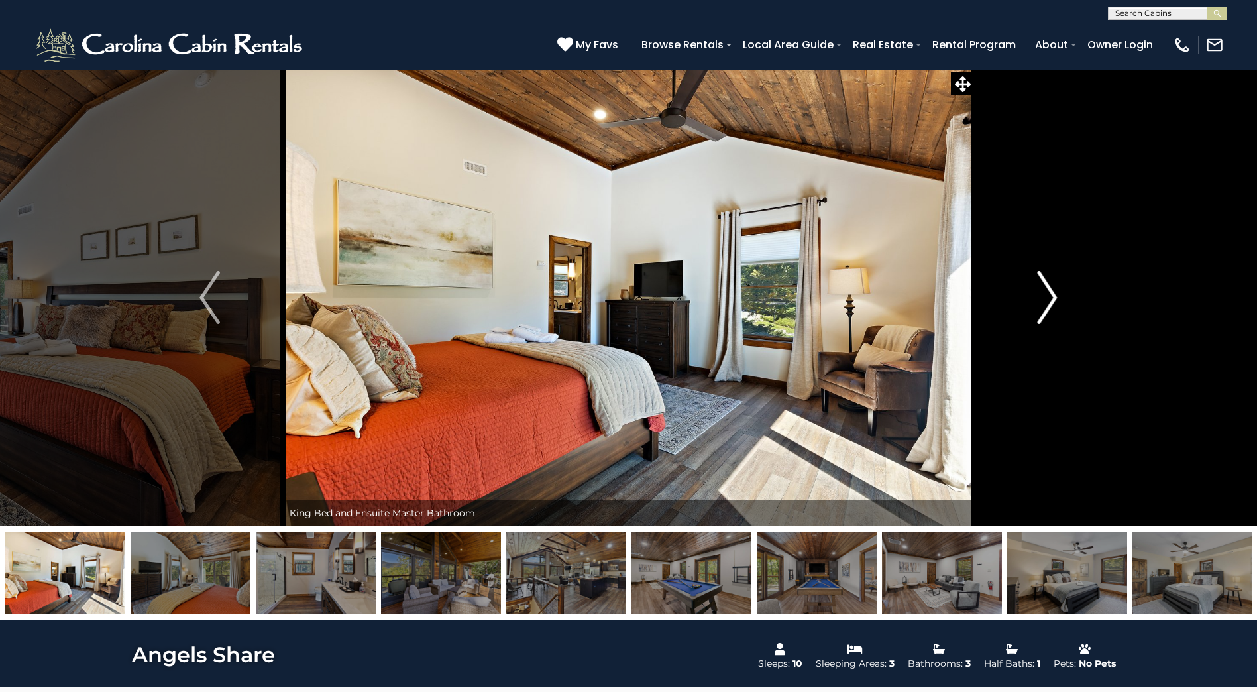
click at [1043, 303] on img "Next" at bounding box center [1047, 297] width 20 height 53
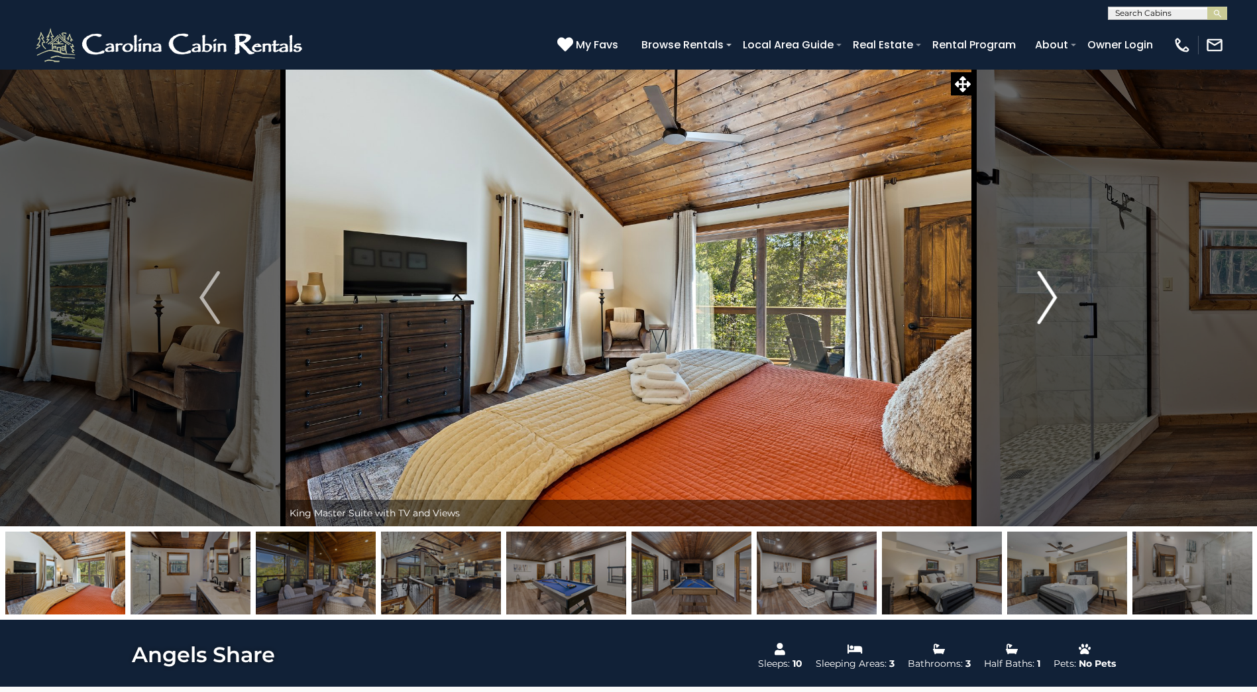
click at [1043, 303] on img "Next" at bounding box center [1047, 297] width 20 height 53
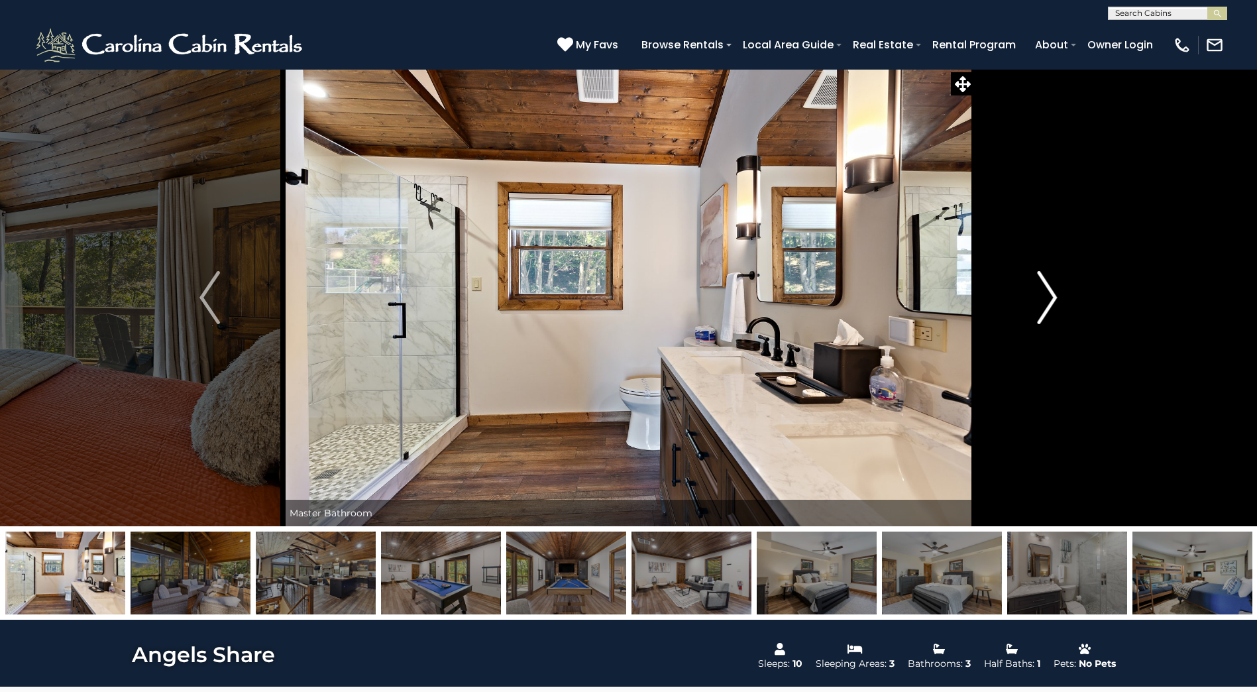
click at [1043, 303] on img "Next" at bounding box center [1047, 297] width 20 height 53
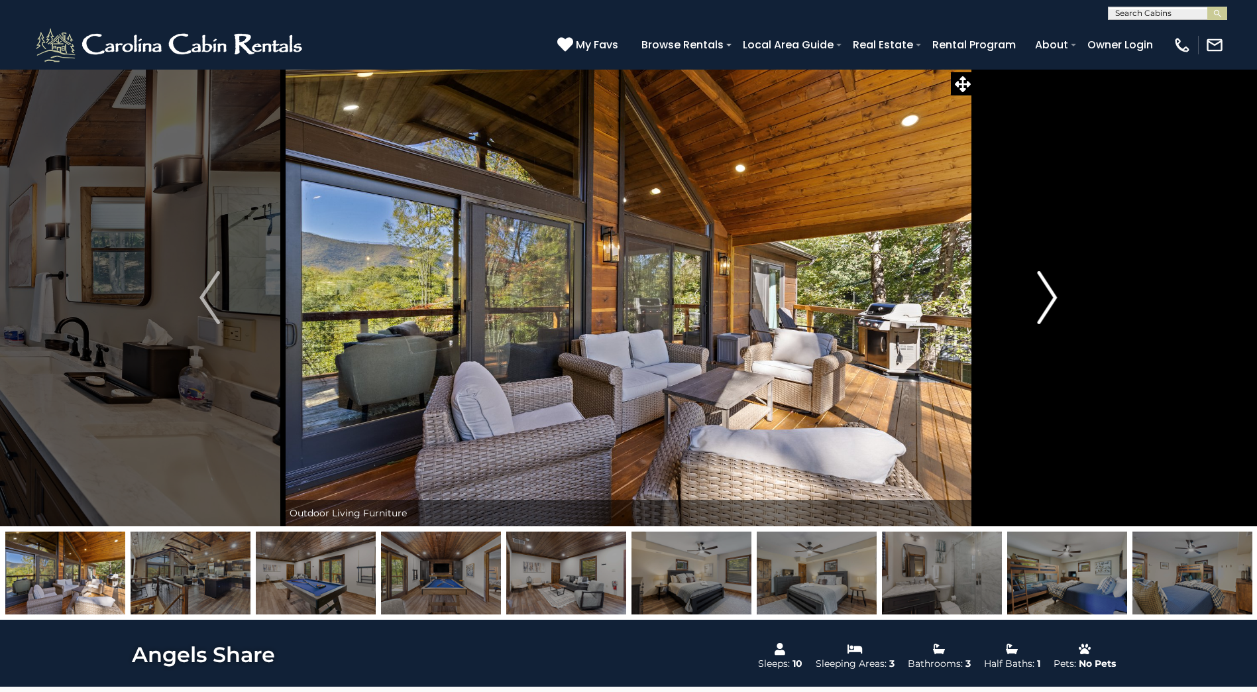
click at [1043, 303] on img "Next" at bounding box center [1047, 297] width 20 height 53
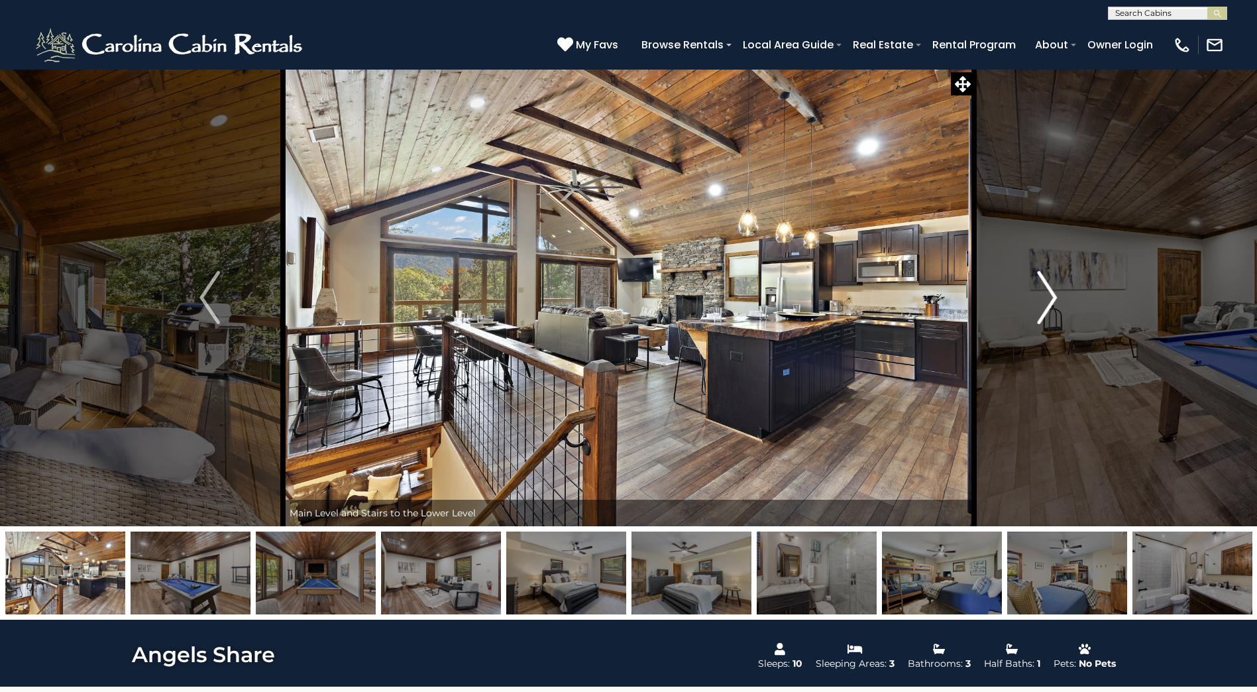
click at [1046, 301] on img "Next" at bounding box center [1047, 297] width 20 height 53
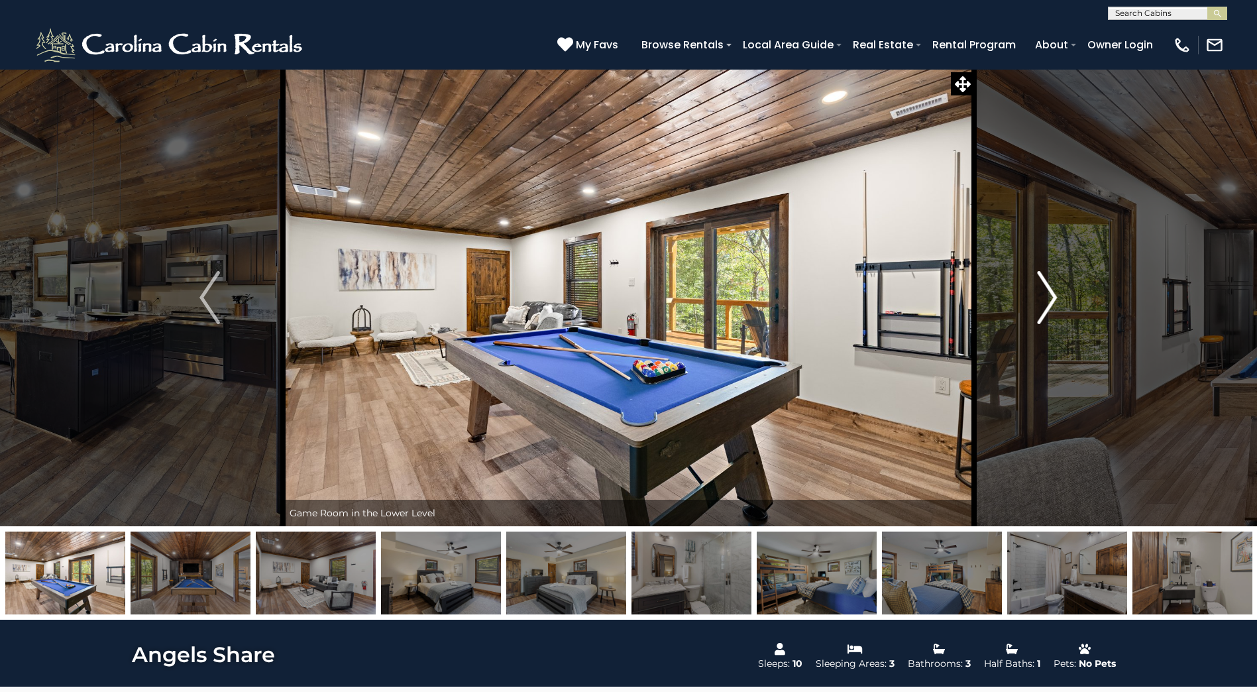
click at [1034, 282] on button "Next" at bounding box center [1047, 297] width 146 height 457
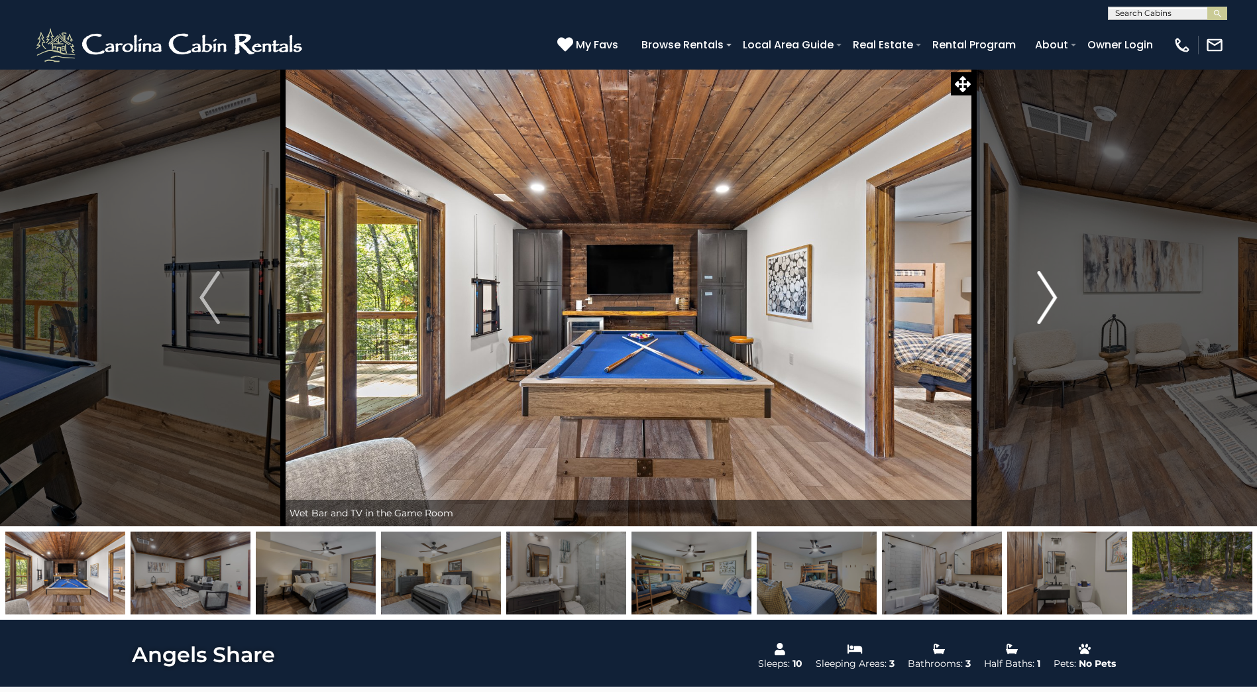
click at [1033, 281] on button "Next" at bounding box center [1047, 297] width 146 height 457
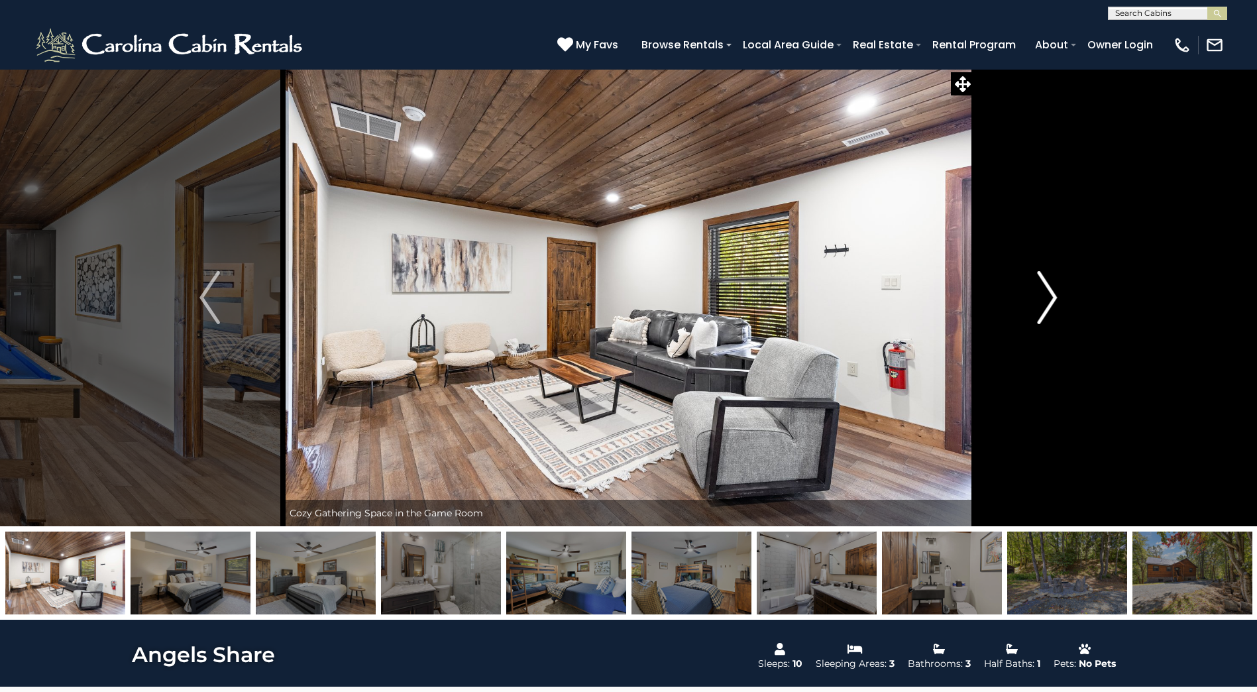
click at [1029, 282] on button "Next" at bounding box center [1047, 297] width 146 height 457
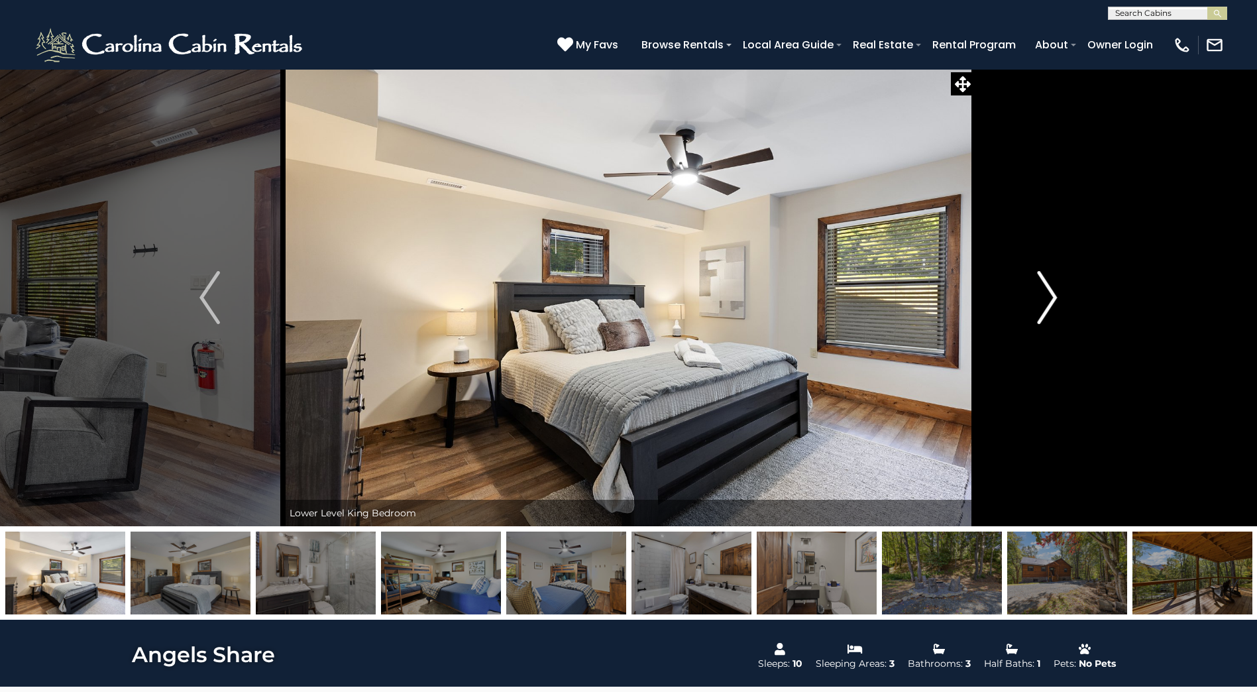
click at [1058, 310] on button "Next" at bounding box center [1047, 297] width 146 height 457
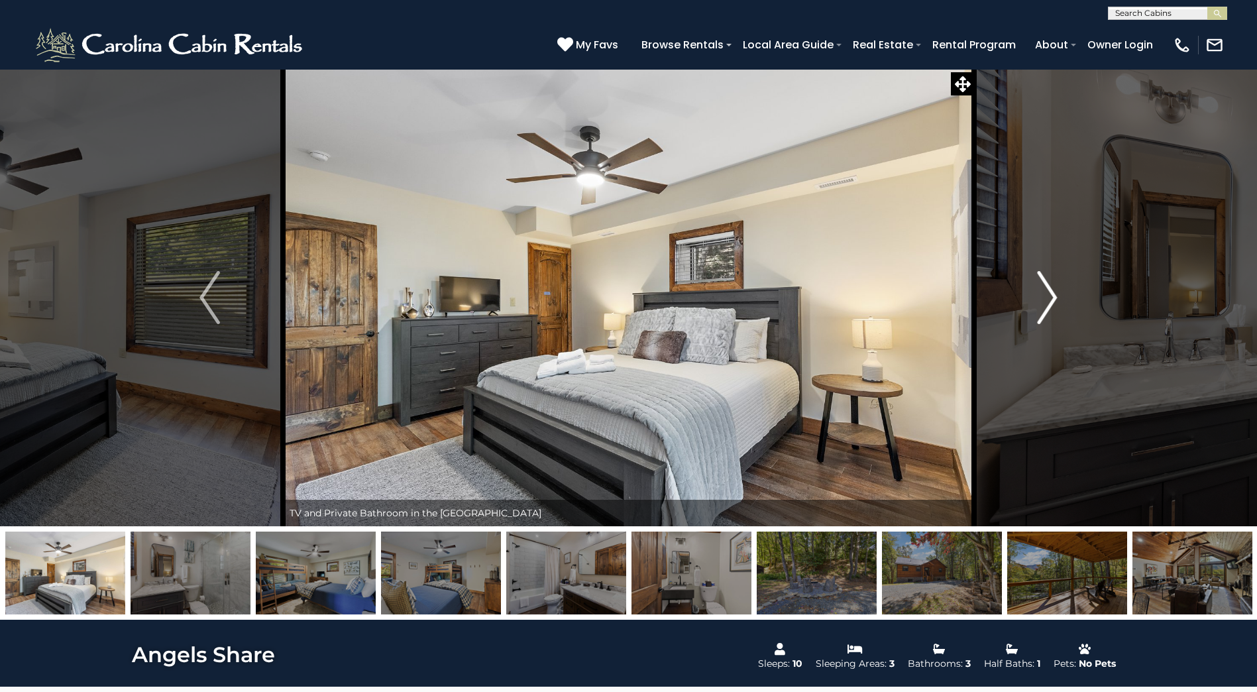
click at [1054, 308] on img "Next" at bounding box center [1047, 297] width 20 height 53
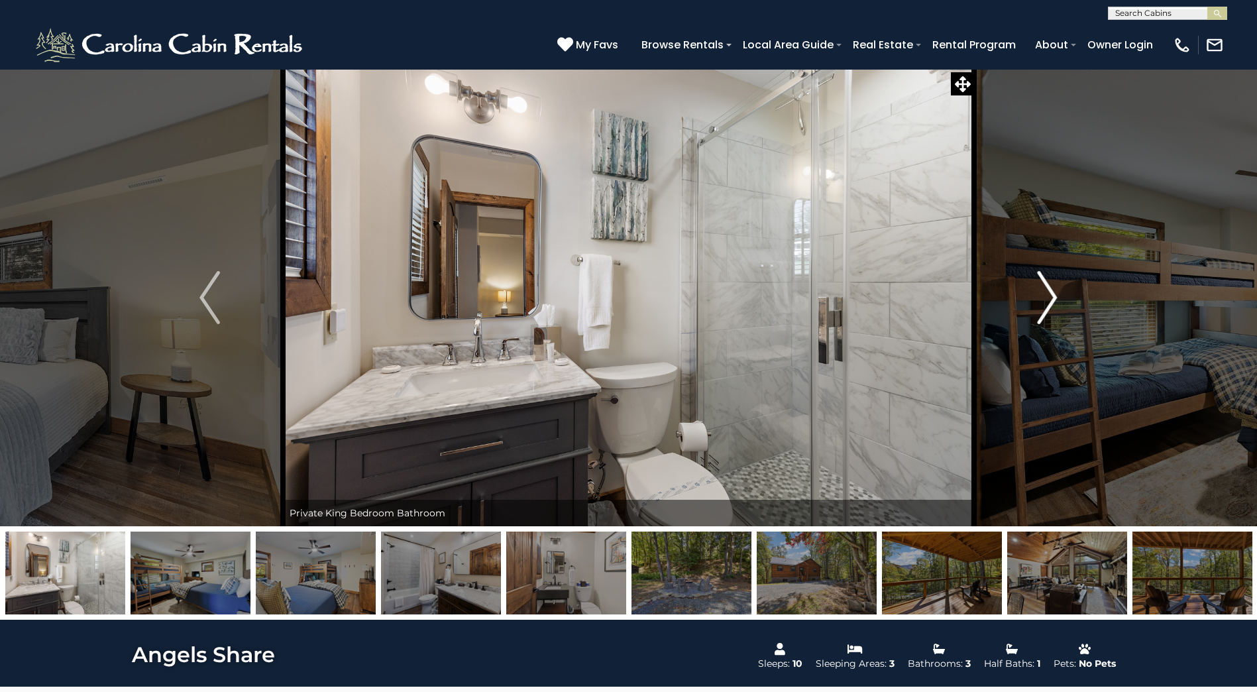
click at [1051, 303] on img "Next" at bounding box center [1047, 297] width 20 height 53
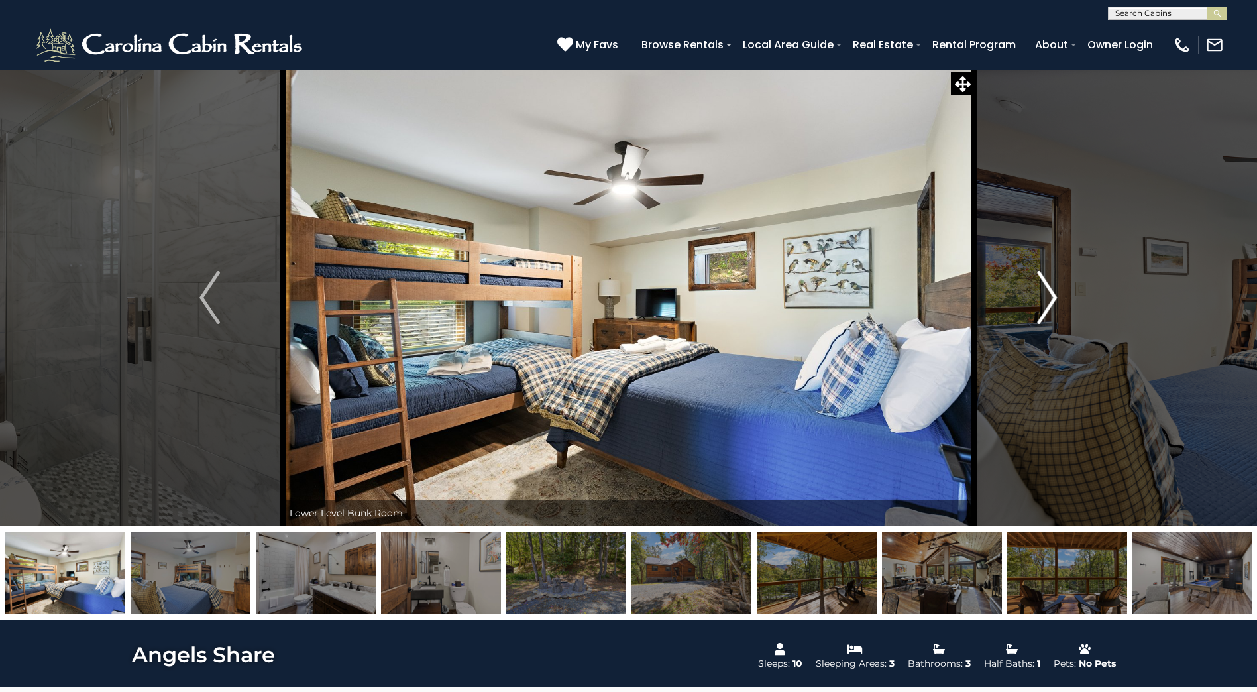
click at [1047, 300] on img "Next" at bounding box center [1047, 297] width 20 height 53
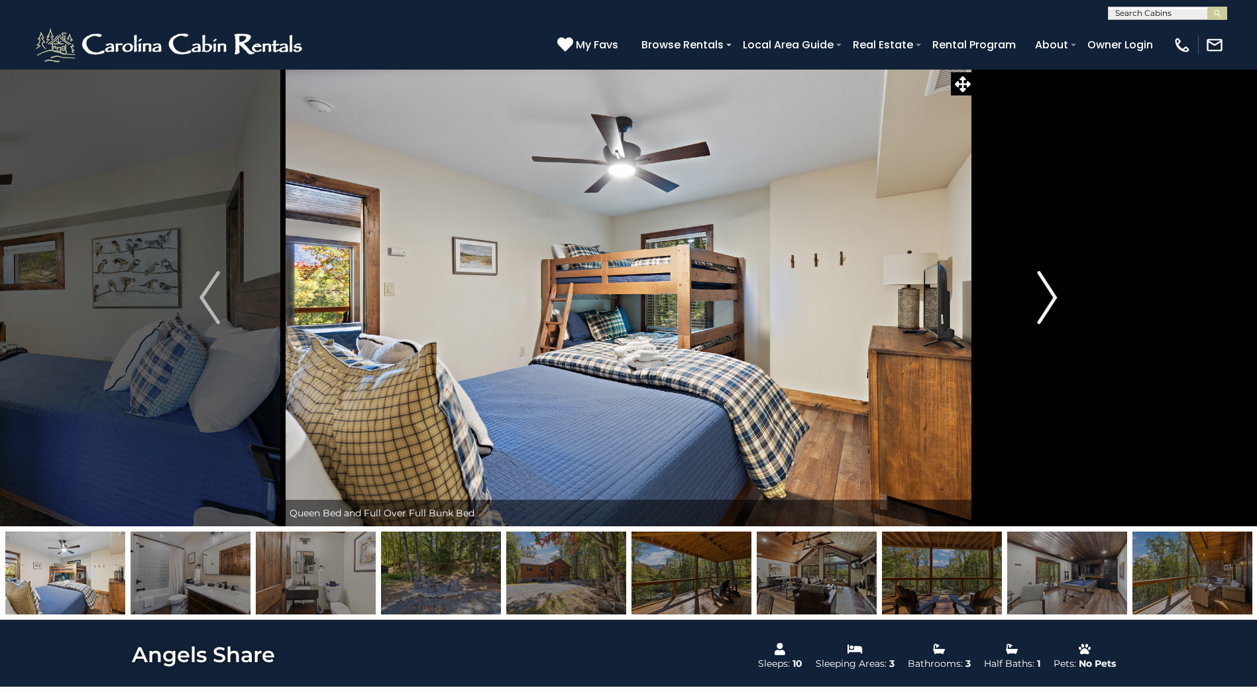
click at [1045, 299] on img "Next" at bounding box center [1047, 297] width 20 height 53
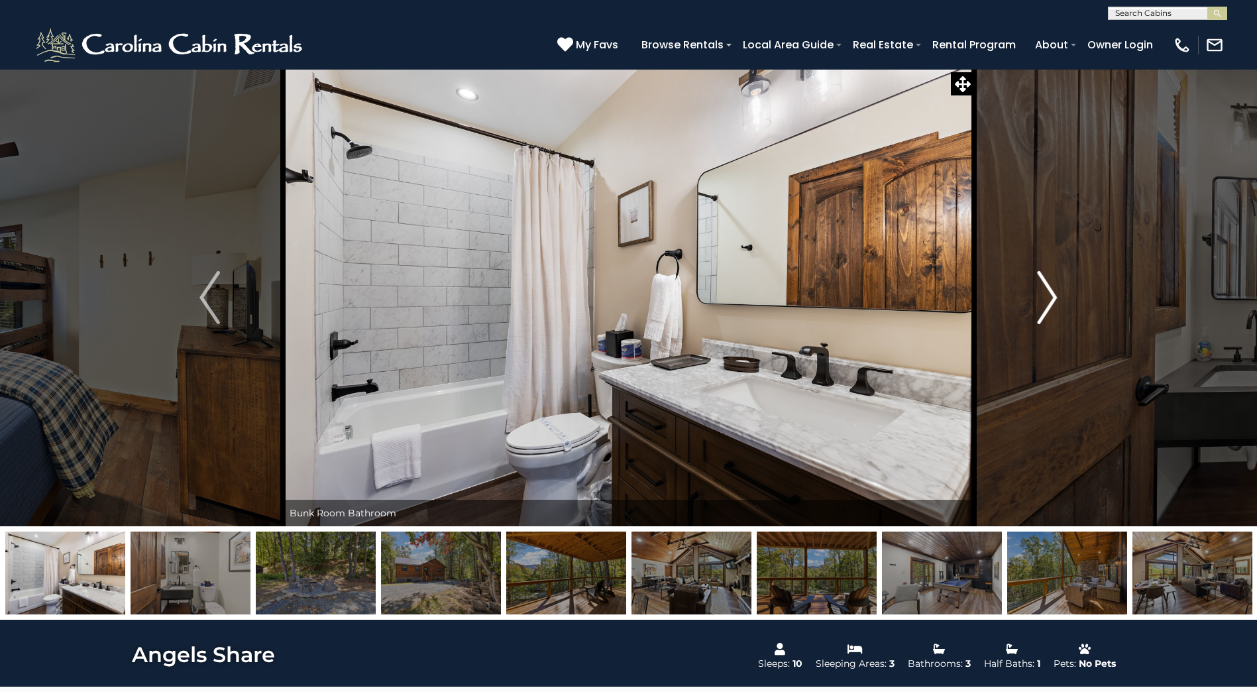
click at [1043, 298] on img "Next" at bounding box center [1047, 297] width 20 height 53
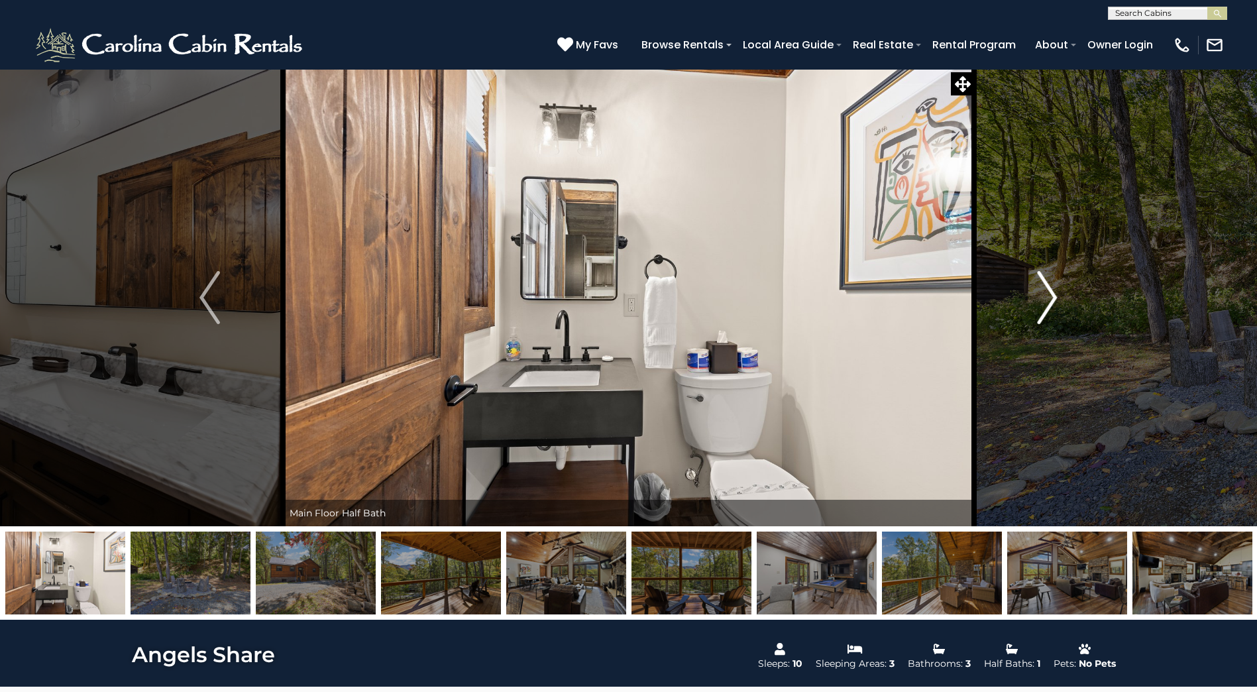
click at [1043, 298] on img "Next" at bounding box center [1047, 297] width 20 height 53
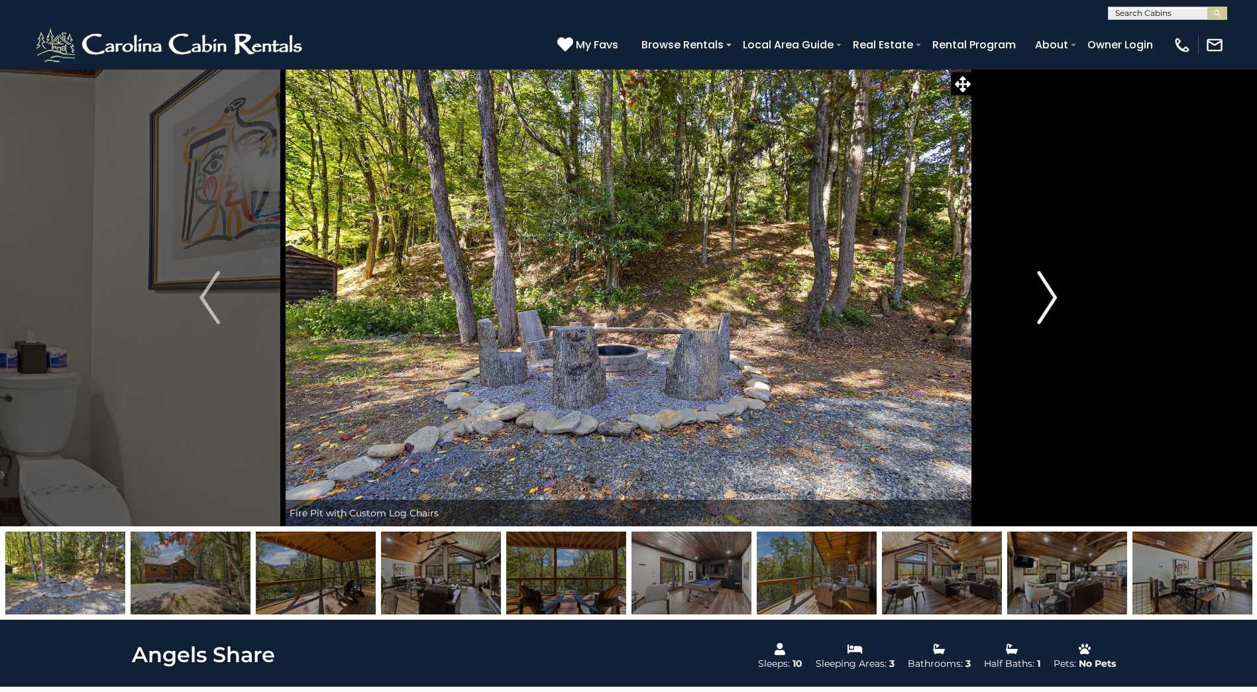
click at [1043, 298] on img "Next" at bounding box center [1047, 297] width 20 height 53
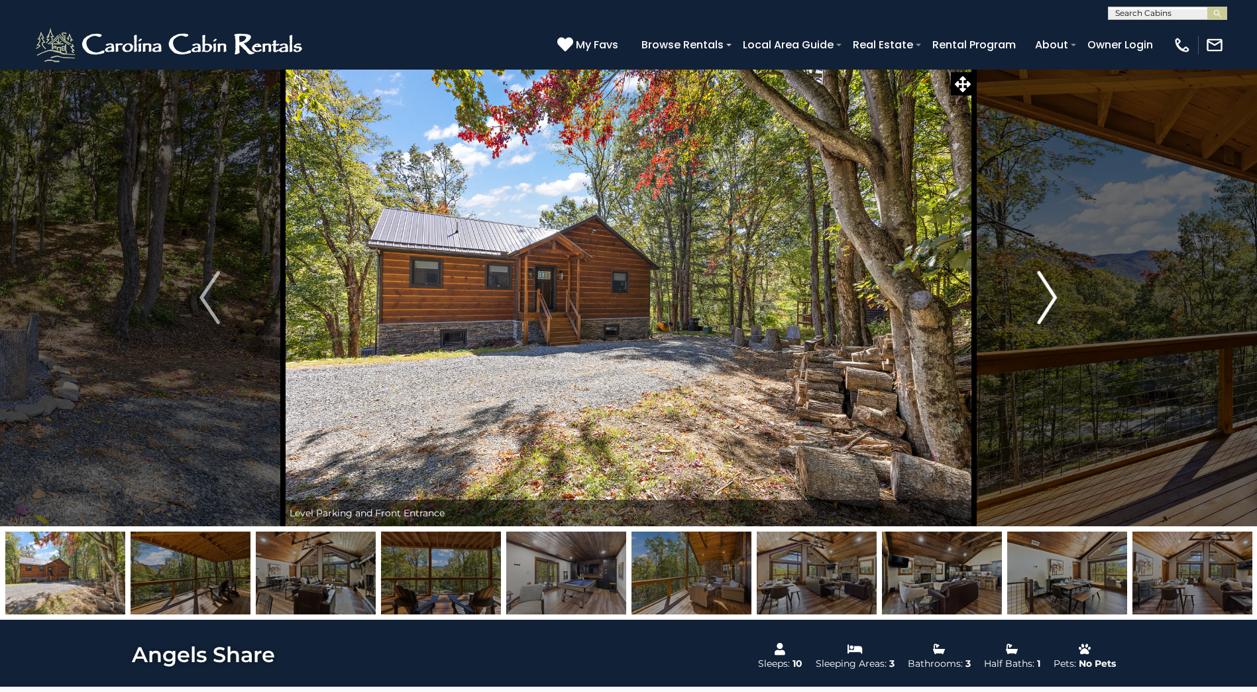
click at [1043, 298] on img "Next" at bounding box center [1047, 297] width 20 height 53
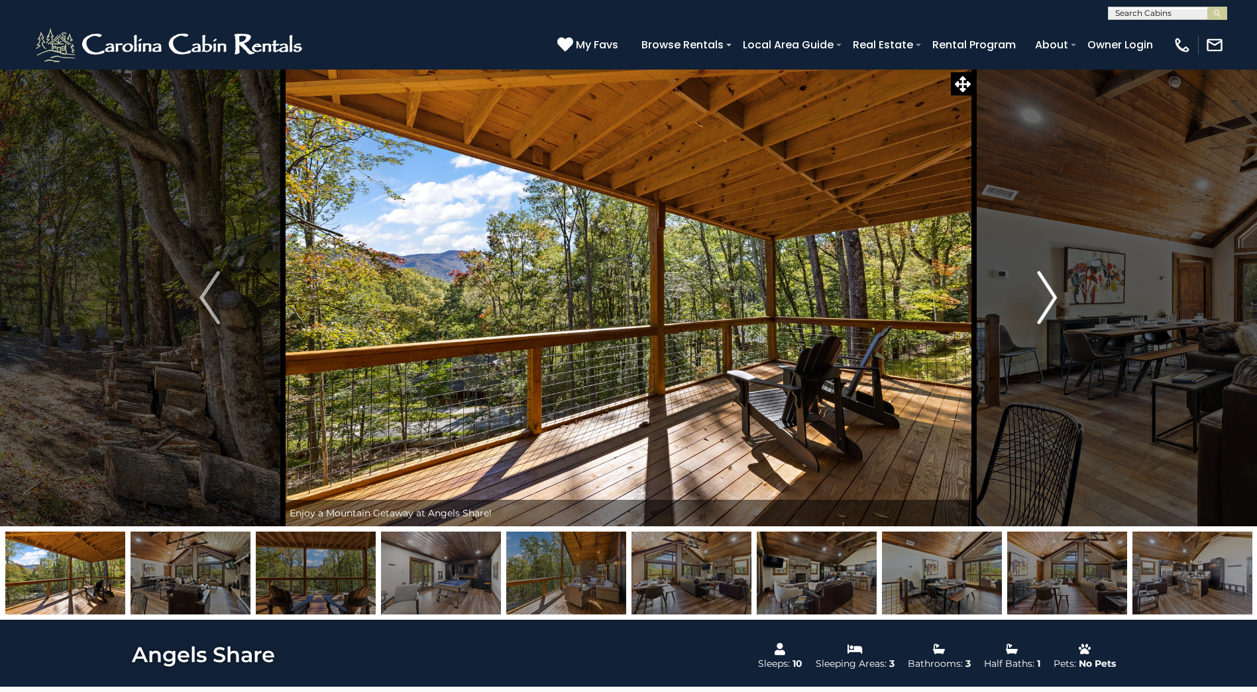
click at [1043, 307] on img "Next" at bounding box center [1047, 297] width 20 height 53
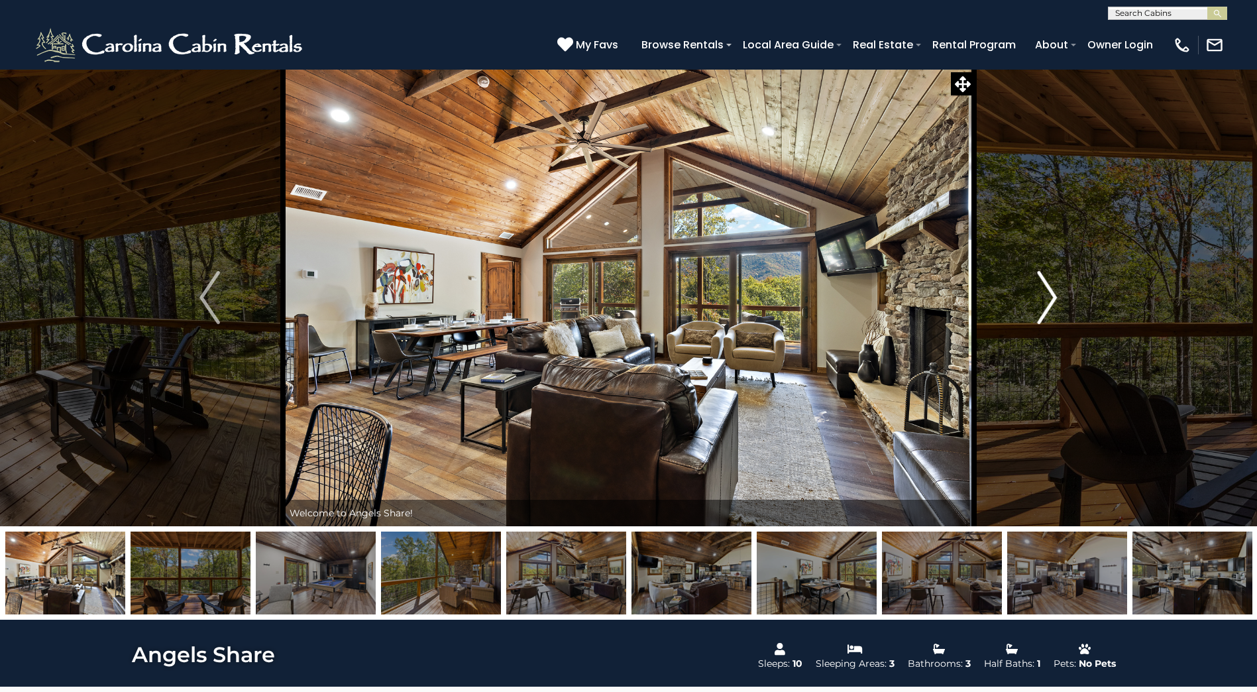
click at [1049, 270] on button "Next" at bounding box center [1047, 297] width 146 height 457
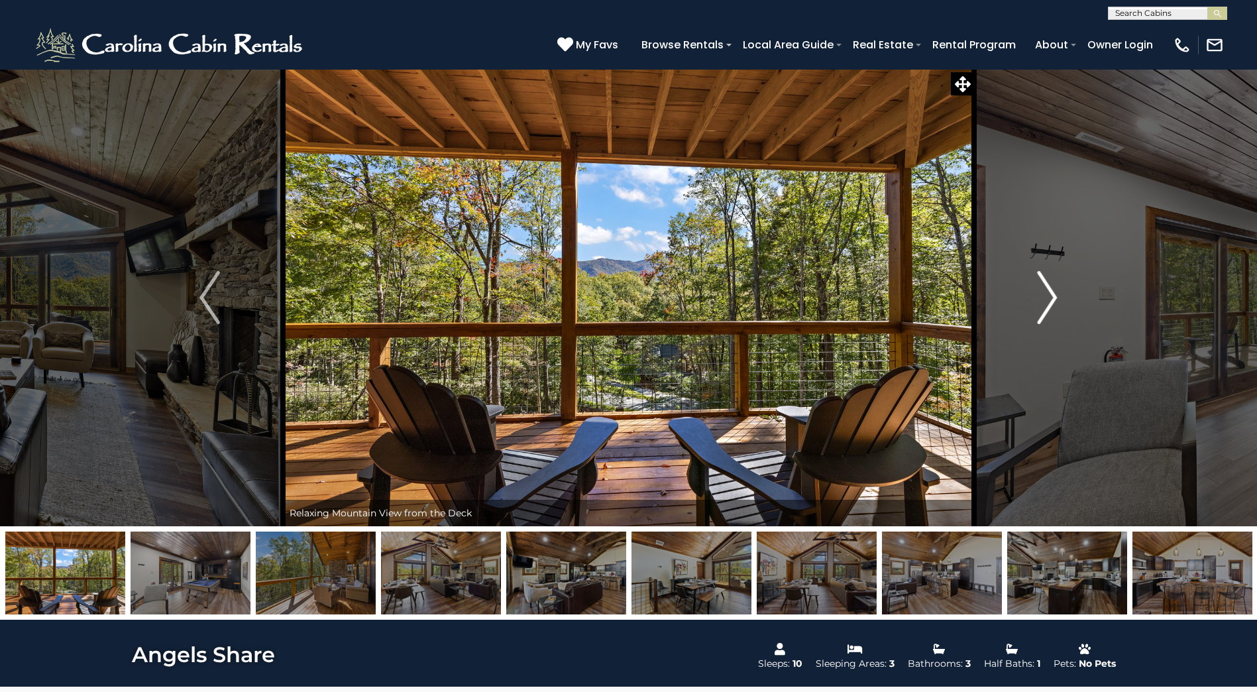
click at [1051, 270] on button "Next" at bounding box center [1047, 297] width 146 height 457
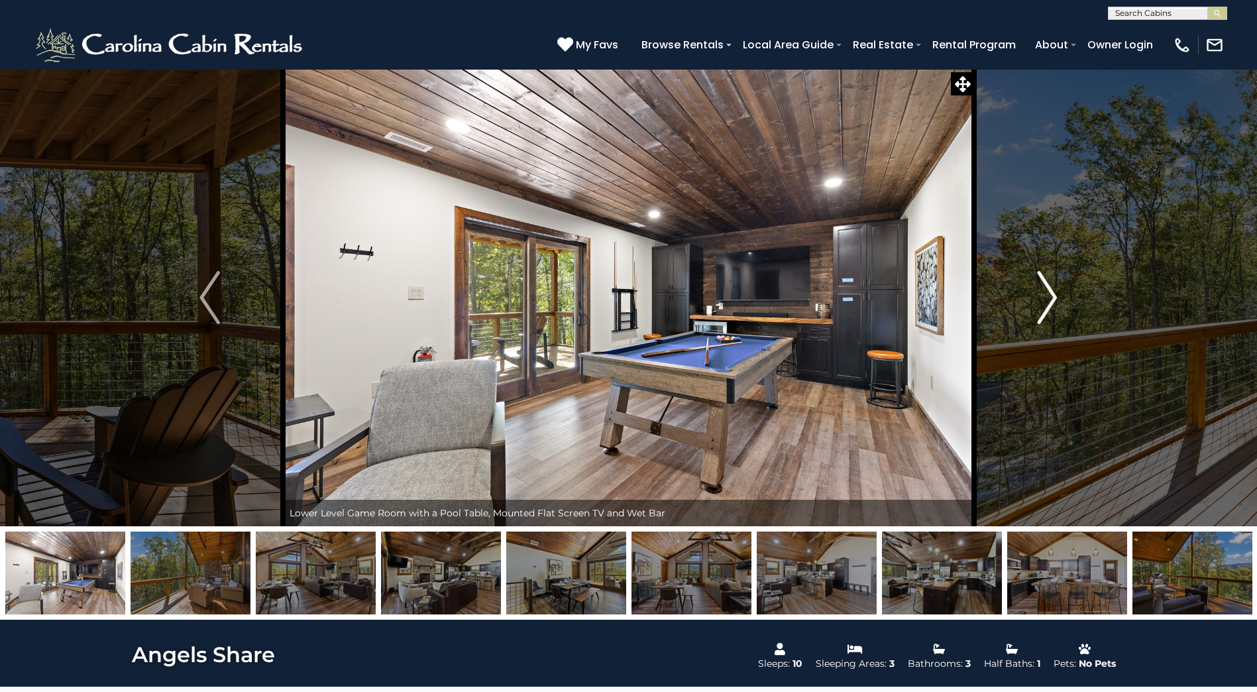
click at [1050, 307] on img "Next" at bounding box center [1047, 297] width 20 height 53
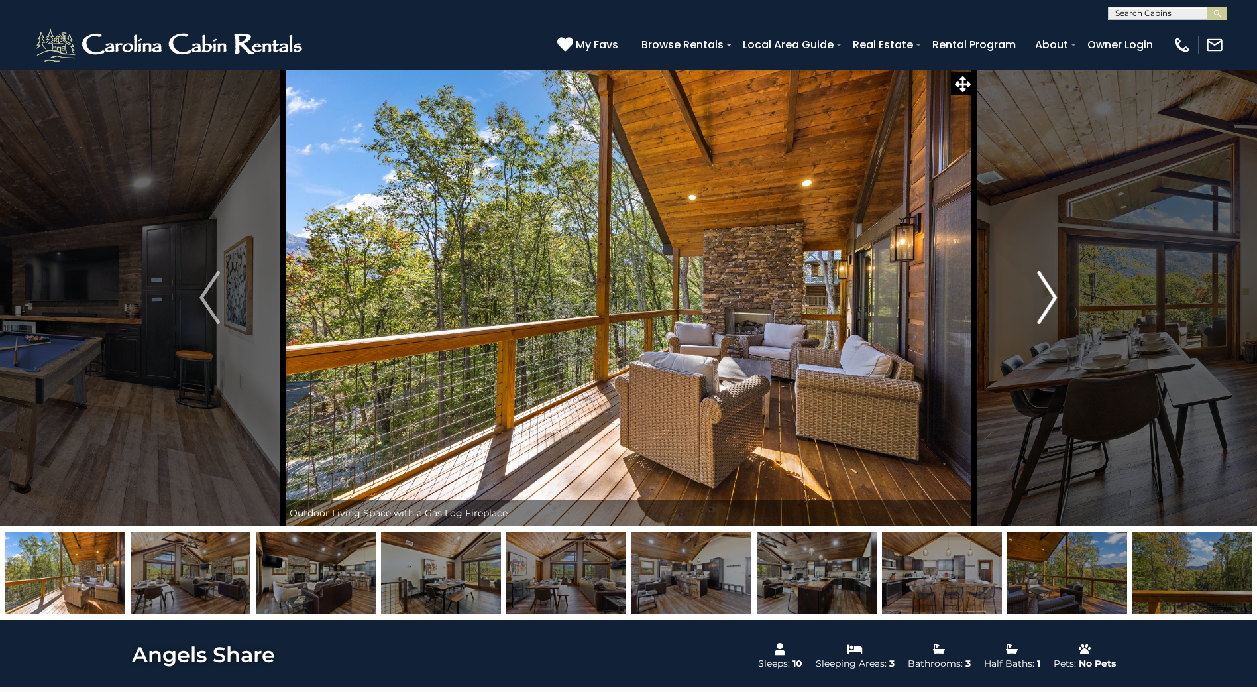
click at [1050, 307] on img "Next" at bounding box center [1047, 297] width 20 height 53
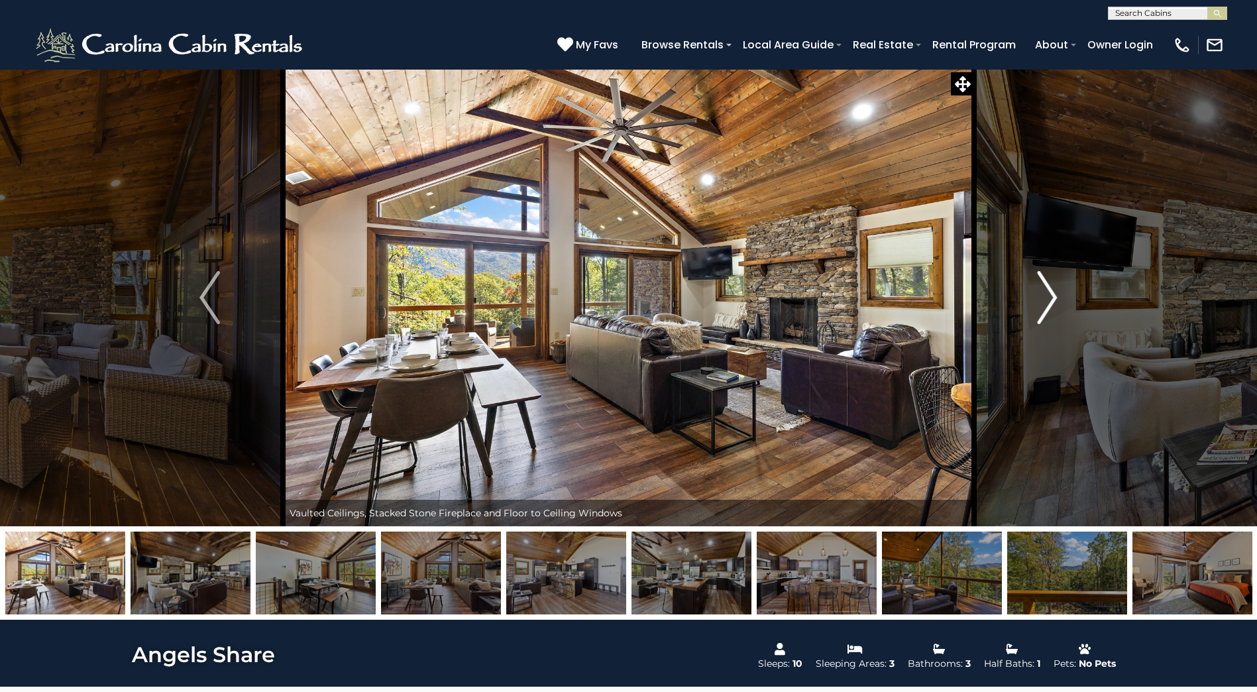
click at [1050, 307] on img "Next" at bounding box center [1047, 297] width 20 height 53
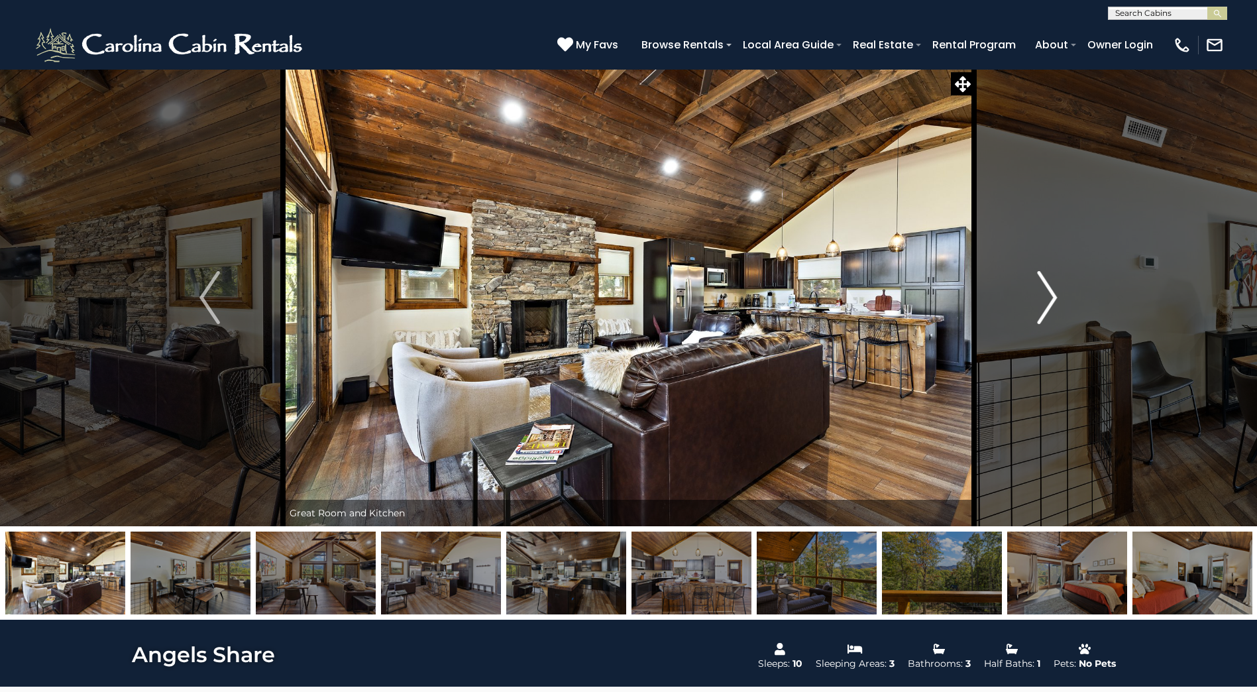
click at [1050, 307] on img "Next" at bounding box center [1047, 297] width 20 height 53
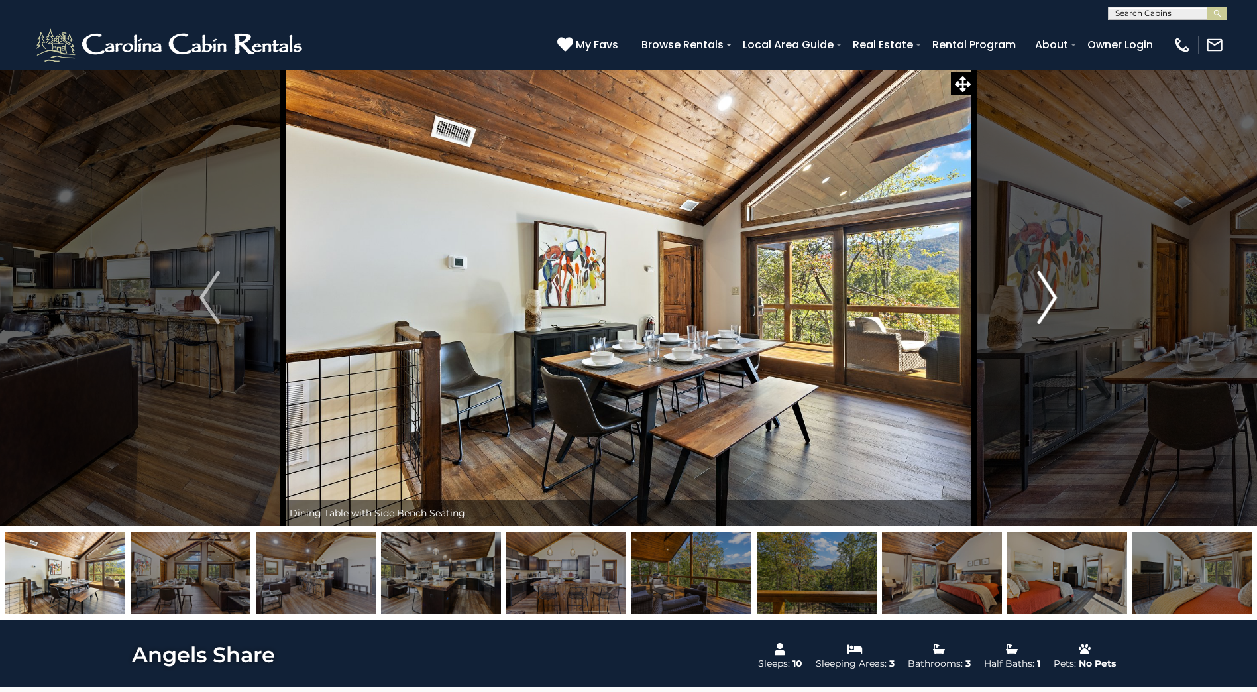
click at [1050, 307] on img "Next" at bounding box center [1047, 297] width 20 height 53
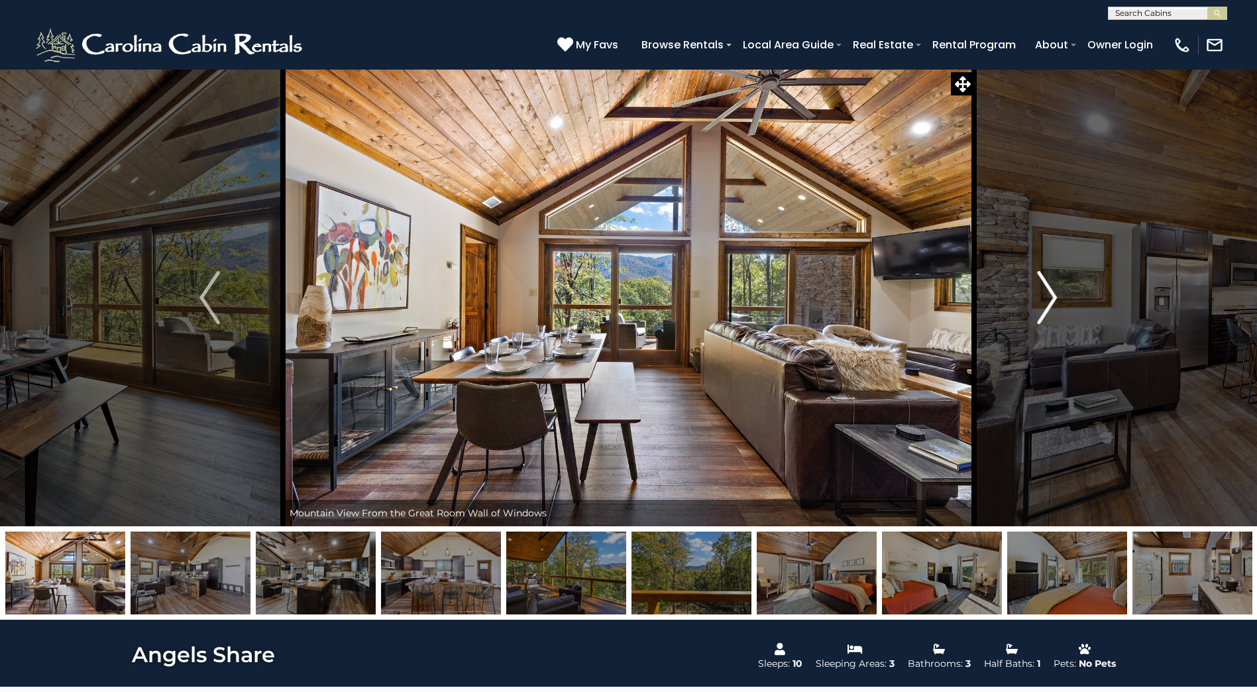
click at [1045, 309] on img "Next" at bounding box center [1047, 297] width 20 height 53
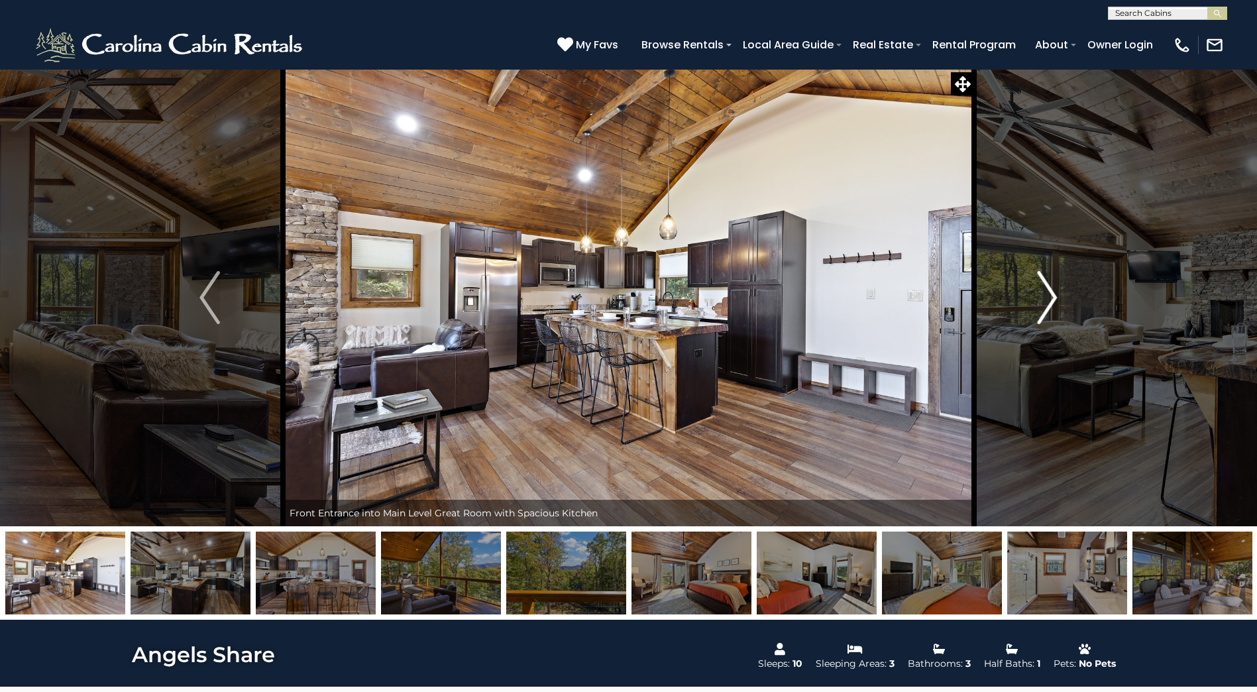
click at [1045, 309] on img "Next" at bounding box center [1047, 297] width 20 height 53
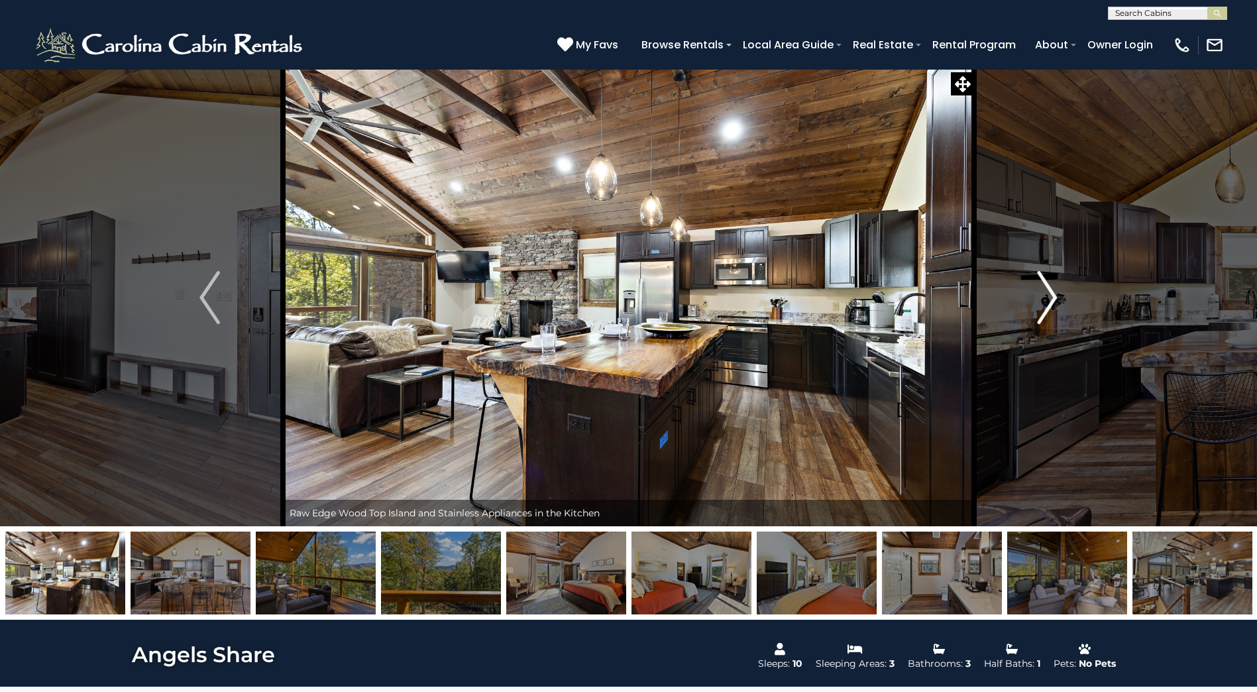
click at [1045, 309] on img "Next" at bounding box center [1047, 297] width 20 height 53
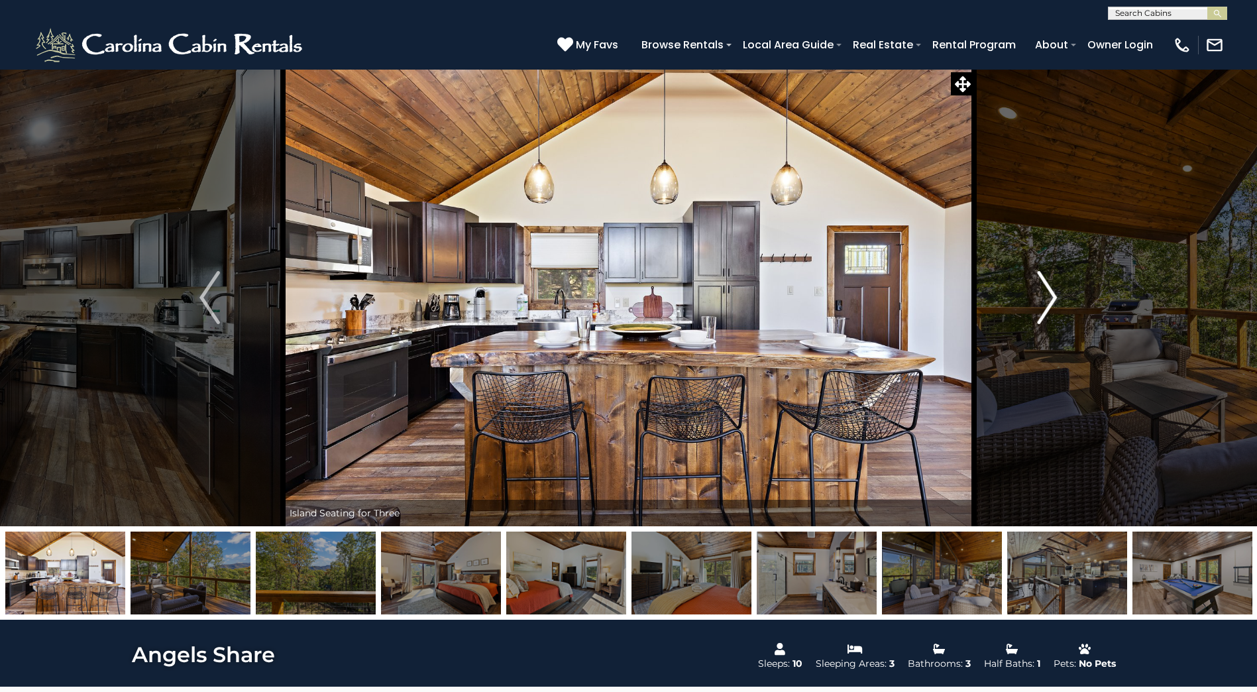
click at [1054, 301] on img "Next" at bounding box center [1047, 297] width 20 height 53
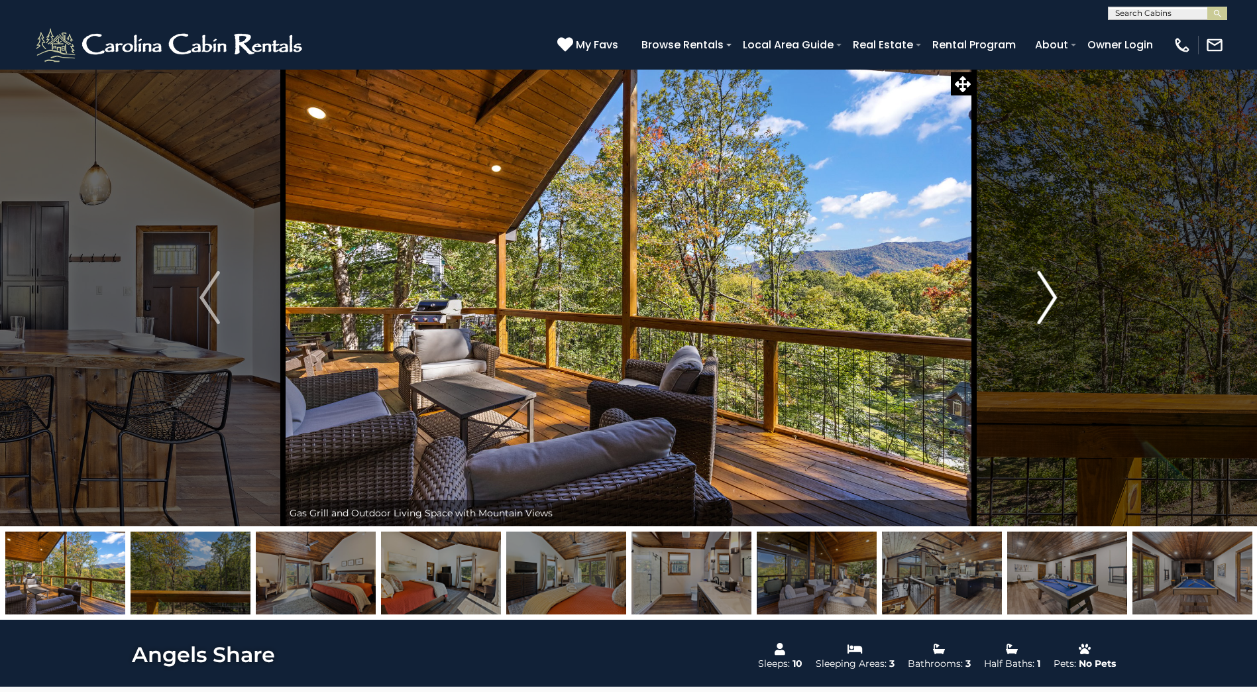
click at [1054, 300] on img "Next" at bounding box center [1047, 297] width 20 height 53
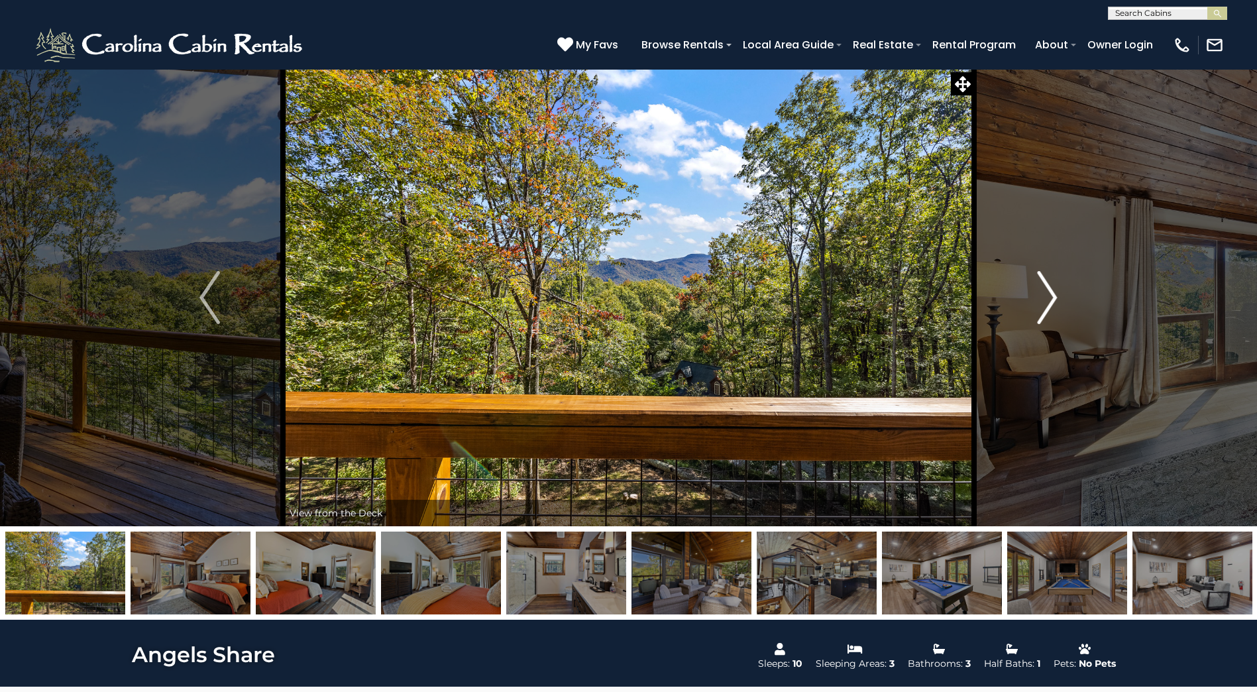
click at [1054, 300] on img "Next" at bounding box center [1047, 297] width 20 height 53
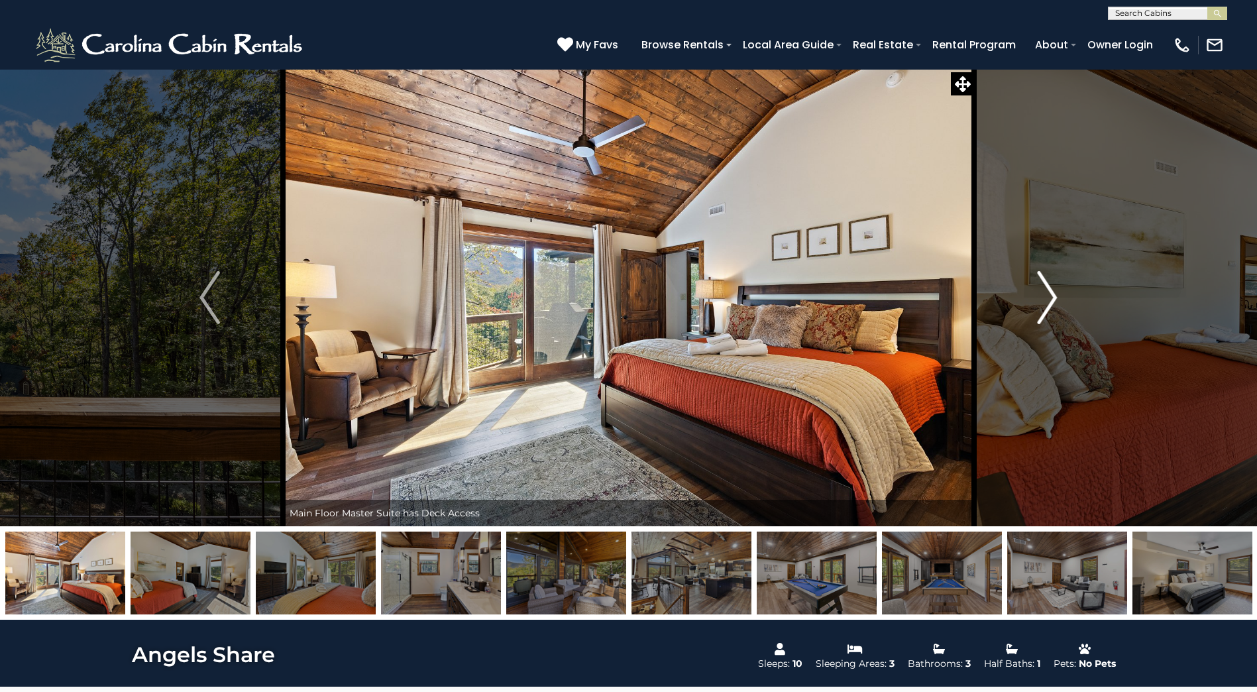
click at [1054, 297] on img "Next" at bounding box center [1047, 297] width 20 height 53
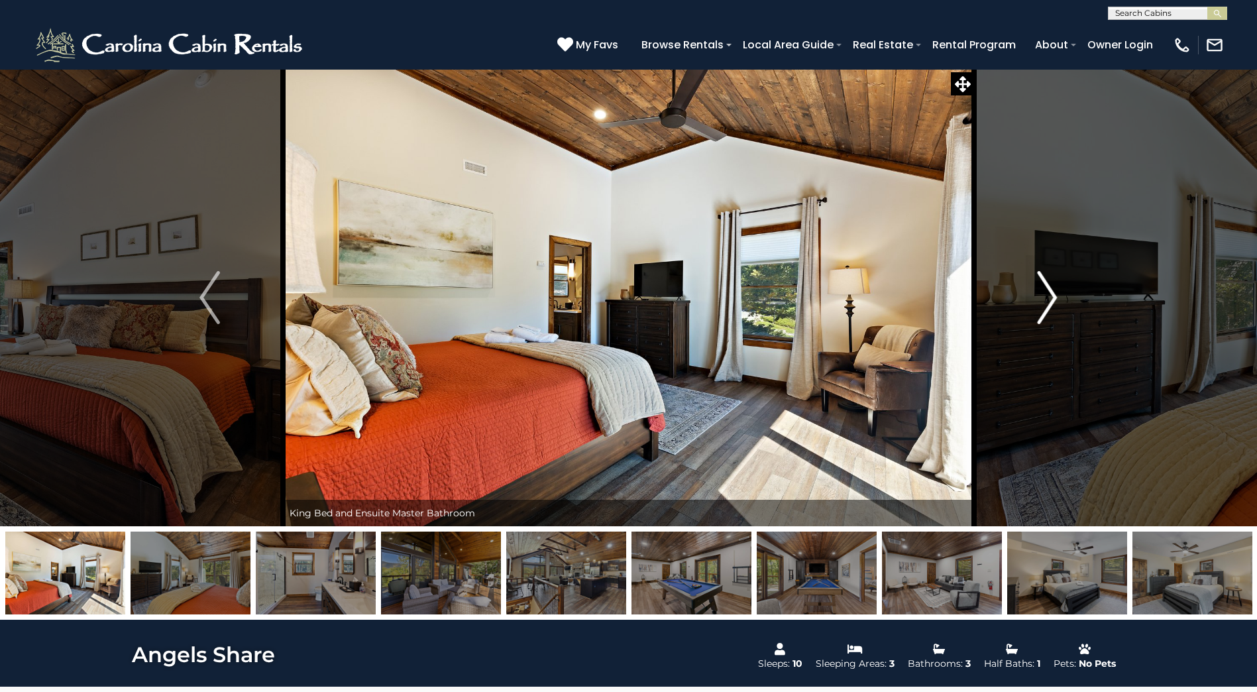
click at [1054, 297] on img "Next" at bounding box center [1047, 297] width 20 height 53
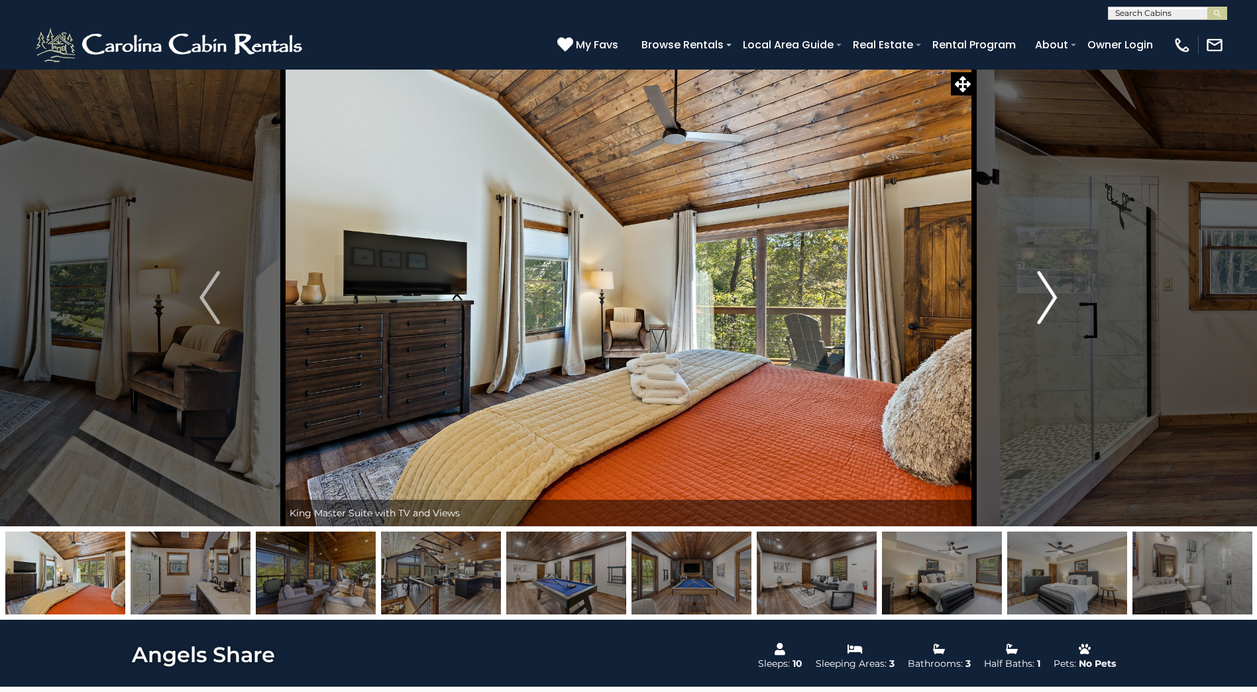
click at [1054, 297] on img "Next" at bounding box center [1047, 297] width 20 height 53
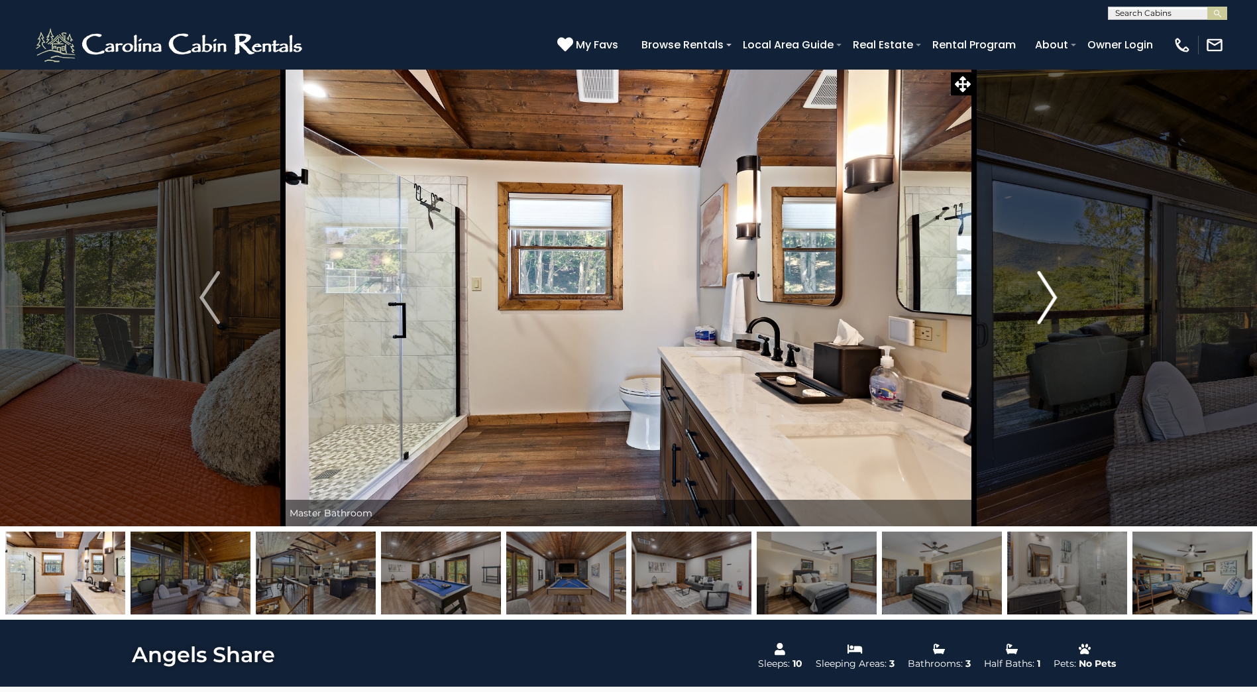
click at [1039, 292] on img "Next" at bounding box center [1047, 297] width 20 height 53
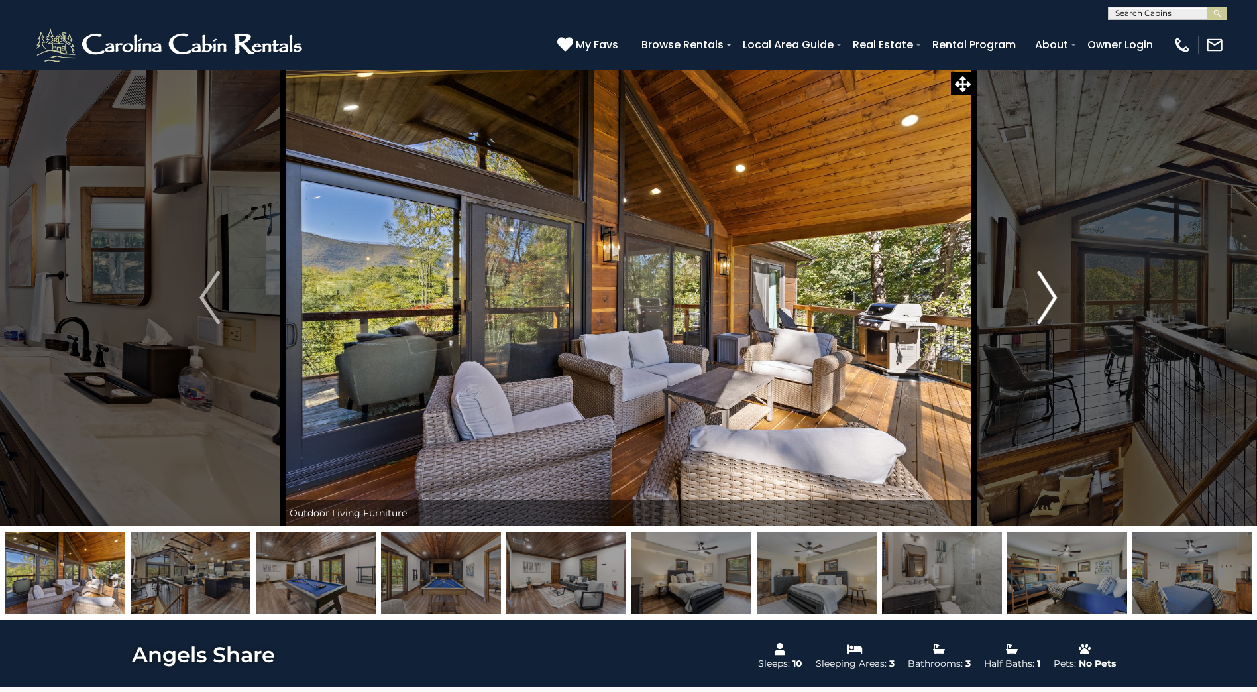
click at [1081, 327] on button "Next" at bounding box center [1047, 297] width 146 height 457
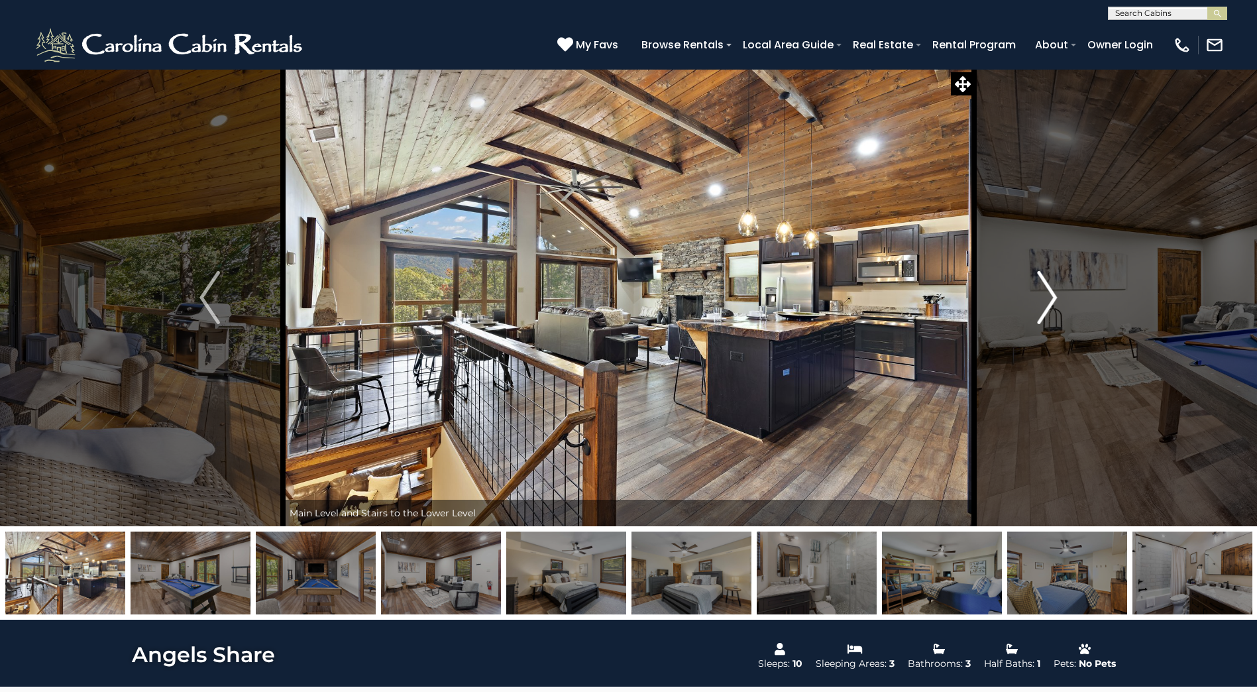
click at [1075, 323] on button "Next" at bounding box center [1047, 297] width 146 height 457
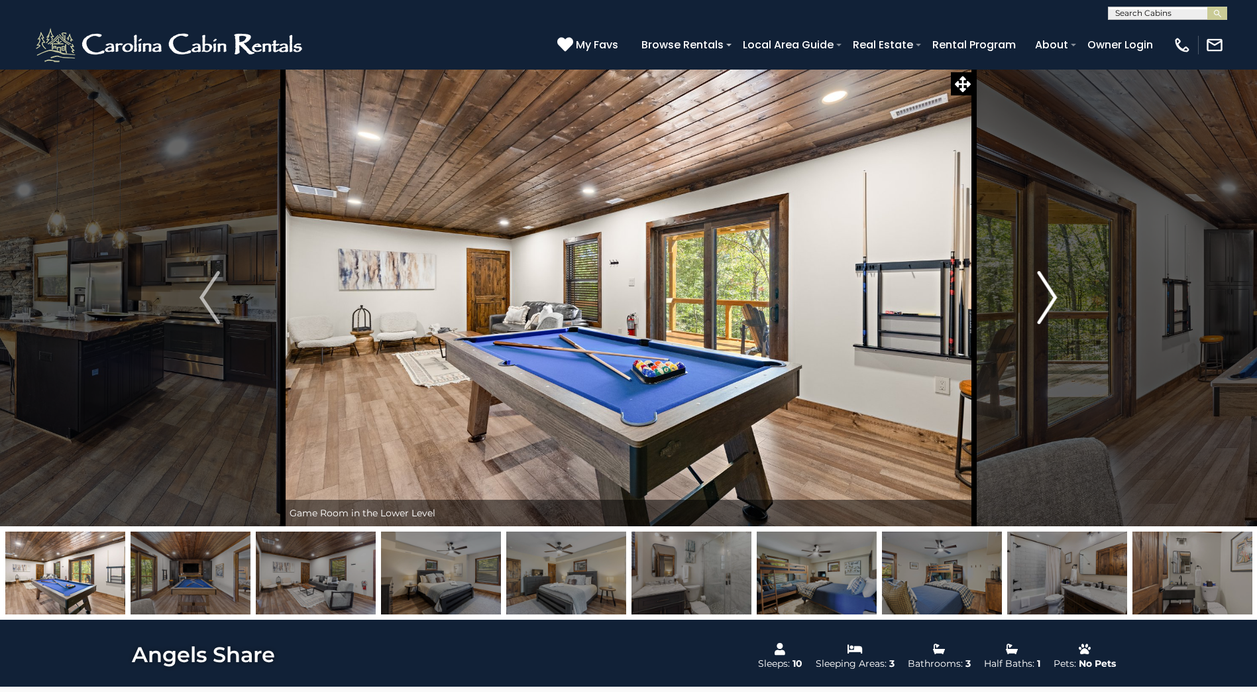
click at [1069, 326] on button "Next" at bounding box center [1047, 297] width 146 height 457
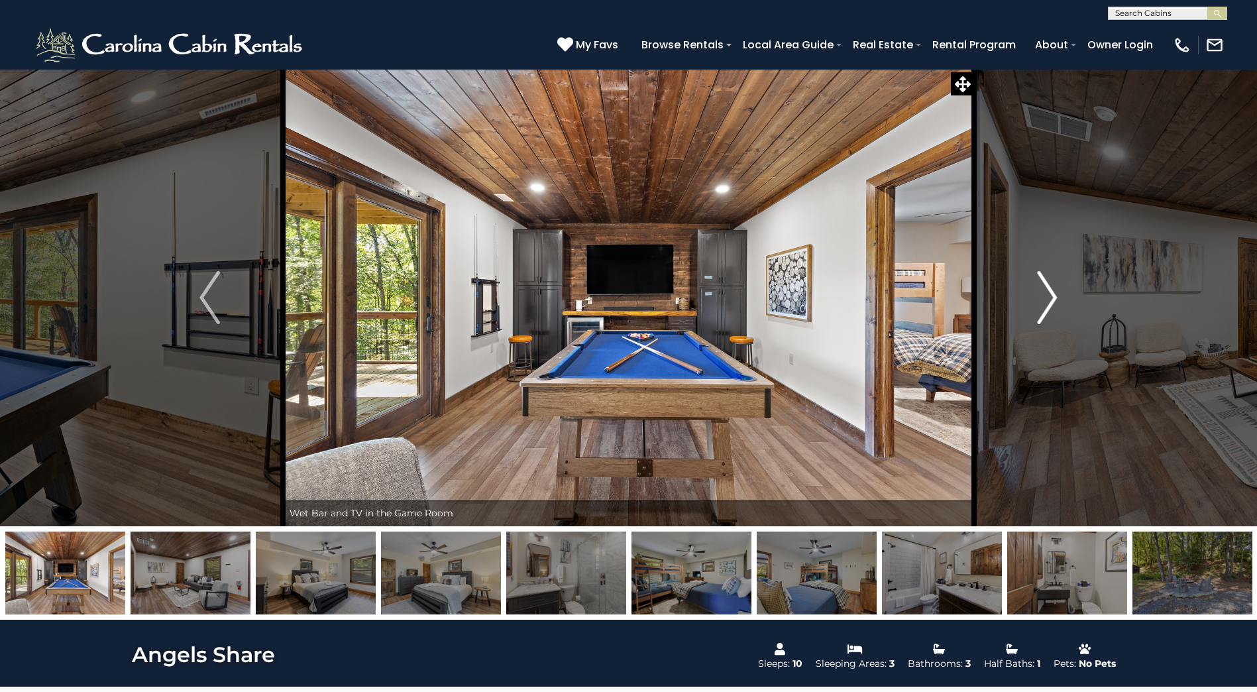
click at [1069, 326] on button "Next" at bounding box center [1047, 297] width 146 height 457
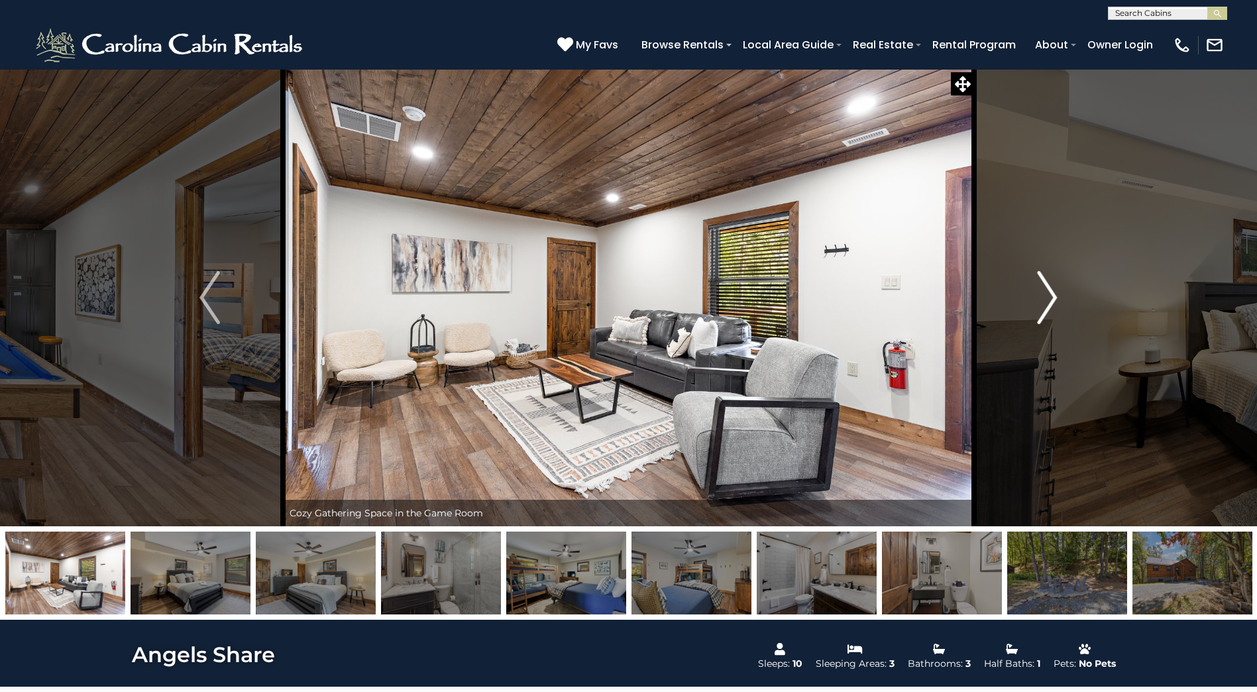
click at [1068, 327] on button "Next" at bounding box center [1047, 297] width 146 height 457
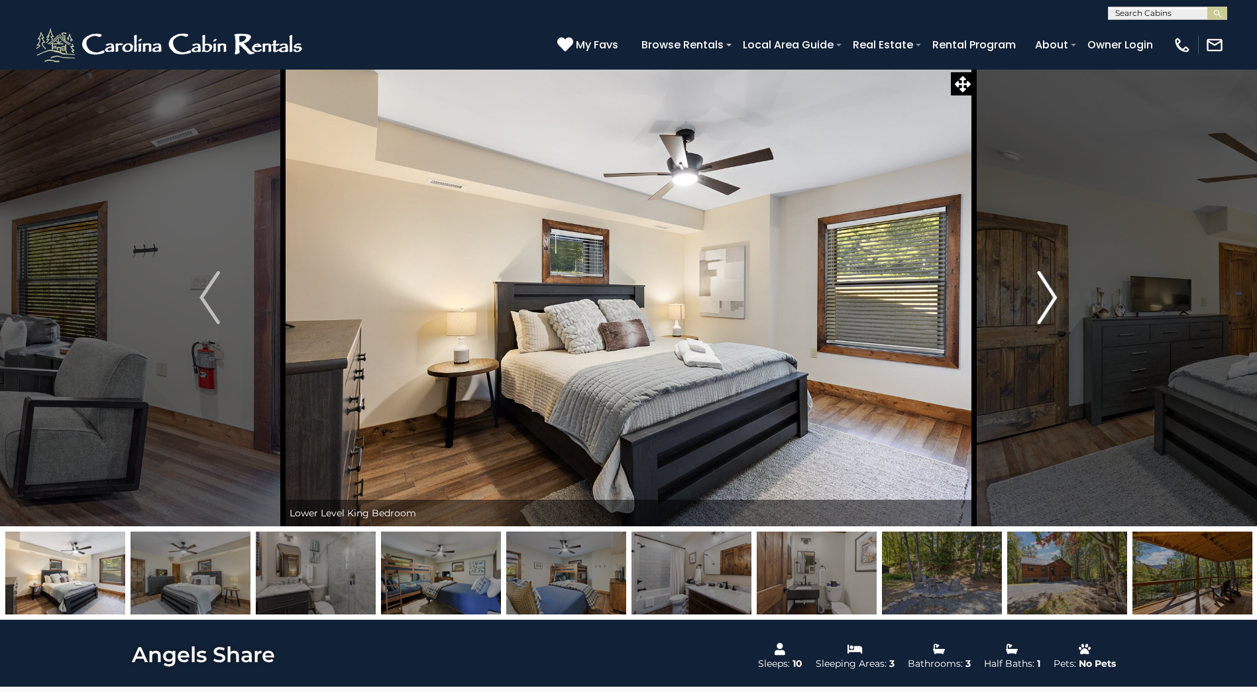
click at [1068, 327] on button "Next" at bounding box center [1047, 297] width 146 height 457
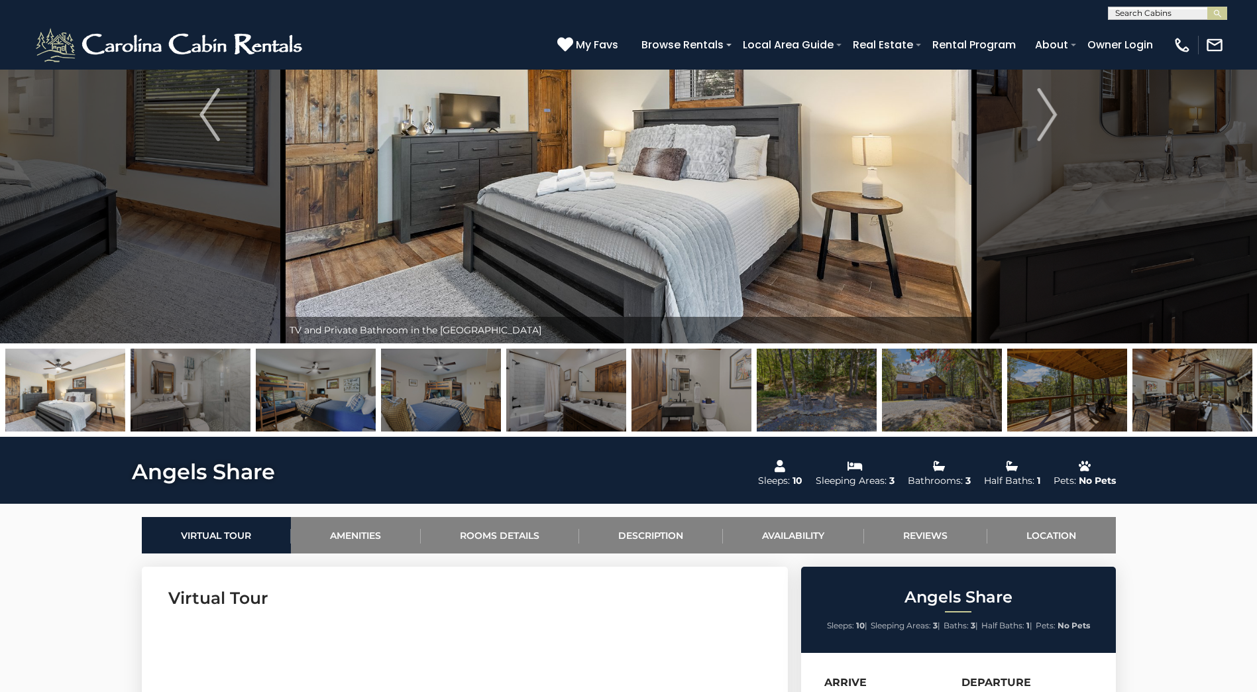
scroll to position [265, 0]
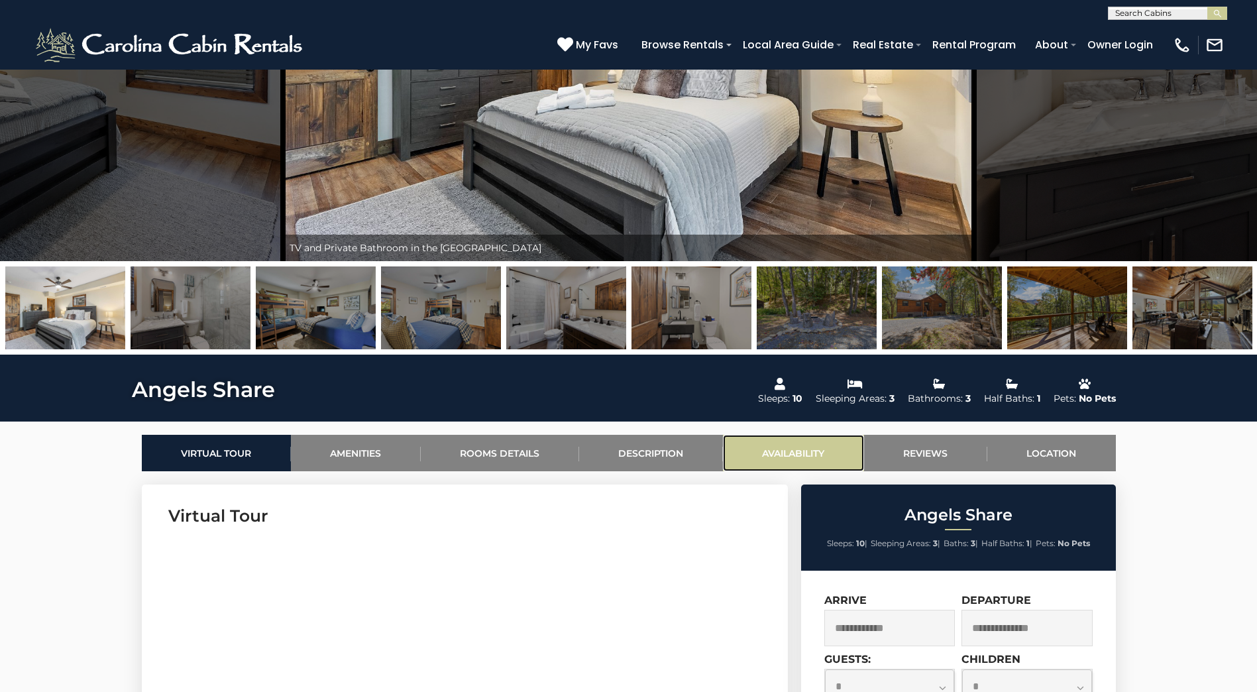
click at [797, 454] on link "Availability" at bounding box center [793, 453] width 141 height 36
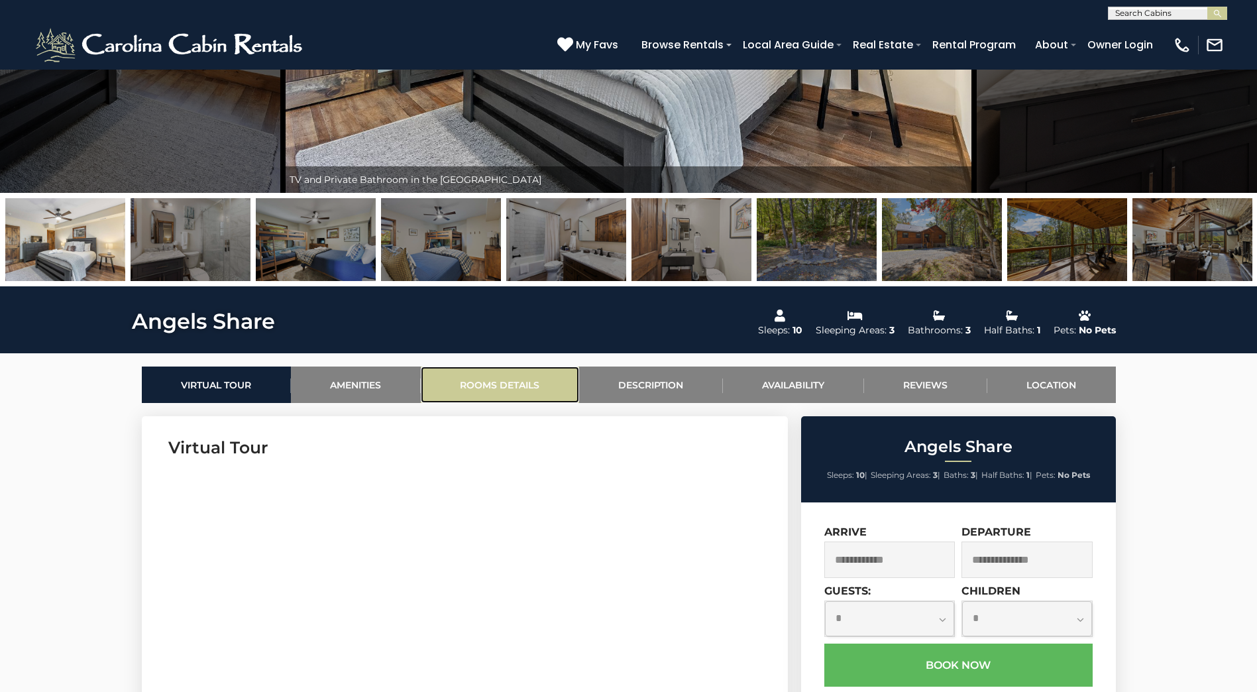
click at [504, 394] on link "Rooms Details" at bounding box center [500, 384] width 158 height 36
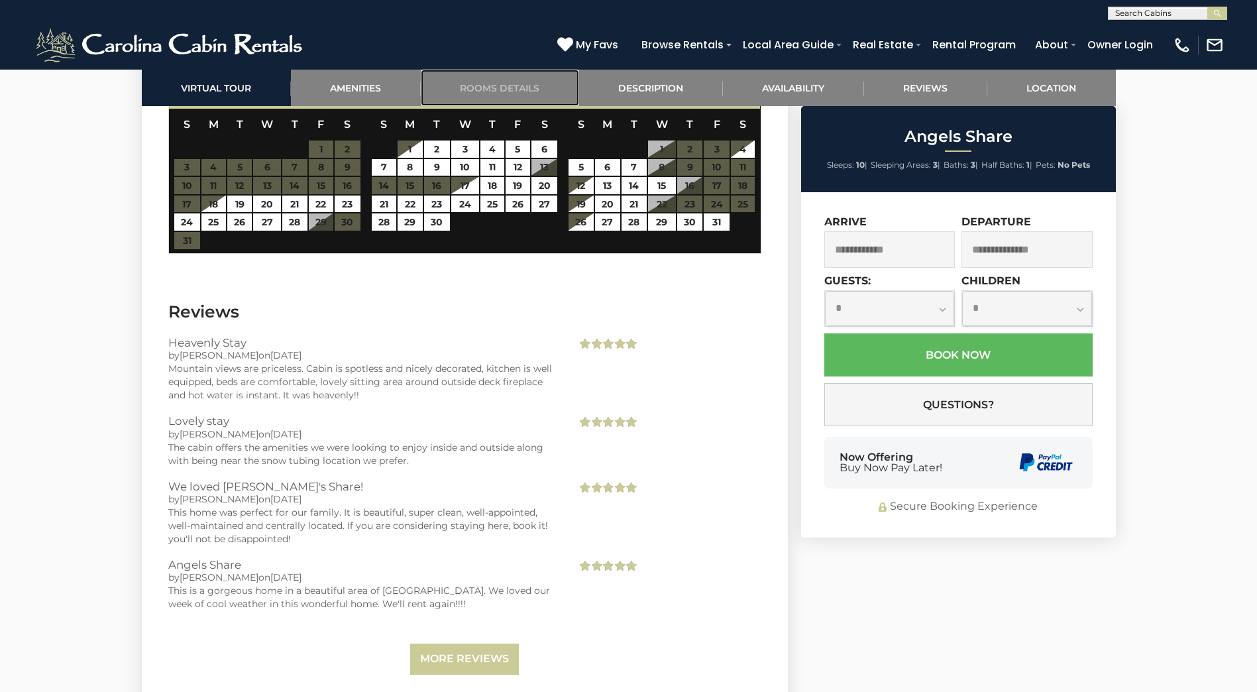
scroll to position [2716, 0]
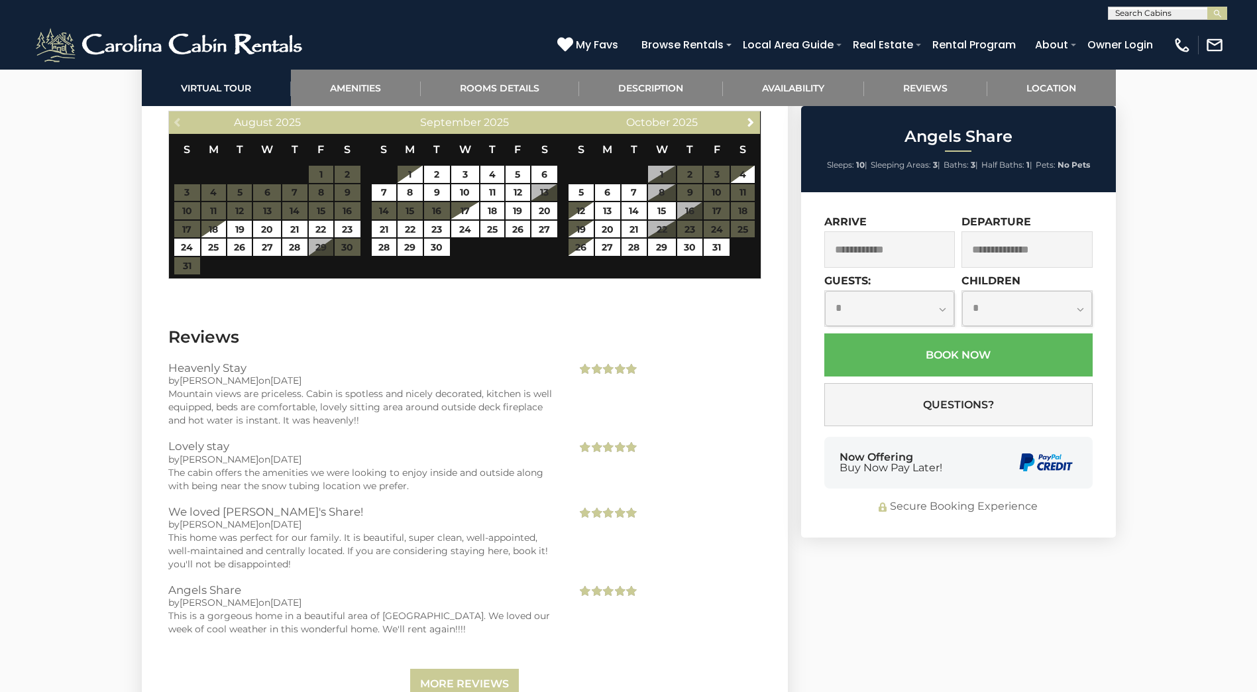
click at [916, 260] on input "text" at bounding box center [889, 249] width 131 height 36
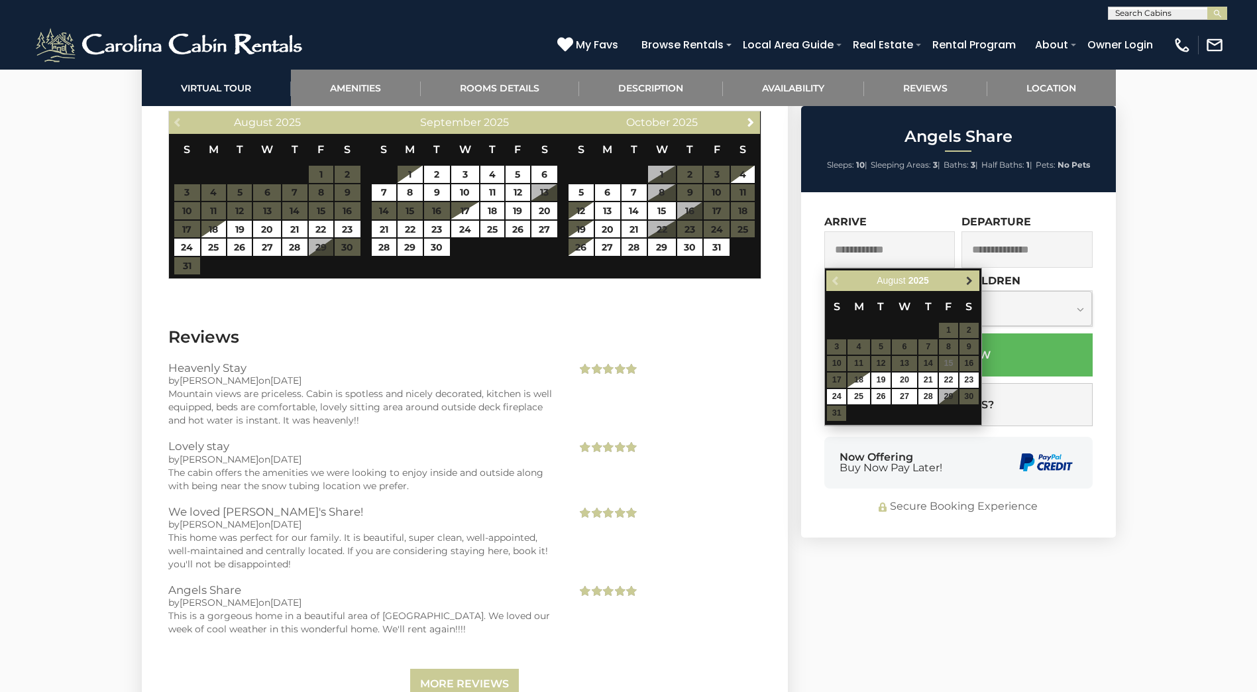
click at [969, 281] on span "Next" at bounding box center [969, 281] width 11 height 11
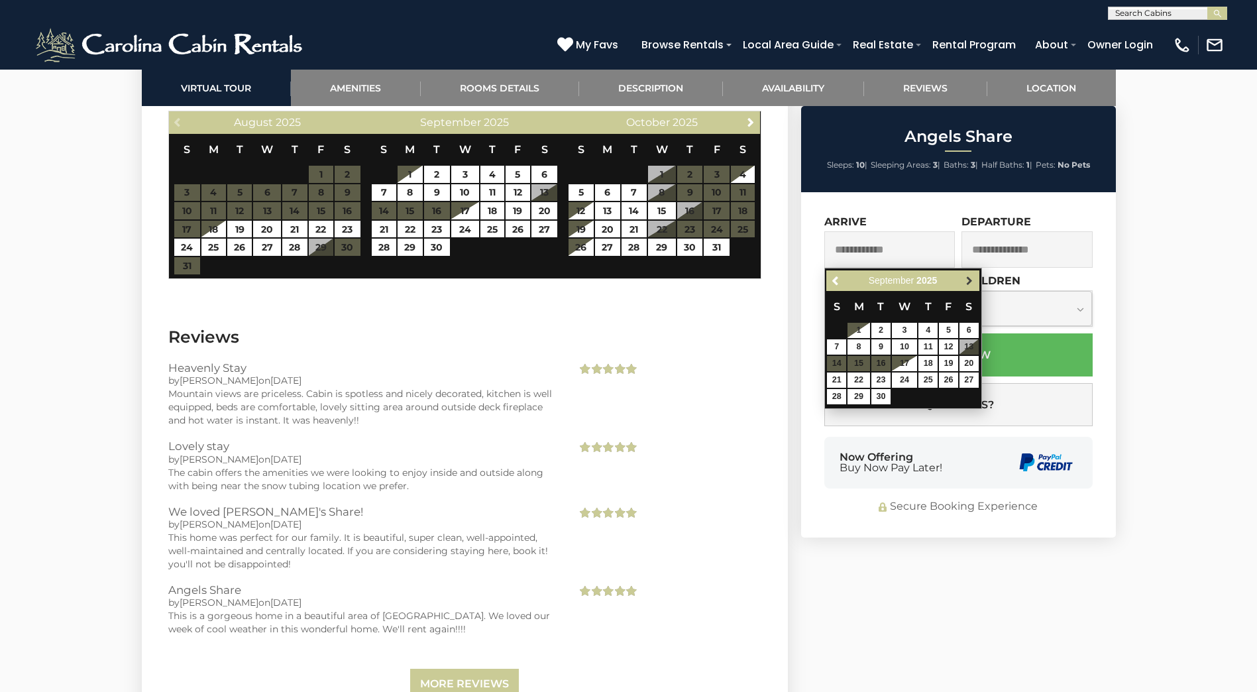
click at [969, 281] on span "Next" at bounding box center [969, 281] width 11 height 11
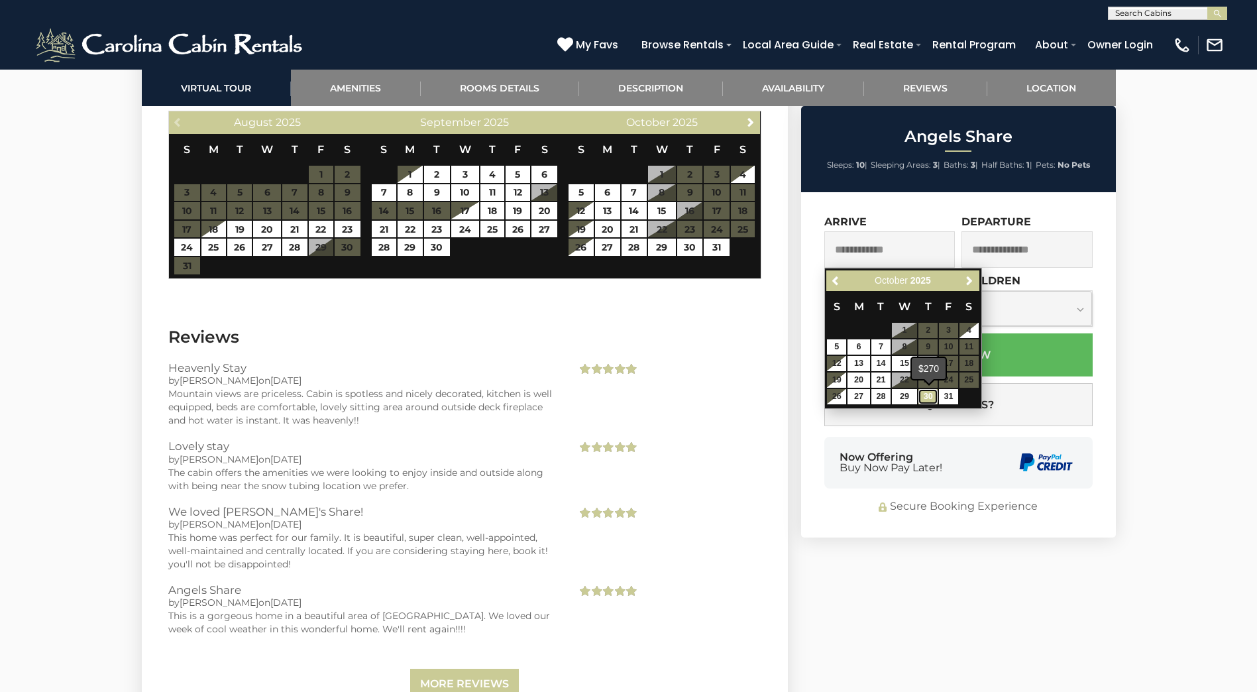
click at [929, 396] on link "30" at bounding box center [927, 396] width 19 height 15
type input "**********"
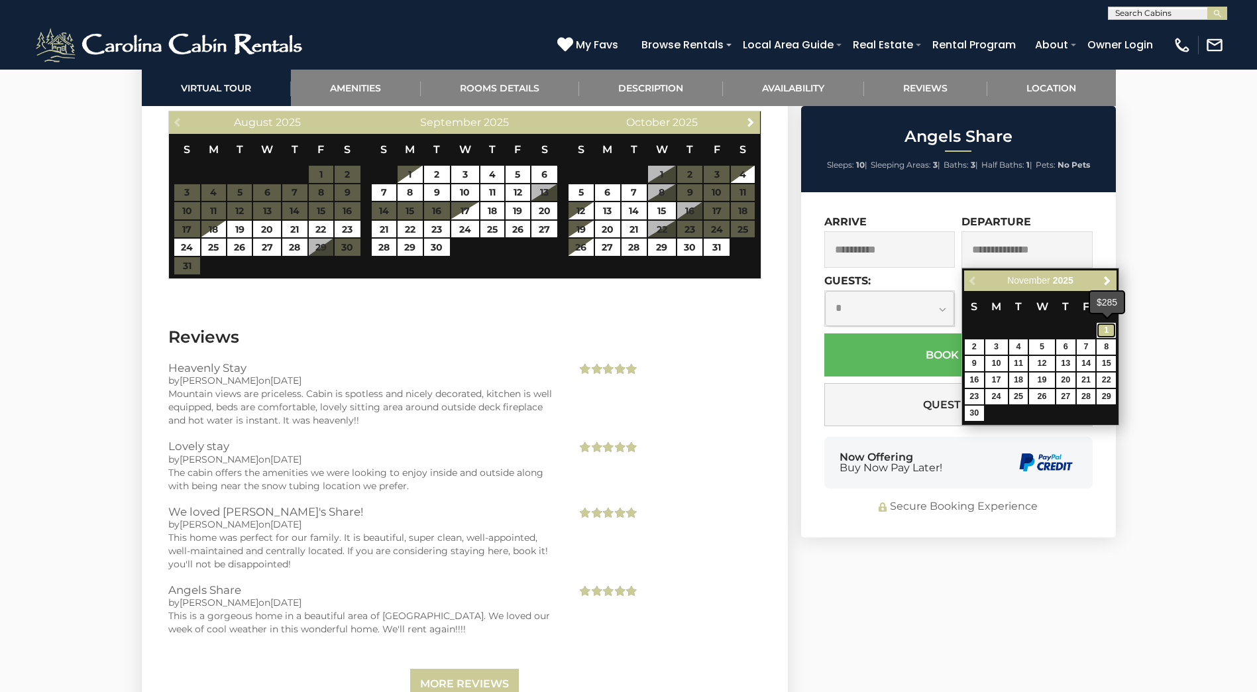
click at [1110, 325] on link "1" at bounding box center [1105, 330] width 19 height 15
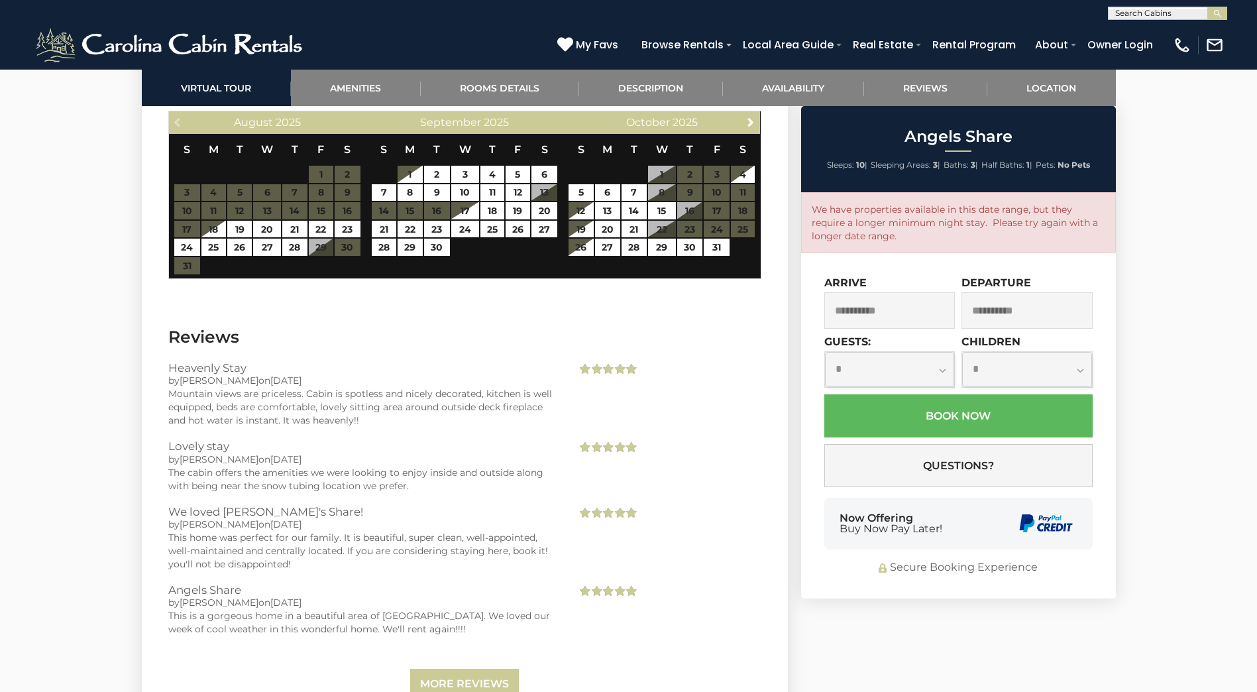
click at [1051, 308] on input "**********" at bounding box center [1026, 310] width 131 height 36
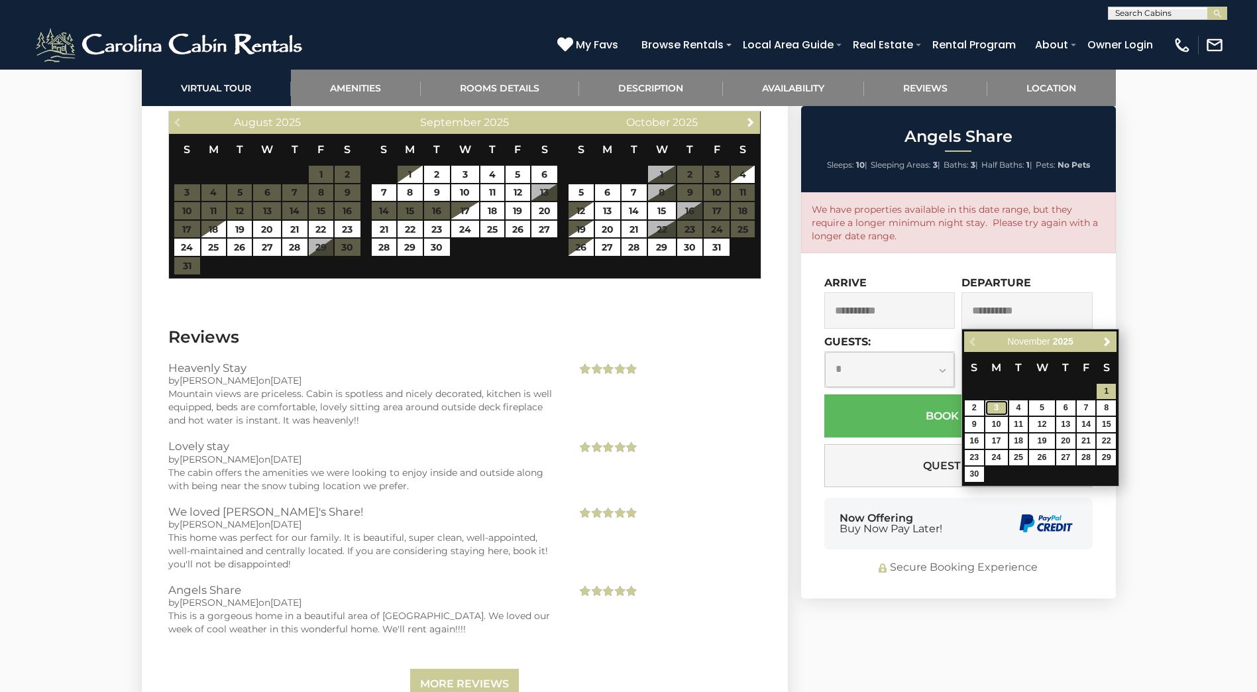
click at [999, 407] on link "3" at bounding box center [996, 407] width 23 height 15
type input "**********"
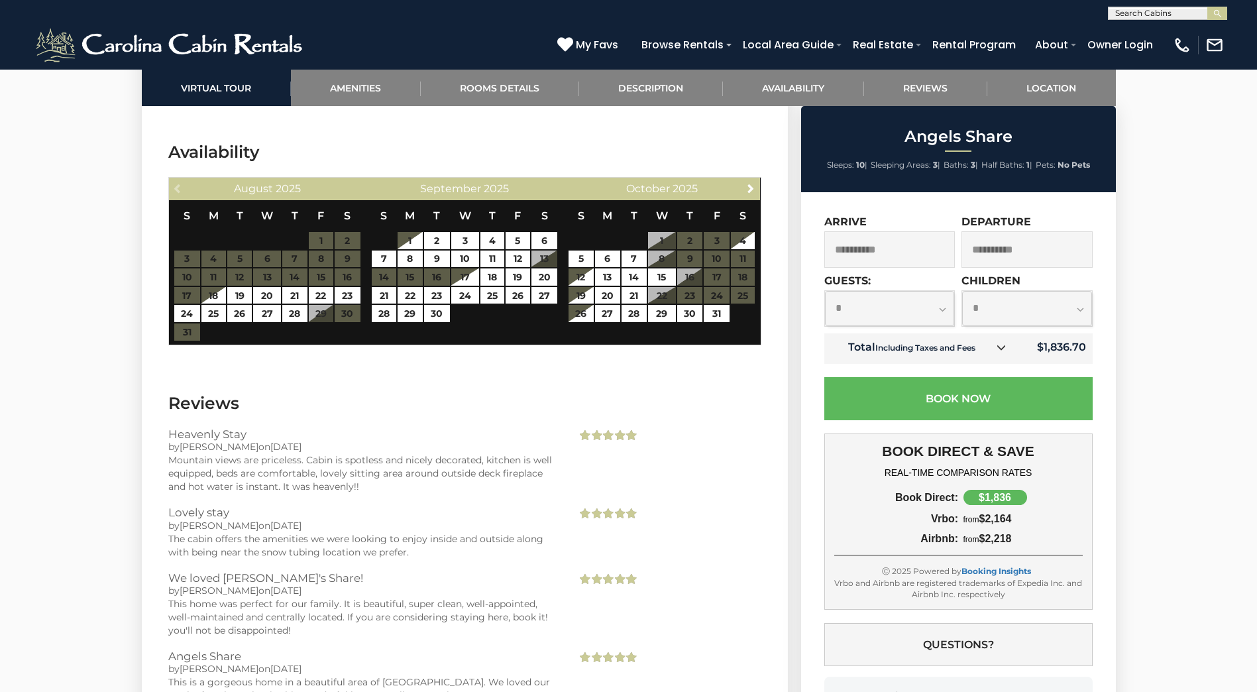
scroll to position [2584, 0]
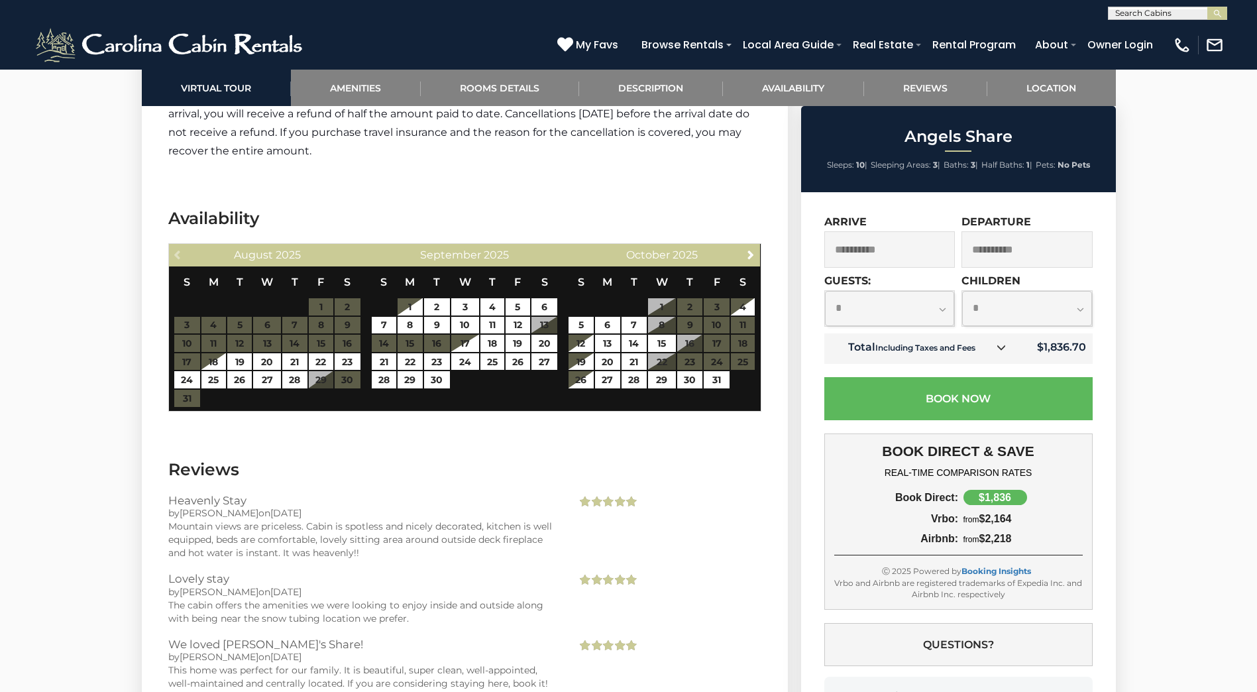
click at [912, 252] on input "**********" at bounding box center [889, 249] width 131 height 36
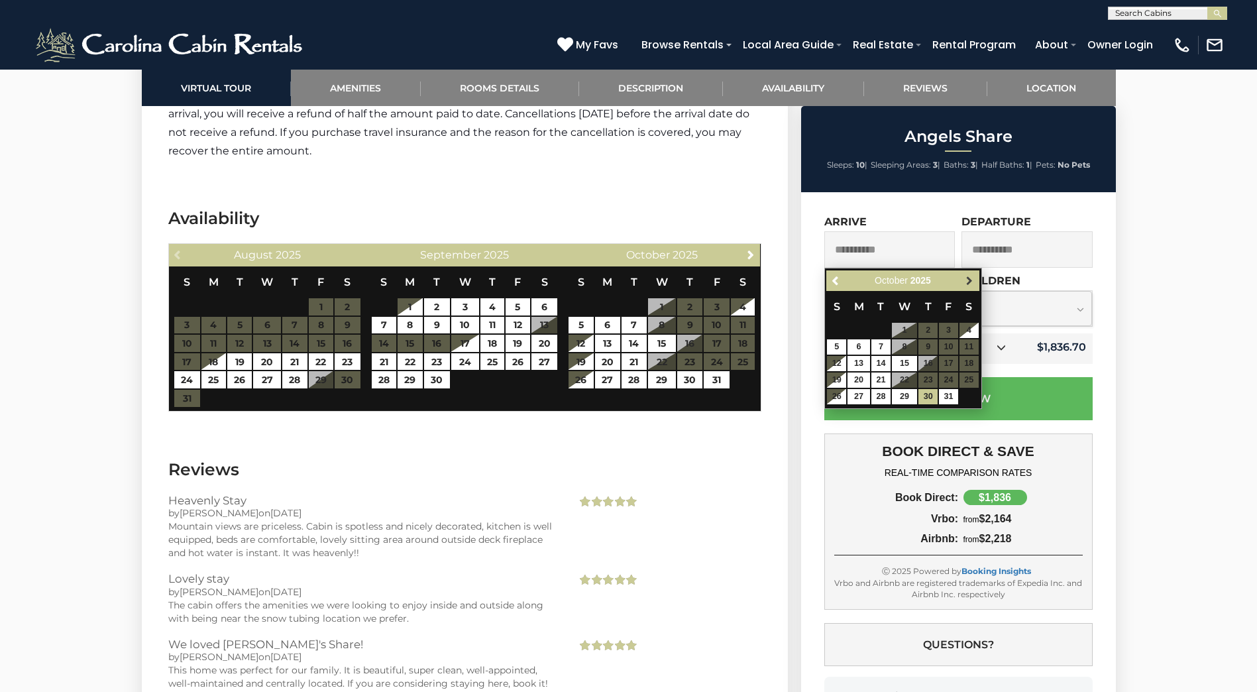
click at [973, 281] on span "Next" at bounding box center [969, 281] width 11 height 11
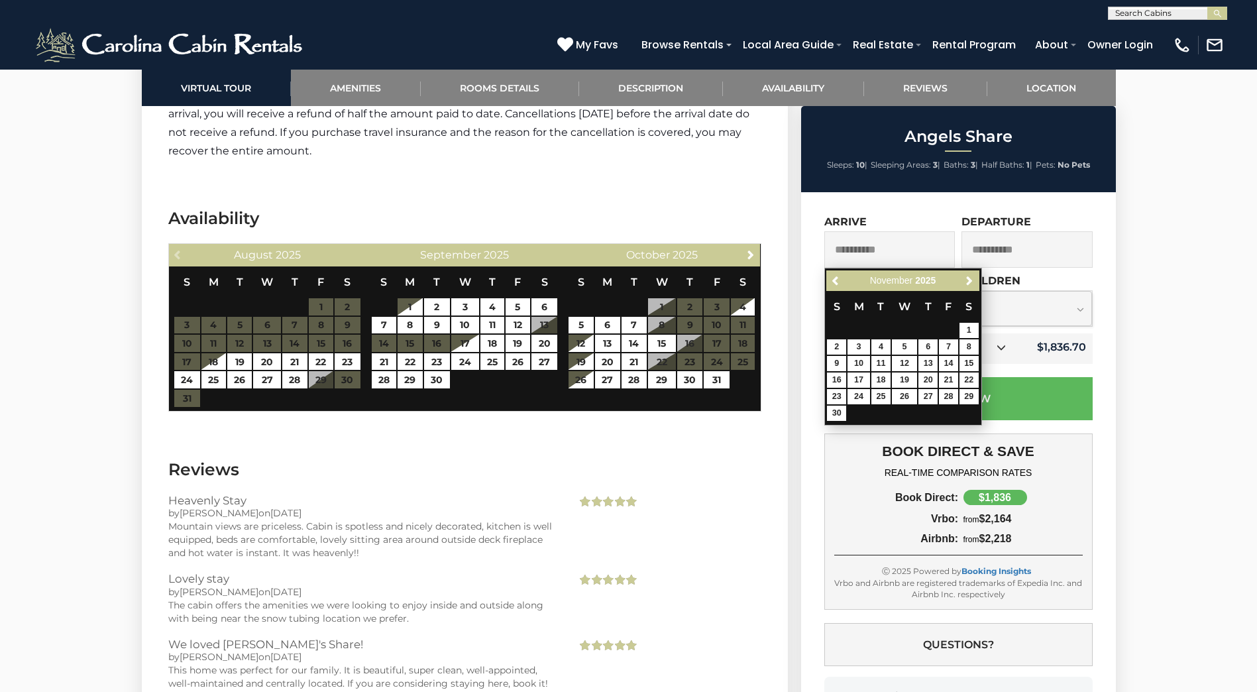
click at [846, 280] on div "Previous Next [DATE]" at bounding box center [902, 280] width 152 height 21
click at [840, 281] on span "Previous" at bounding box center [836, 281] width 11 height 11
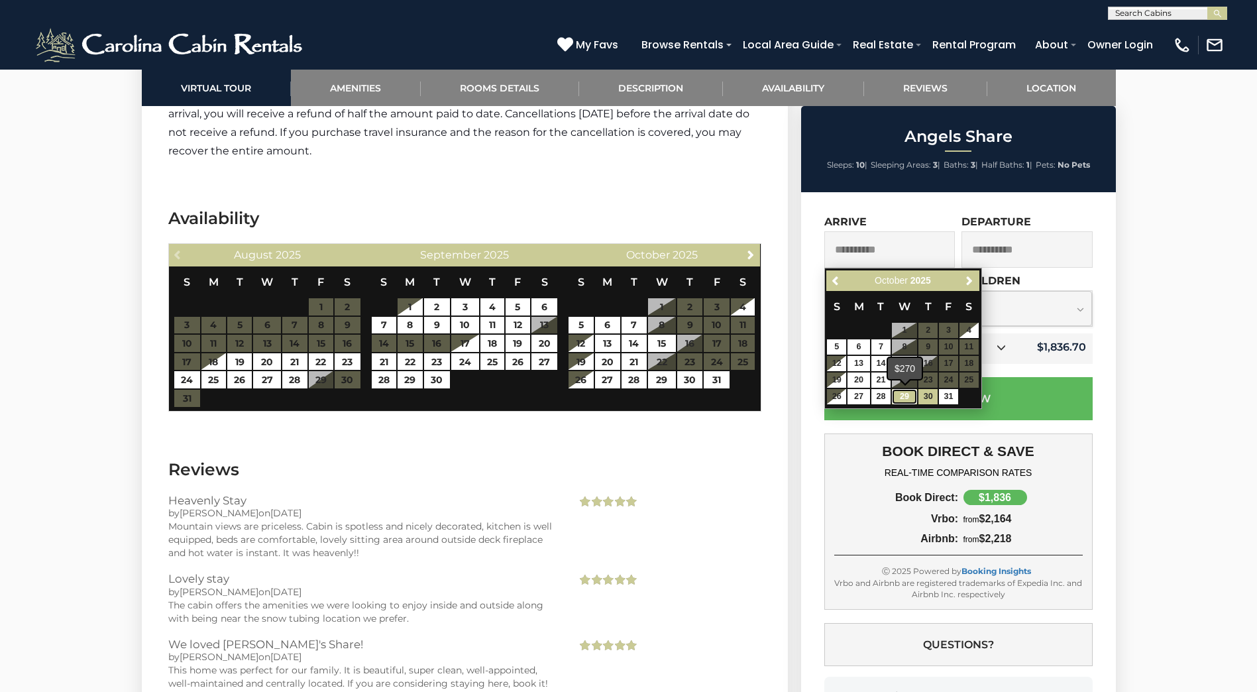
click at [897, 396] on link "29" at bounding box center [904, 396] width 25 height 15
type input "**********"
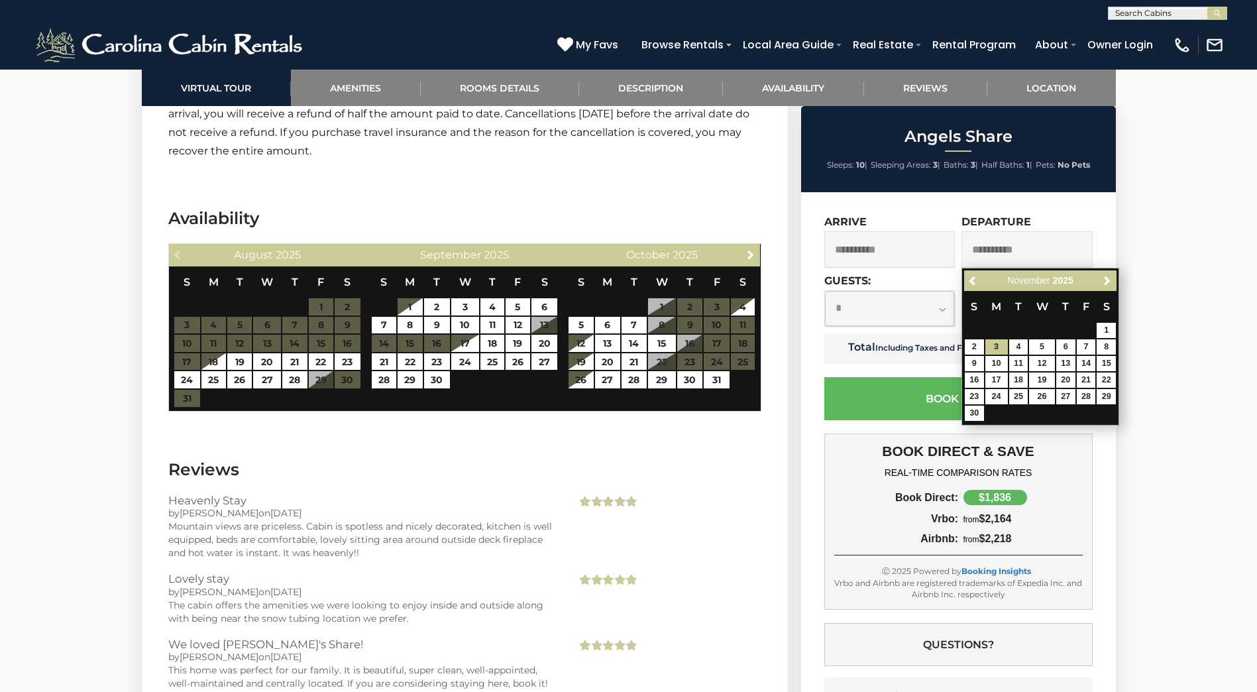
click at [902, 248] on input "**********" at bounding box center [889, 249] width 131 height 36
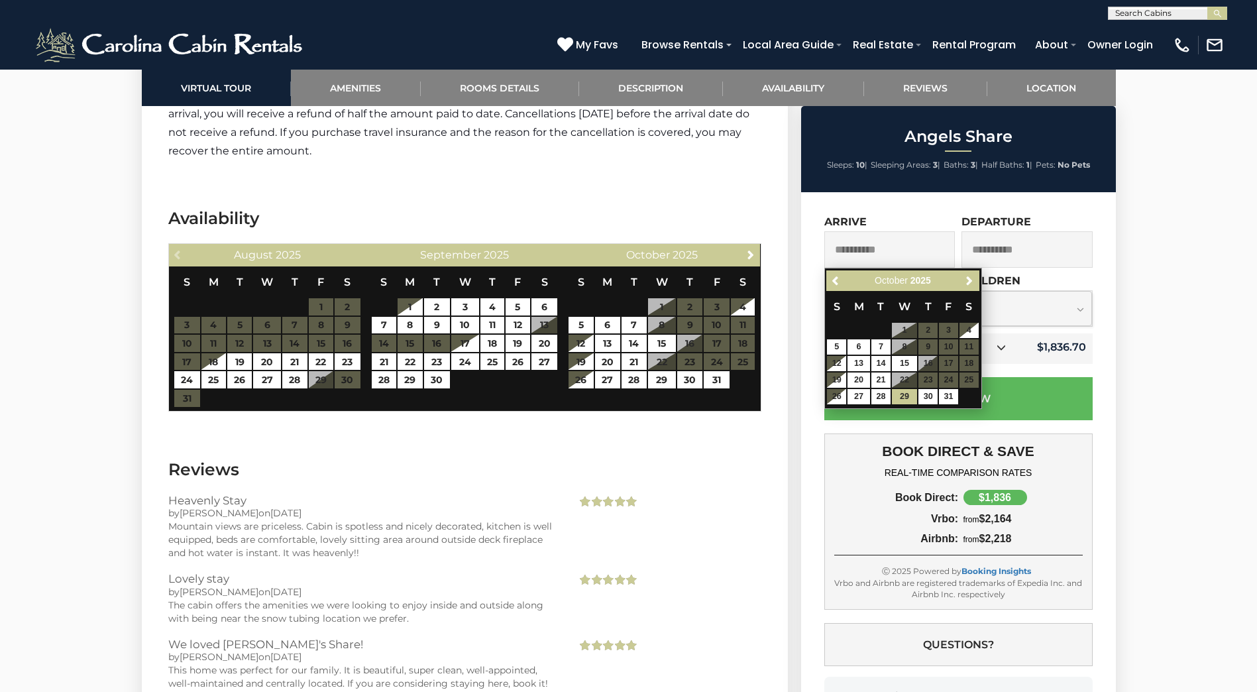
click at [910, 241] on input "**********" at bounding box center [889, 249] width 131 height 36
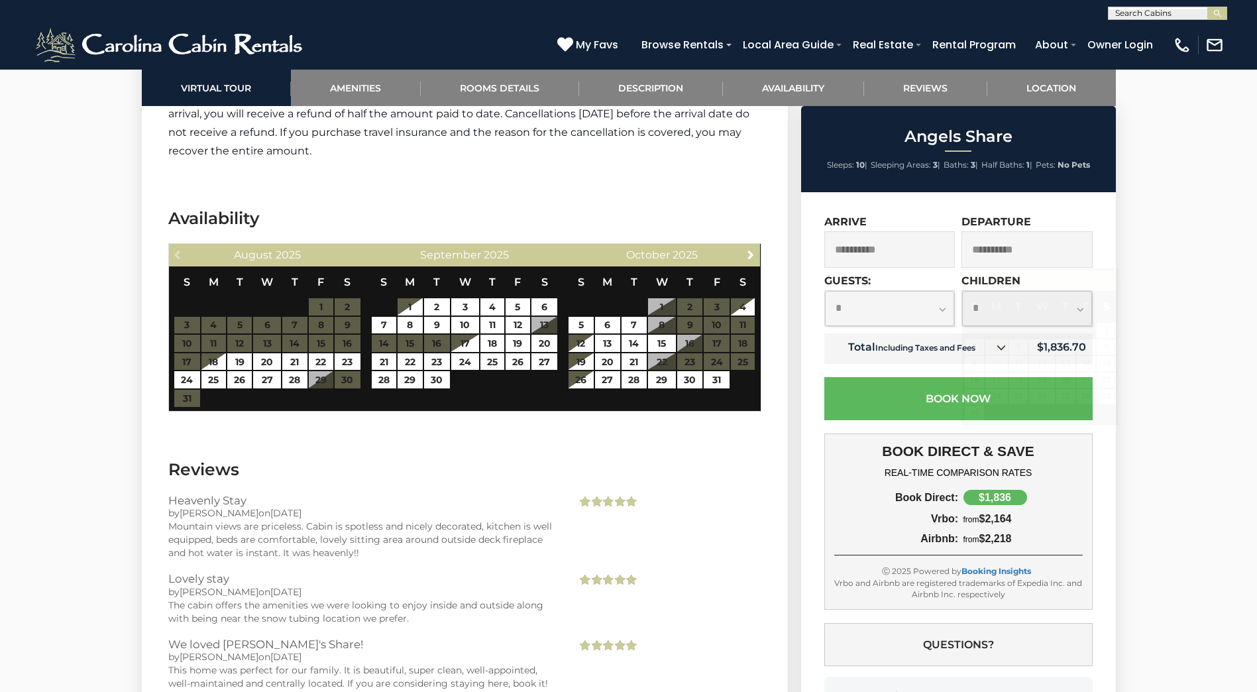
click at [1001, 239] on input "**********" at bounding box center [1026, 249] width 131 height 36
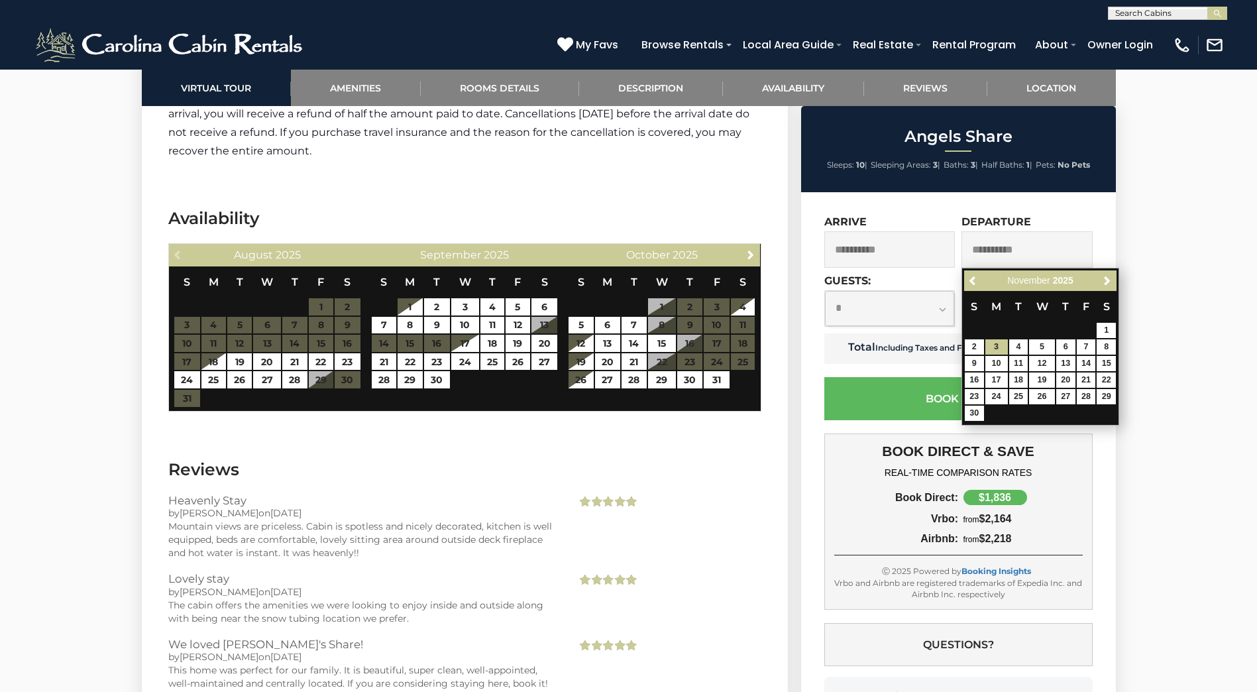
click at [854, 252] on input "**********" at bounding box center [889, 249] width 131 height 36
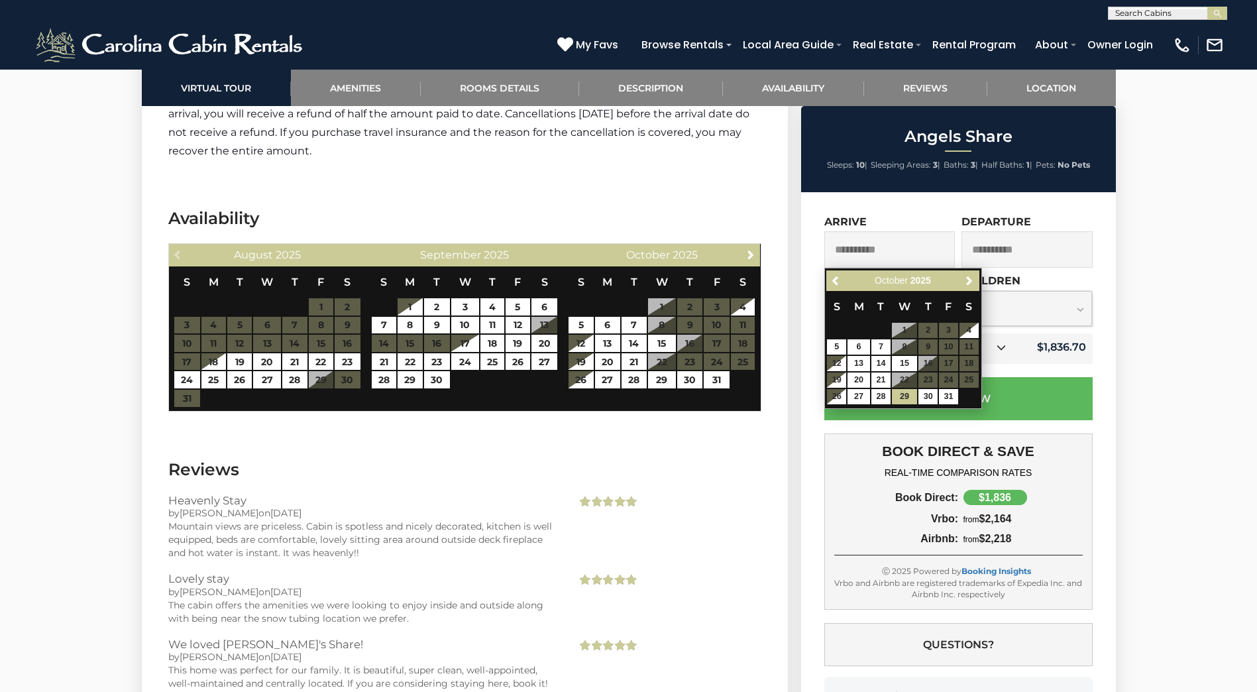
click at [983, 235] on input "**********" at bounding box center [1026, 249] width 131 height 36
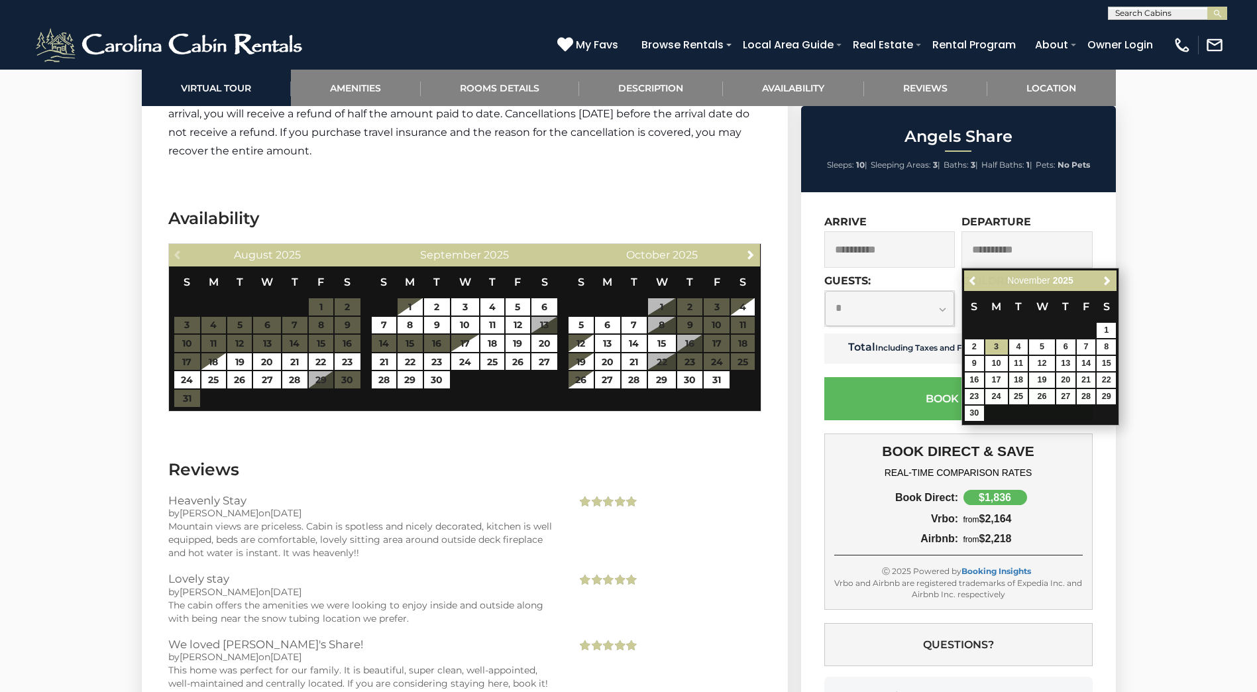
click at [897, 299] on select "**********" at bounding box center [890, 308] width 130 height 35
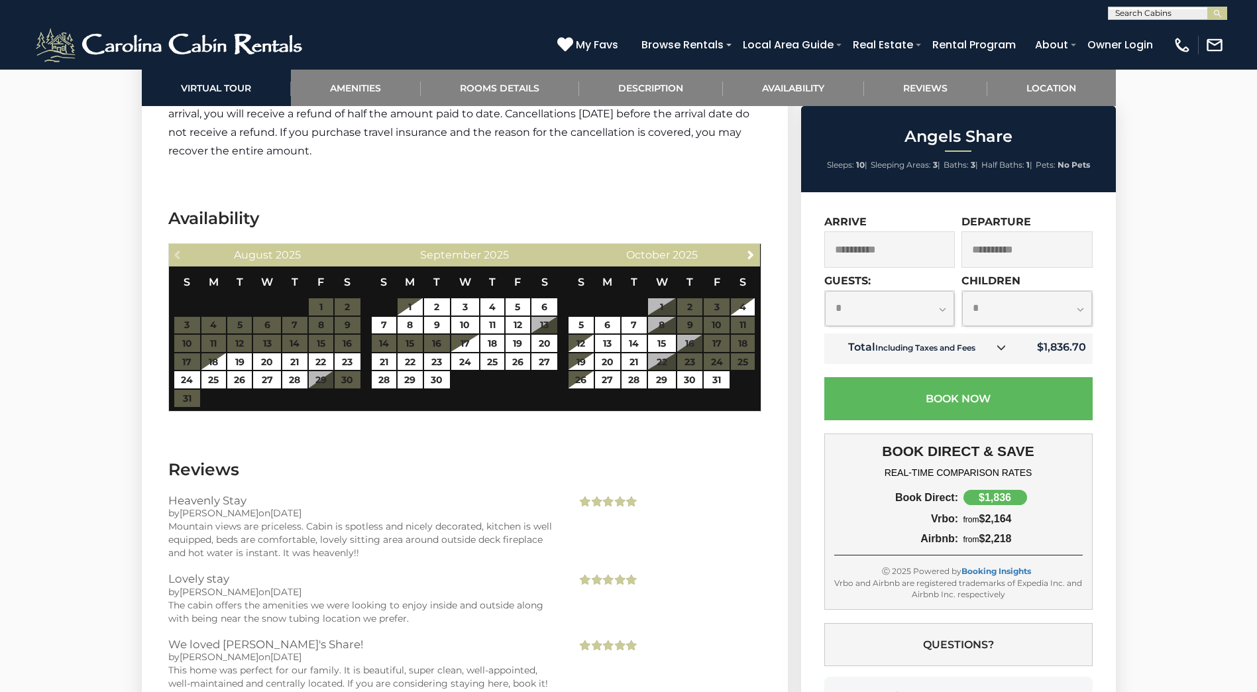
select select "*"
click at [825, 291] on select "**********" at bounding box center [890, 308] width 130 height 35
type input "**********"
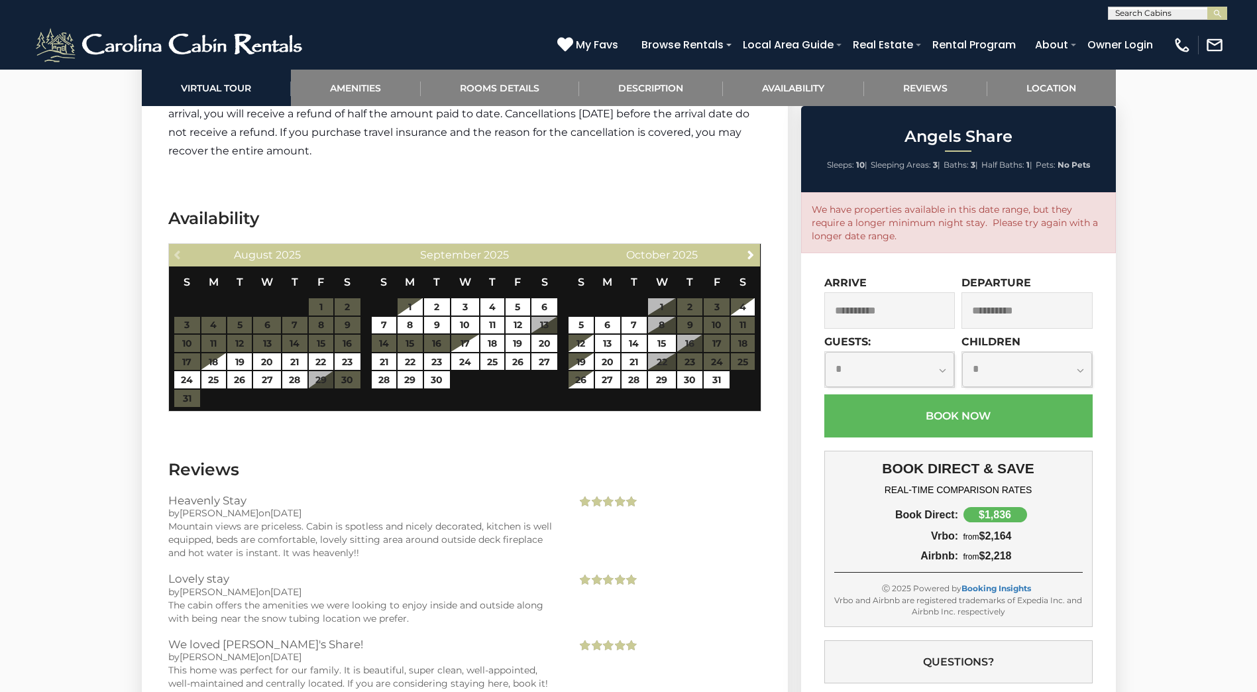
click at [898, 312] on input "**********" at bounding box center [889, 310] width 131 height 36
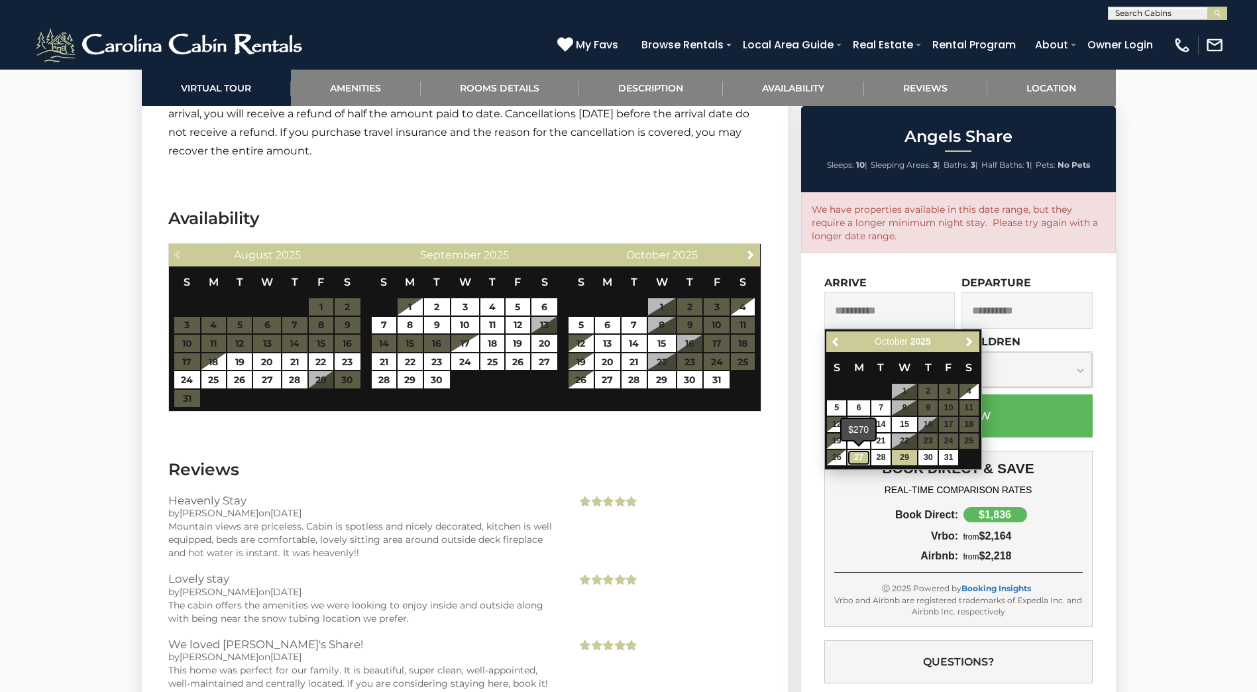
click at [865, 457] on link "27" at bounding box center [858, 457] width 23 height 15
type input "**********"
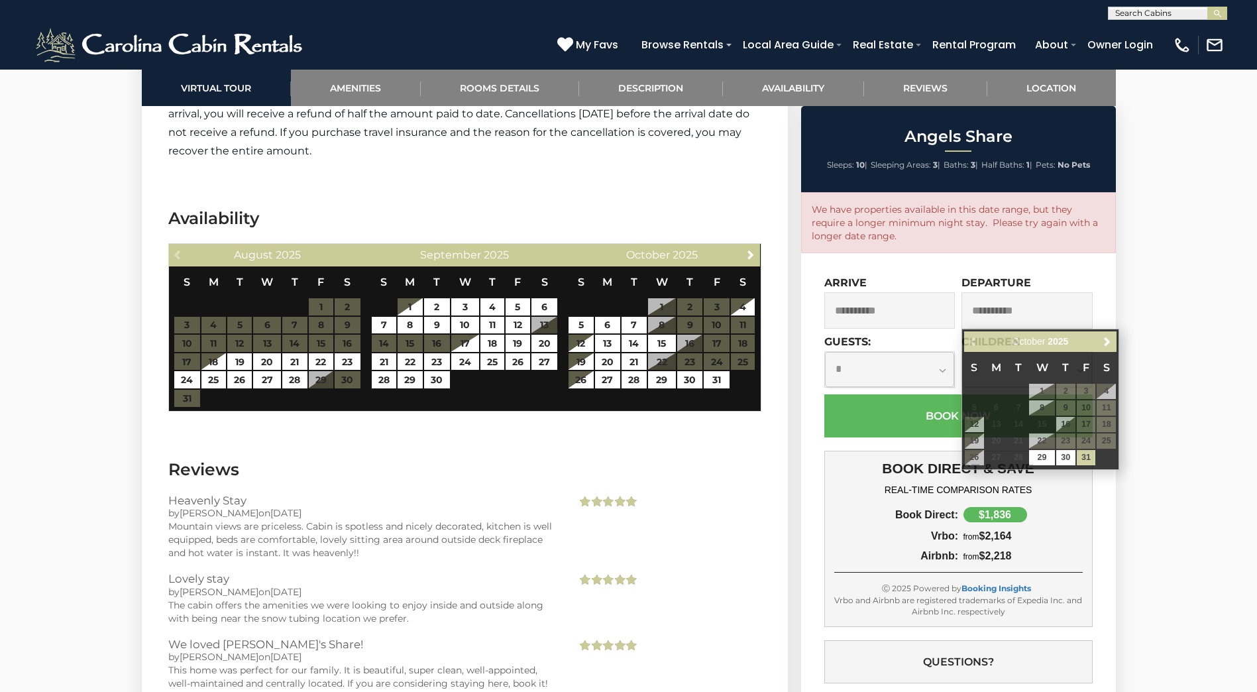
click at [1098, 305] on div "**********" at bounding box center [958, 523] width 315 height 541
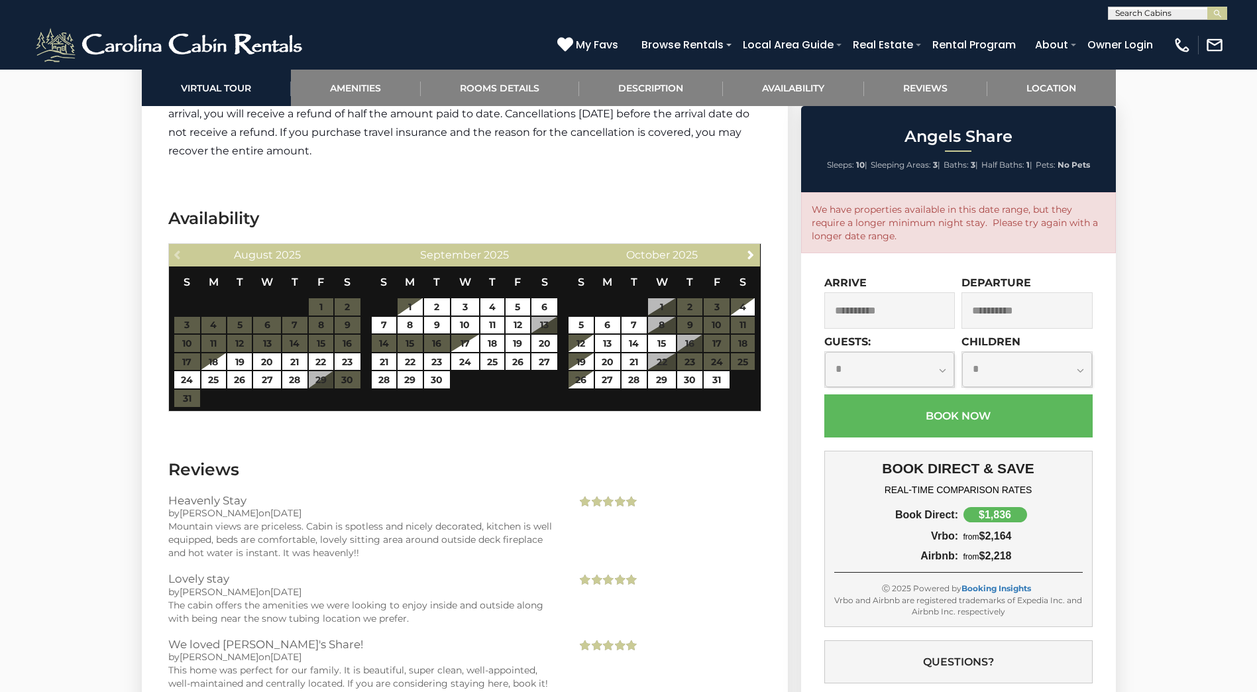
click at [1026, 294] on input "**********" at bounding box center [1026, 310] width 131 height 36
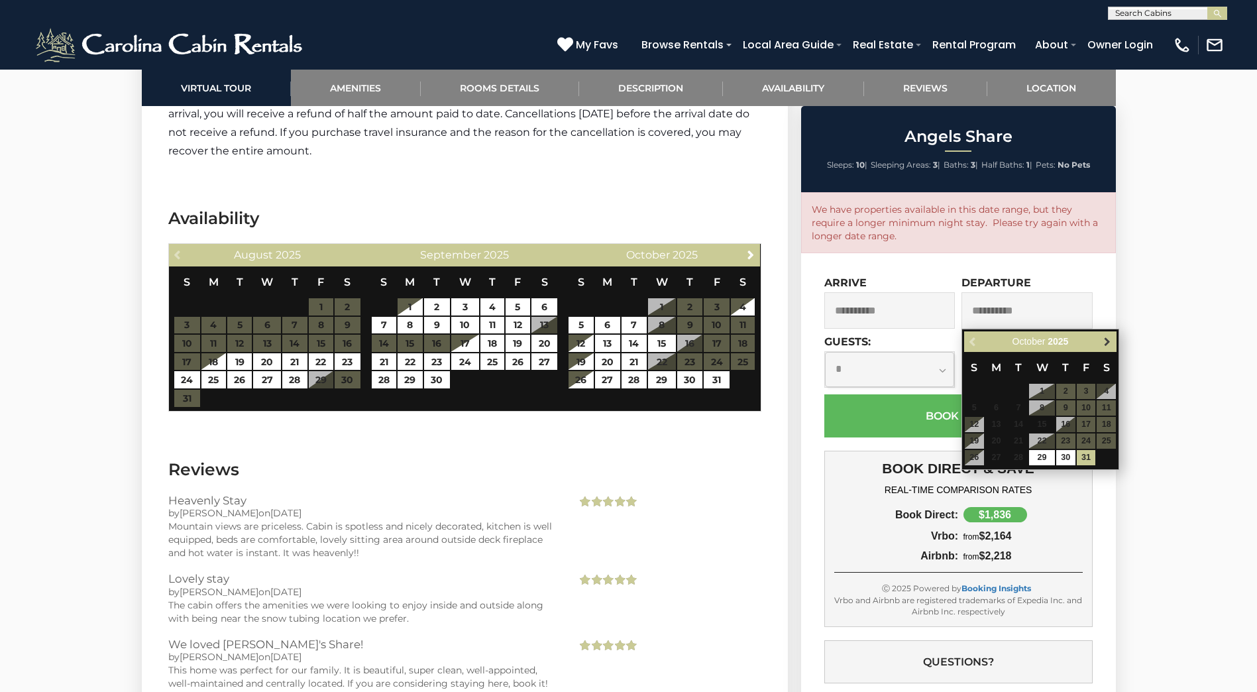
click at [1110, 341] on span "Next" at bounding box center [1107, 342] width 11 height 11
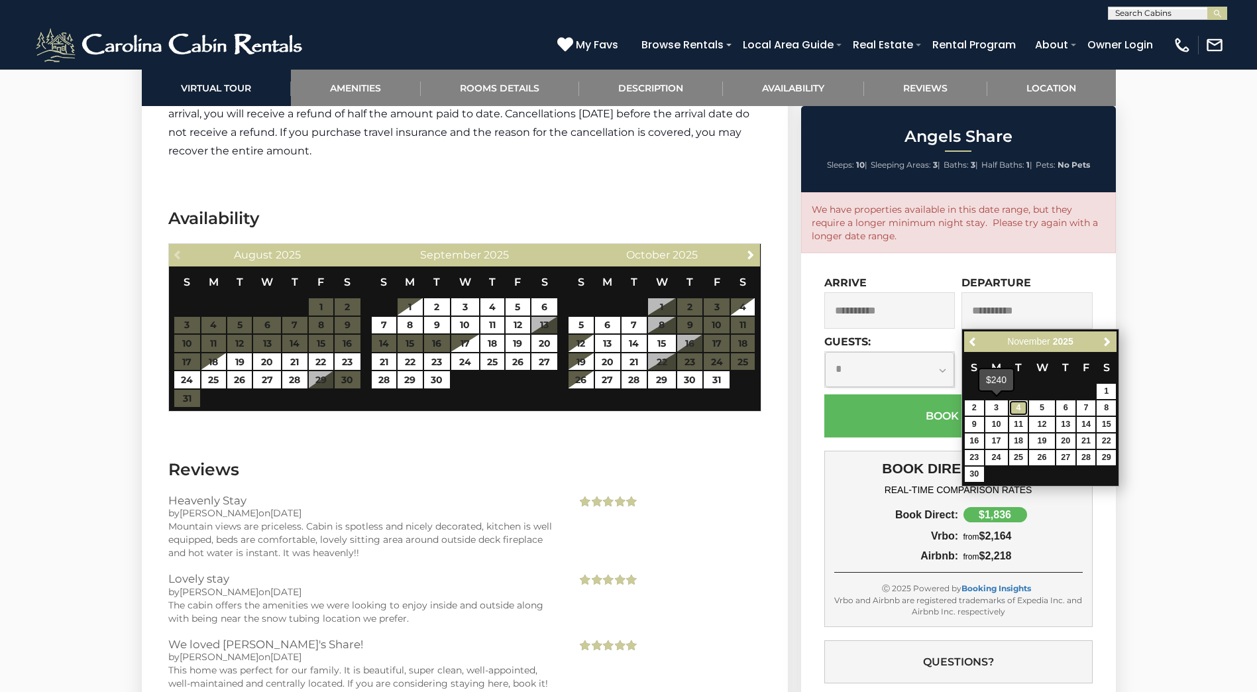
click at [1012, 407] on link "4" at bounding box center [1018, 407] width 19 height 15
type input "**********"
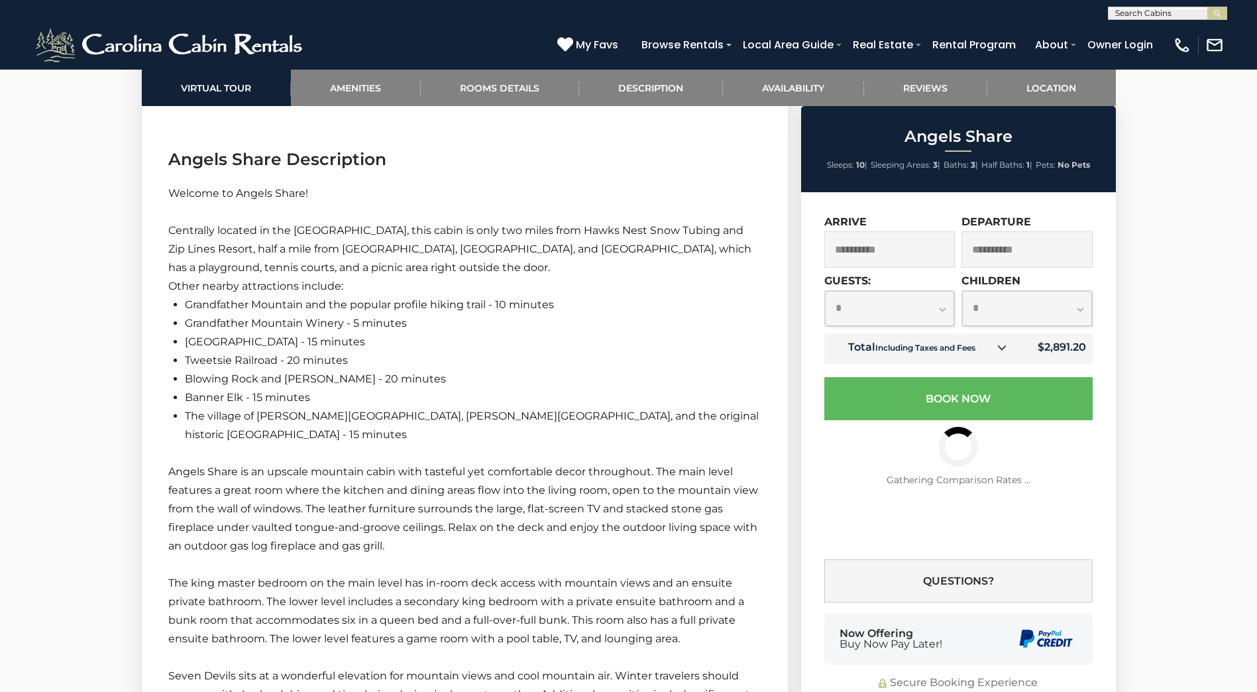
scroll to position [1656, 0]
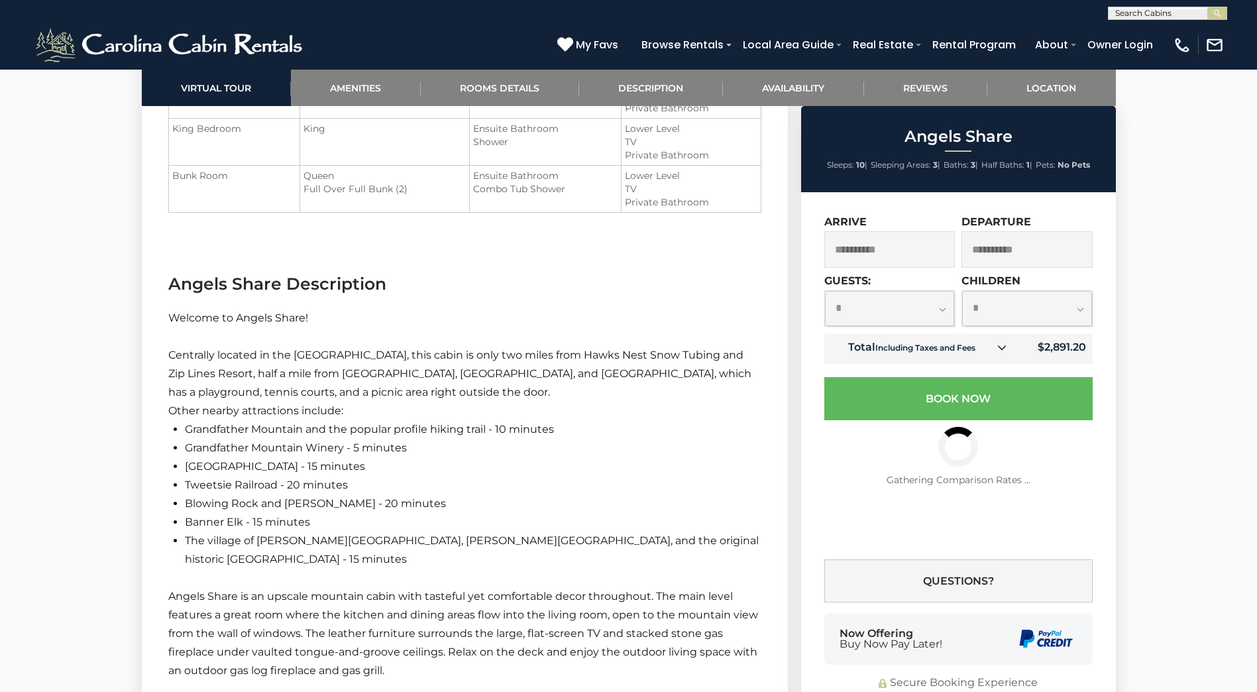
click at [921, 316] on select "**********" at bounding box center [890, 308] width 130 height 35
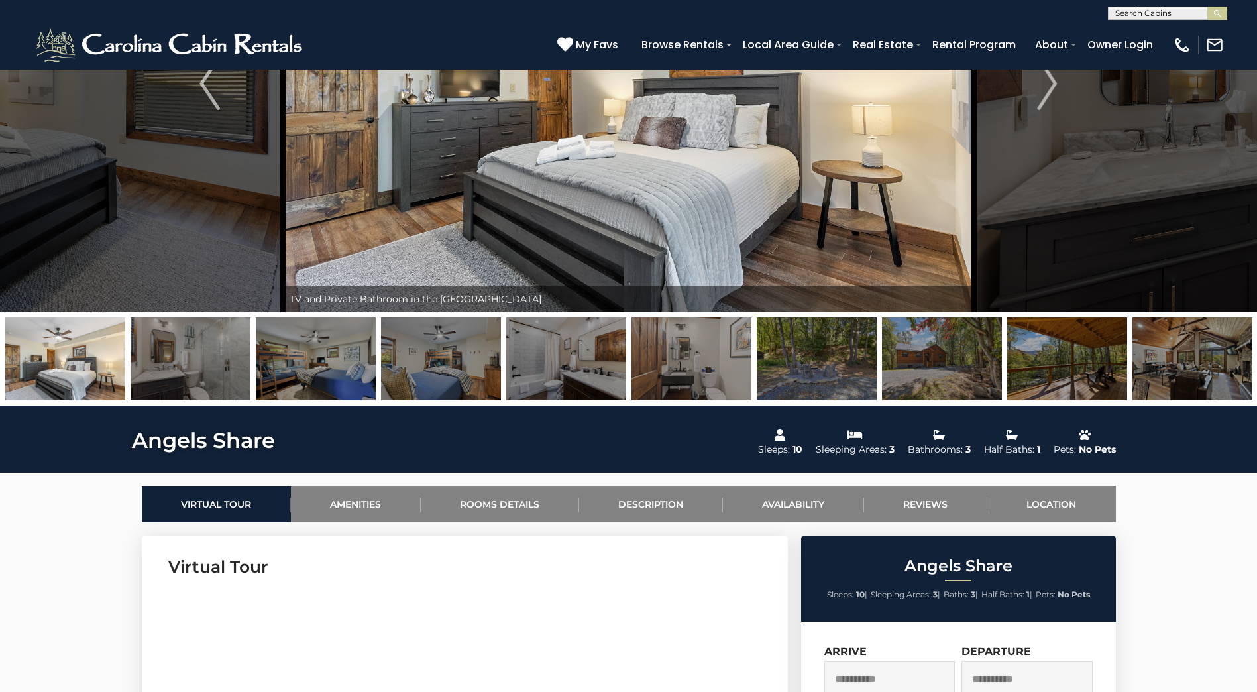
scroll to position [133, 0]
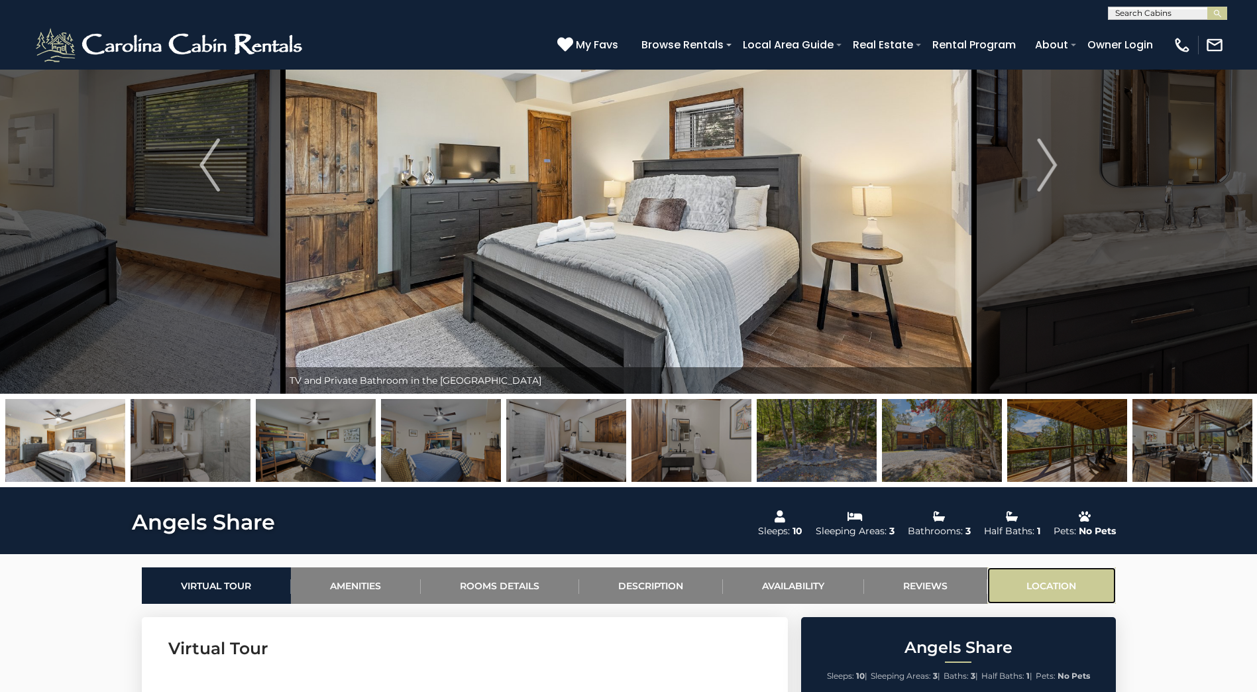
click at [1064, 580] on link "Location" at bounding box center [1051, 585] width 129 height 36
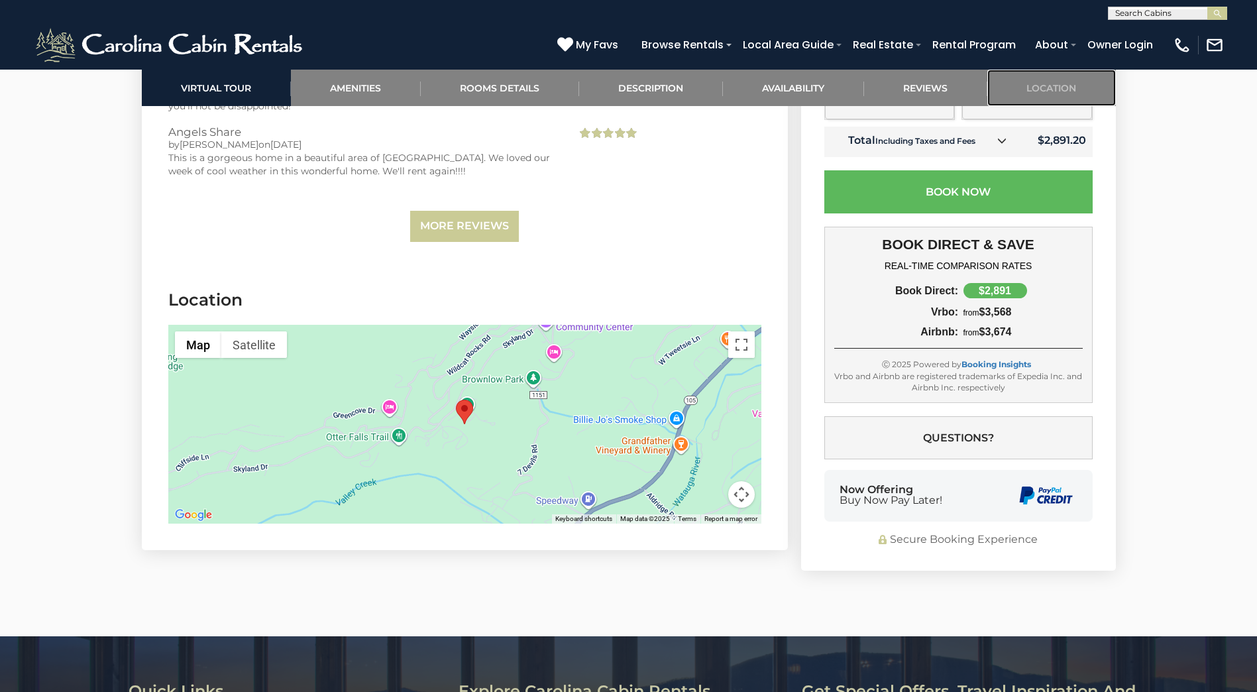
scroll to position [3125, 0]
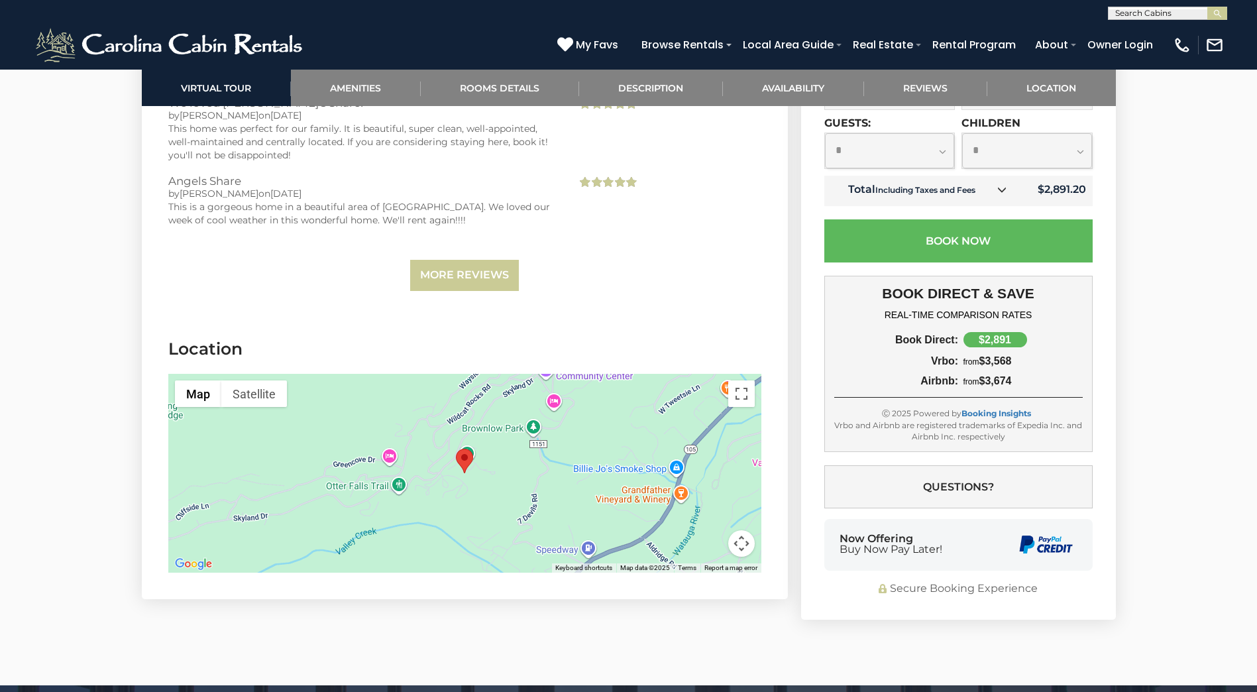
click at [455, 459] on div at bounding box center [464, 473] width 593 height 199
click at [398, 472] on div at bounding box center [464, 473] width 593 height 199
click at [725, 375] on div at bounding box center [464, 473] width 593 height 199
click at [739, 380] on button "Toggle fullscreen view" at bounding box center [741, 393] width 27 height 27
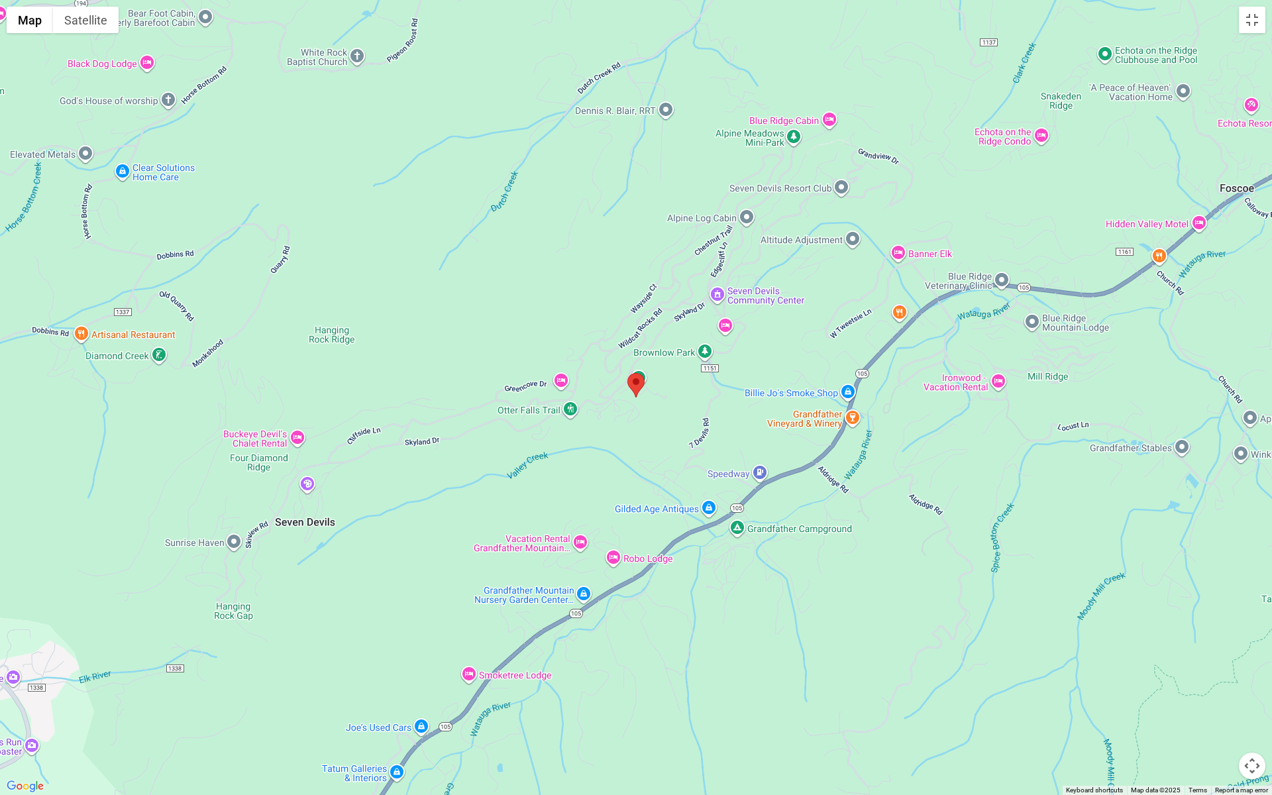
click at [570, 414] on div at bounding box center [636, 397] width 1272 height 795
click at [1244, 28] on button "Toggle fullscreen view" at bounding box center [1252, 20] width 27 height 27
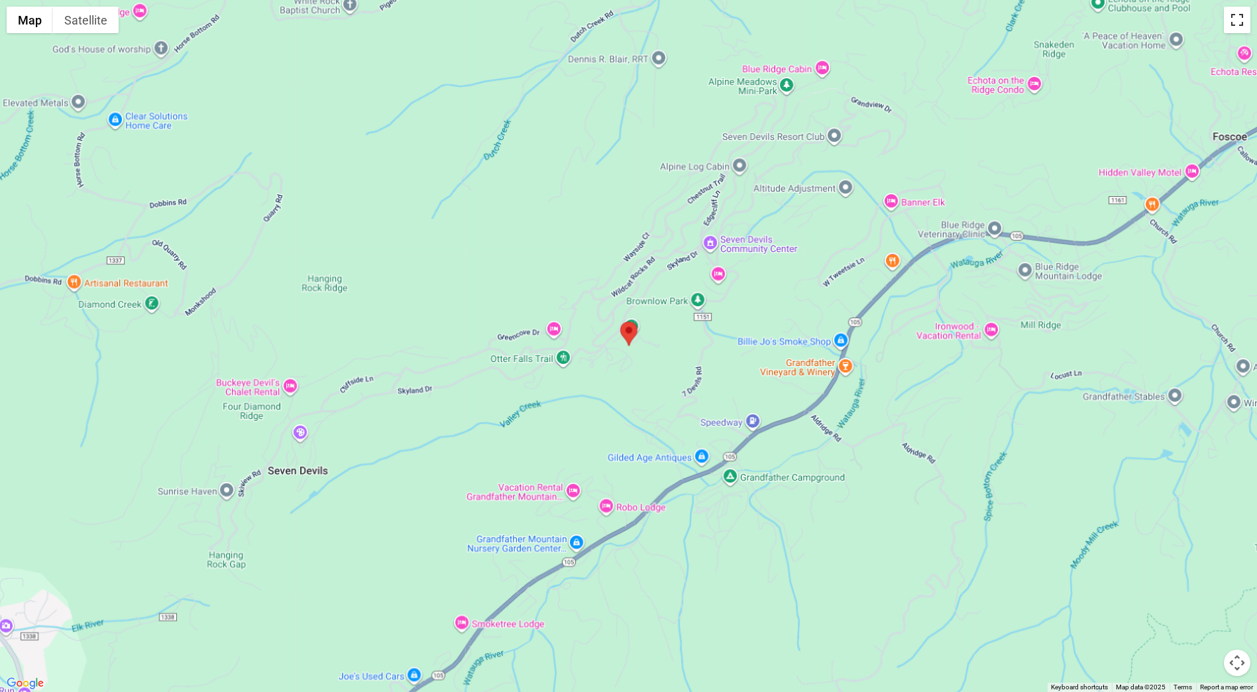
scroll to position [1535, 0]
